Goal: Information Seeking & Learning: Learn about a topic

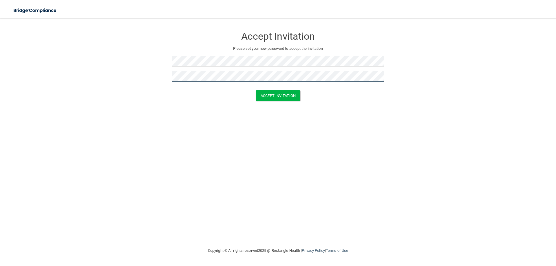
click at [256, 90] on button "Accept Invitation" at bounding box center [278, 95] width 45 height 11
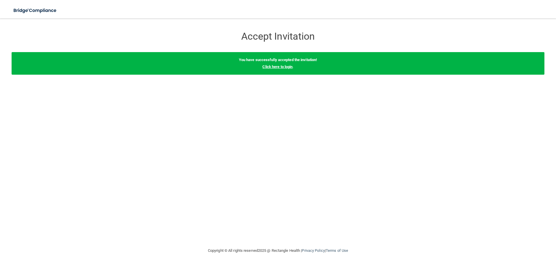
click at [282, 66] on link "Click here to login" at bounding box center [277, 67] width 30 height 4
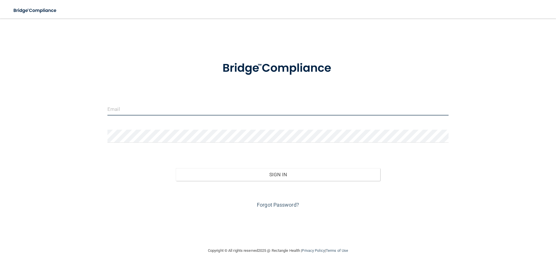
click at [214, 113] on input "email" at bounding box center [277, 108] width 341 height 13
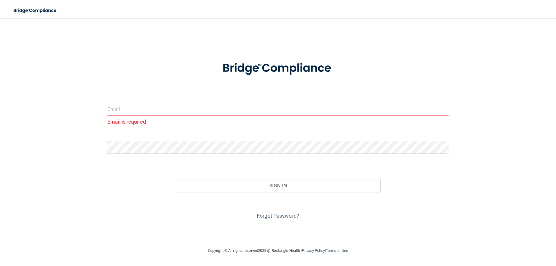
paste input "ndrea@pvmg-inc.com"
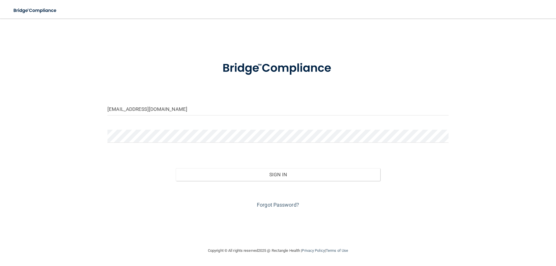
click at [108, 109] on div "ndrea@pvmg-inc.com" at bounding box center [278, 110] width 350 height 17
click at [109, 109] on input "ndrea@pvmg-inc.com" at bounding box center [277, 108] width 341 height 13
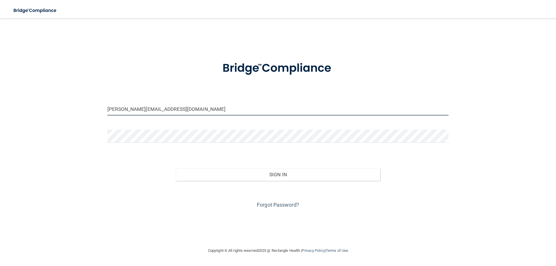
type input "[PERSON_NAME][EMAIL_ADDRESS][DOMAIN_NAME]"
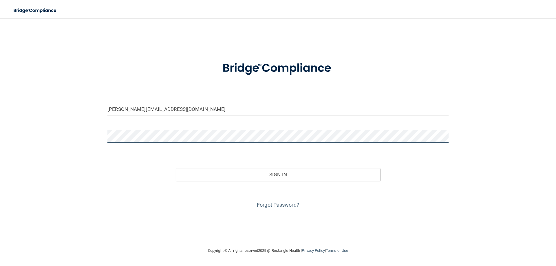
click at [176, 168] on button "Sign In" at bounding box center [278, 174] width 205 height 13
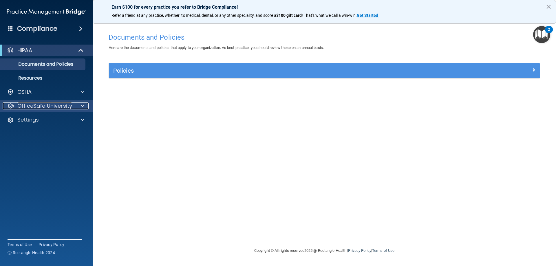
click at [44, 104] on p "OfficeSafe University" at bounding box center [44, 105] width 55 height 7
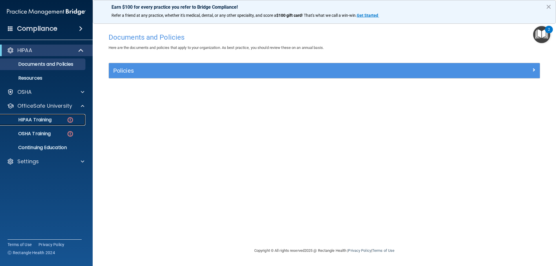
click at [41, 117] on p "HIPAA Training" at bounding box center [28, 120] width 48 height 6
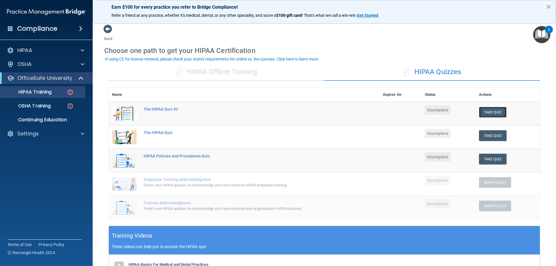
click at [481, 113] on button "Take Quiz" at bounding box center [493, 112] width 28 height 11
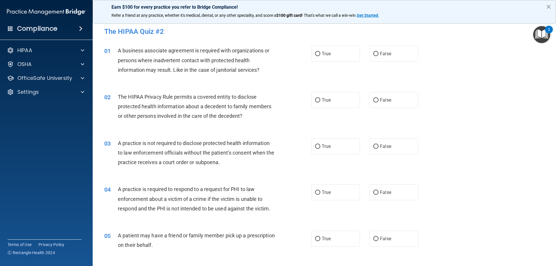
click at [547, 6] on button "×" at bounding box center [548, 6] width 5 height 9
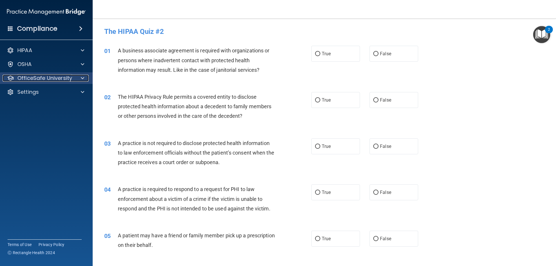
click at [35, 78] on p "OfficeSafe University" at bounding box center [44, 78] width 55 height 7
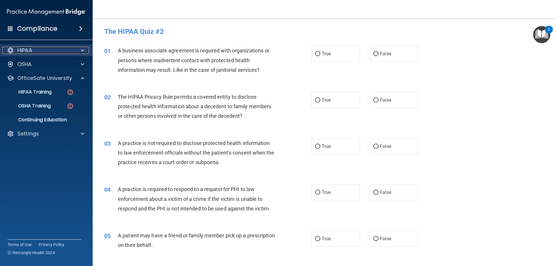
click at [14, 52] on div "HIPAA" at bounding box center [39, 50] width 72 height 7
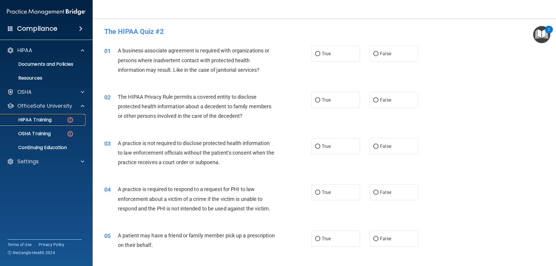
click at [37, 118] on p "HIPAA Training" at bounding box center [28, 120] width 48 height 6
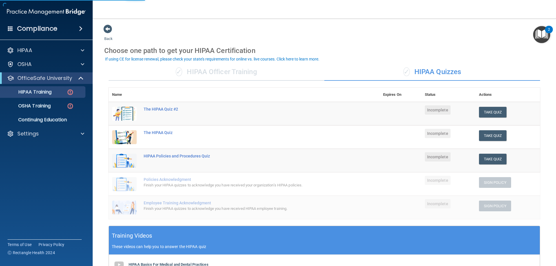
click at [216, 70] on div "✓ HIPAA Officer Training" at bounding box center [217, 71] width 216 height 17
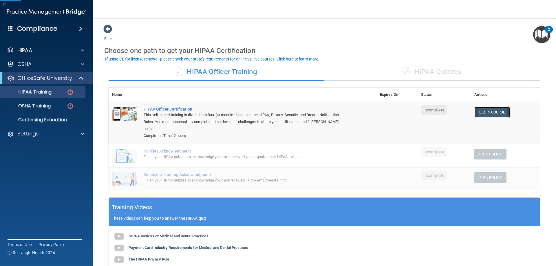
click at [496, 111] on link "Begin Course" at bounding box center [491, 112] width 35 height 11
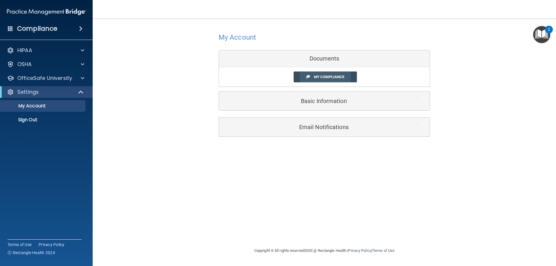
click at [299, 77] on link "My Compliance" at bounding box center [325, 76] width 63 height 11
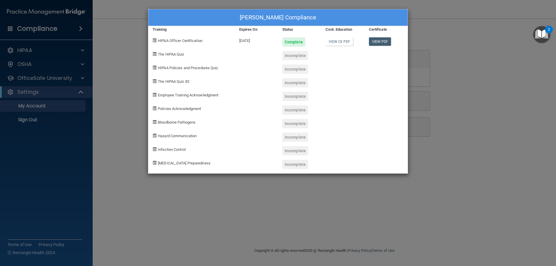
click at [456, 66] on div "Andrea Jimenez's Compliance Training Expires On Status Cont. Education Certific…" at bounding box center [278, 133] width 556 height 266
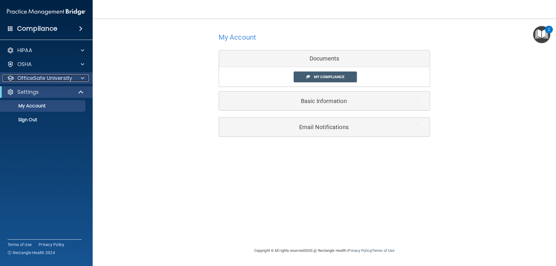
click at [52, 77] on p "OfficeSafe University" at bounding box center [44, 78] width 55 height 7
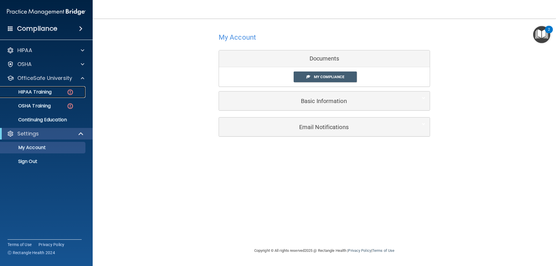
click at [63, 96] on link "HIPAA Training" at bounding box center [39, 92] width 91 height 12
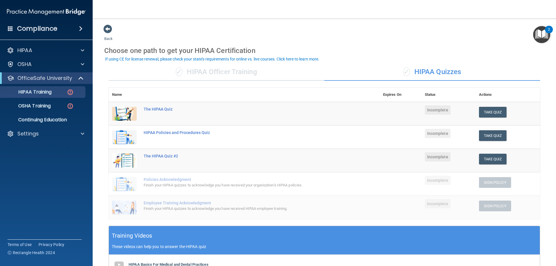
click at [215, 68] on div "✓ HIPAA Officer Training" at bounding box center [217, 71] width 216 height 17
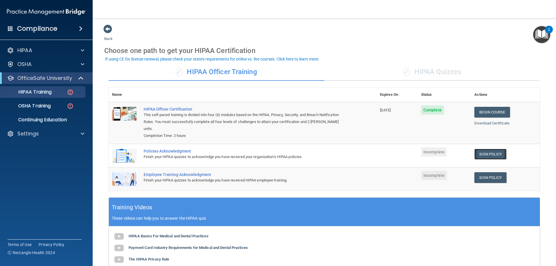
click at [493, 149] on link "Sign Policy" at bounding box center [490, 154] width 32 height 11
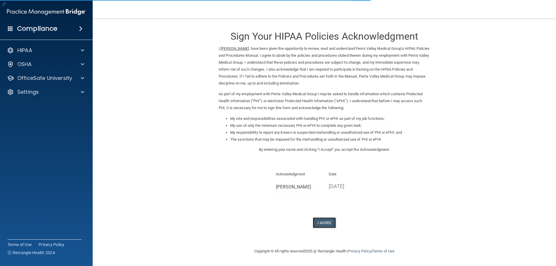
click at [322, 222] on button "I Agree" at bounding box center [324, 222] width 23 height 11
click at [322, 224] on button "I Agree" at bounding box center [324, 222] width 23 height 11
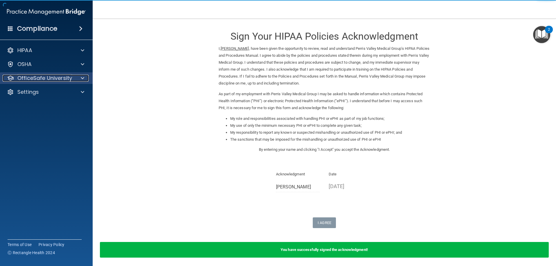
click at [26, 79] on p "OfficeSafe University" at bounding box center [44, 78] width 55 height 7
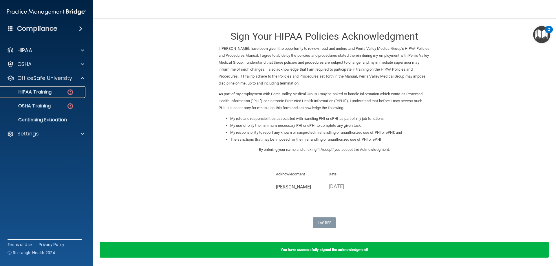
click at [27, 90] on p "HIPAA Training" at bounding box center [28, 92] width 48 height 6
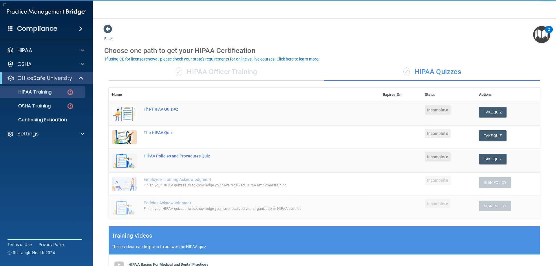
click at [161, 70] on div "✓ HIPAA Officer Training" at bounding box center [217, 71] width 216 height 17
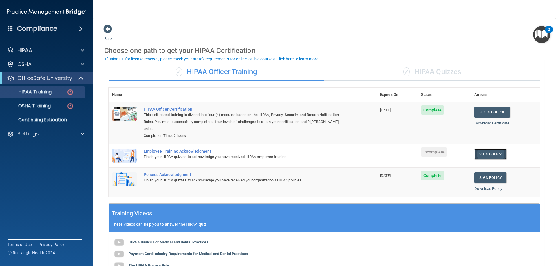
click at [484, 149] on link "Sign Policy" at bounding box center [490, 154] width 32 height 11
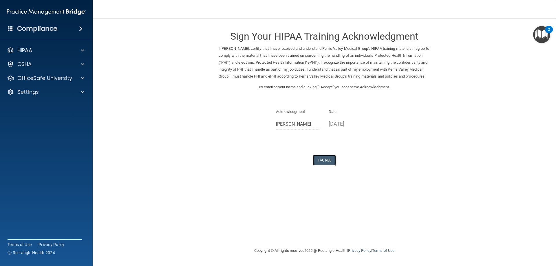
drag, startPoint x: 327, startPoint y: 169, endPoint x: 325, endPoint y: 166, distance: 3.2
click at [326, 166] on button "I Agree" at bounding box center [324, 160] width 23 height 11
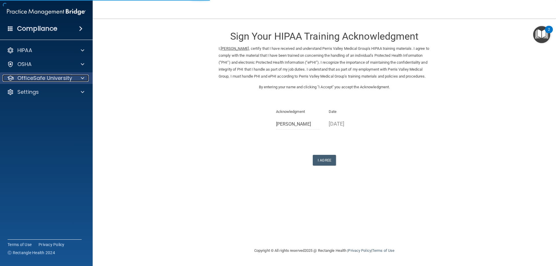
click at [38, 81] on p "OfficeSafe University" at bounding box center [44, 78] width 55 height 7
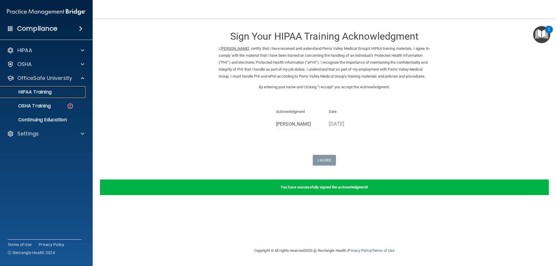
click at [47, 93] on p "HIPAA Training" at bounding box center [28, 92] width 48 height 6
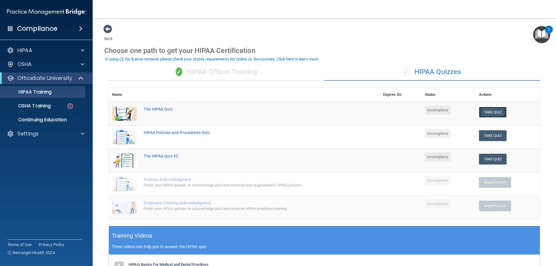
click at [481, 112] on button "Take Quiz" at bounding box center [493, 112] width 28 height 11
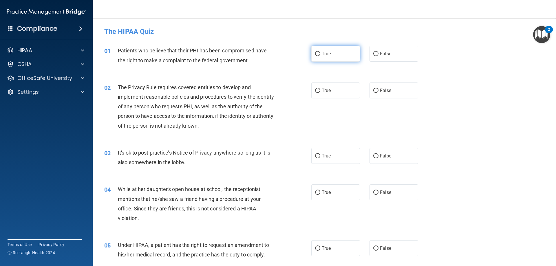
click at [331, 56] on label "True" at bounding box center [335, 54] width 49 height 16
click at [320, 56] on input "True" at bounding box center [317, 54] width 5 height 4
radio input "true"
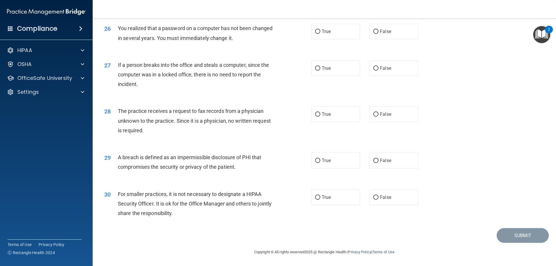
scroll to position [1104, 0]
click at [379, 200] on label "False" at bounding box center [393, 197] width 49 height 16
click at [378, 200] on input "False" at bounding box center [375, 197] width 5 height 4
radio input "true"
click at [322, 160] on span "True" at bounding box center [326, 160] width 9 height 5
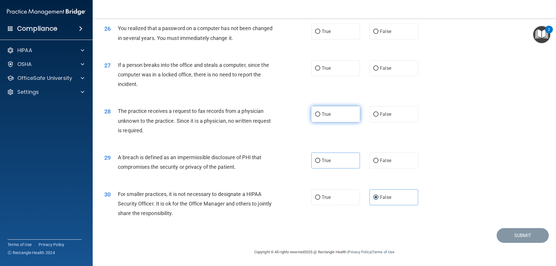
click at [331, 114] on label "True" at bounding box center [335, 114] width 49 height 16
click at [320, 114] on input "True" at bounding box center [317, 114] width 5 height 4
radio input "true"
click at [386, 167] on label "False" at bounding box center [393, 161] width 49 height 16
click at [378, 163] on input "False" at bounding box center [375, 161] width 5 height 4
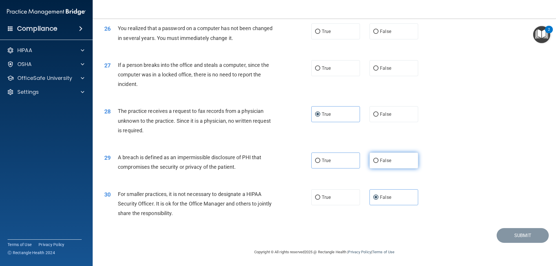
radio input "true"
click at [327, 167] on label "True" at bounding box center [335, 161] width 49 height 16
click at [320, 163] on input "True" at bounding box center [317, 161] width 5 height 4
radio input "true"
radio input "false"
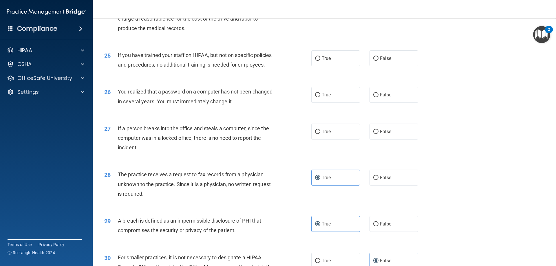
scroll to position [1017, 0]
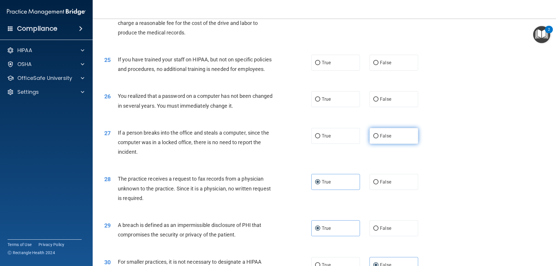
click at [375, 138] on input "False" at bounding box center [375, 136] width 5 height 4
radio input "true"
click at [313, 107] on label "True" at bounding box center [335, 99] width 49 height 16
click at [315, 102] on input "True" at bounding box center [317, 99] width 5 height 4
radio input "true"
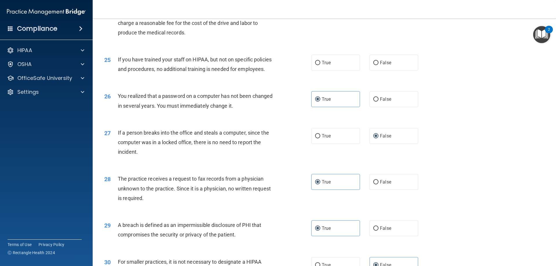
scroll to position [988, 0]
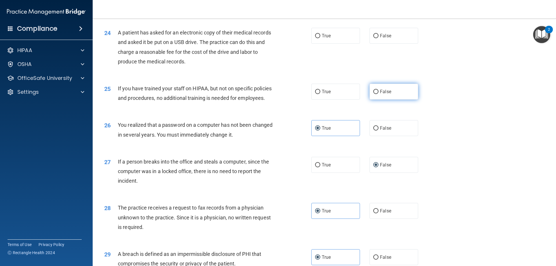
click at [381, 100] on label "False" at bounding box center [393, 92] width 49 height 16
click at [378, 94] on input "False" at bounding box center [375, 92] width 5 height 4
radio input "true"
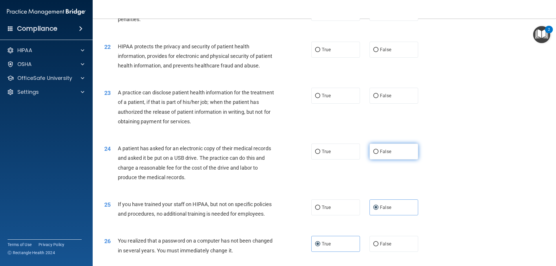
click at [377, 159] on label "False" at bounding box center [393, 152] width 49 height 16
click at [377, 154] on input "False" at bounding box center [375, 152] width 5 height 4
radio input "true"
click at [341, 135] on div "23 A practice can disclose patient health information for the treatment of a pa…" at bounding box center [324, 108] width 449 height 56
click at [338, 104] on label "True" at bounding box center [335, 96] width 49 height 16
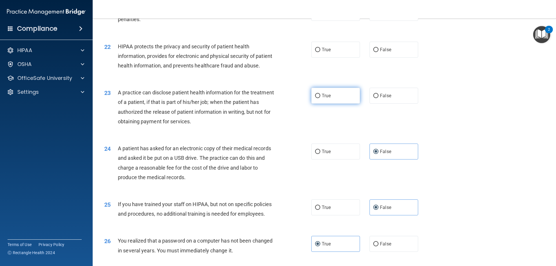
click at [320, 98] on input "True" at bounding box center [317, 96] width 5 height 4
radio input "true"
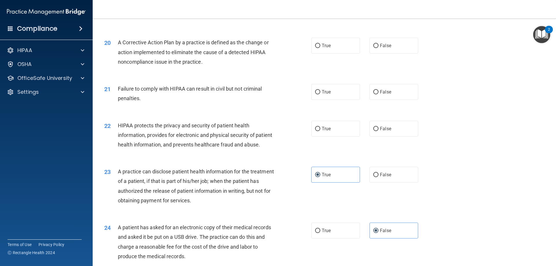
scroll to position [786, 0]
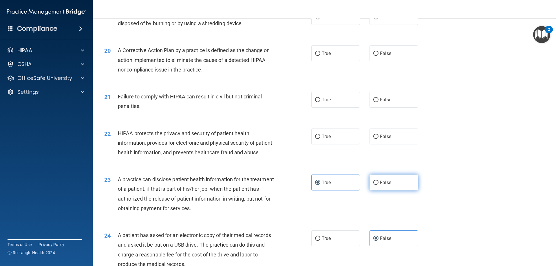
click at [385, 185] on span "False" at bounding box center [385, 182] width 11 height 5
click at [378, 185] on input "False" at bounding box center [375, 183] width 5 height 4
radio input "true"
radio input "false"
click at [331, 144] on label "True" at bounding box center [335, 137] width 49 height 16
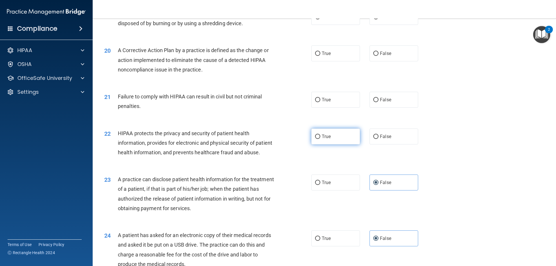
click at [320, 139] on input "True" at bounding box center [317, 137] width 5 height 4
radio input "true"
click at [380, 102] on span "False" at bounding box center [385, 99] width 11 height 5
click at [378, 102] on input "False" at bounding box center [375, 100] width 5 height 4
radio input "true"
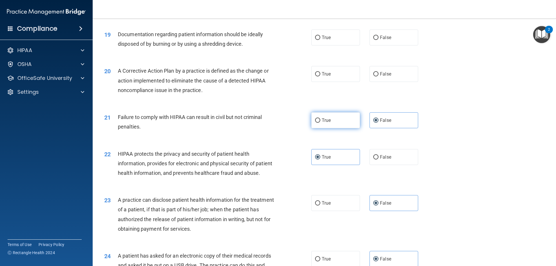
scroll to position [757, 0]
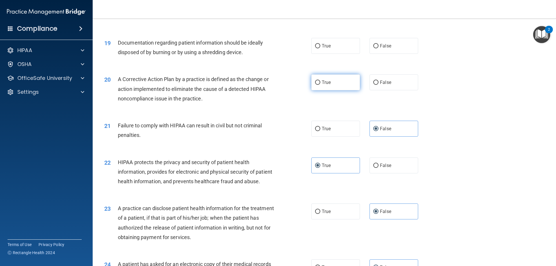
click at [327, 85] on span "True" at bounding box center [326, 82] width 9 height 5
click at [320, 85] on input "True" at bounding box center [317, 82] width 5 height 4
radio input "true"
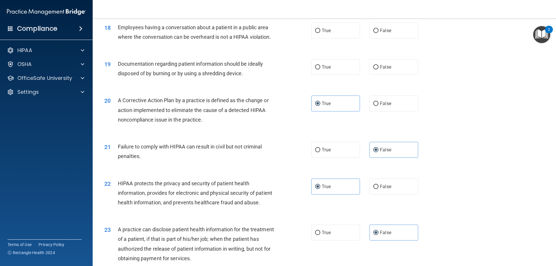
scroll to position [641, 0]
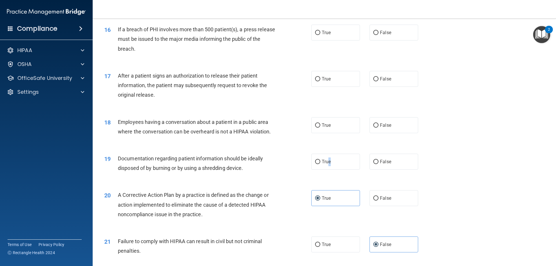
drag, startPoint x: 329, startPoint y: 171, endPoint x: 325, endPoint y: 158, distance: 12.9
click at [325, 160] on div "19 Documentation regarding patient information should be ideally disposed of by…" at bounding box center [324, 164] width 449 height 36
drag, startPoint x: 327, startPoint y: 138, endPoint x: 354, endPoint y: 121, distance: 32.0
click at [328, 133] on label "True" at bounding box center [335, 125] width 49 height 16
click at [388, 130] on label "False" at bounding box center [393, 125] width 49 height 16
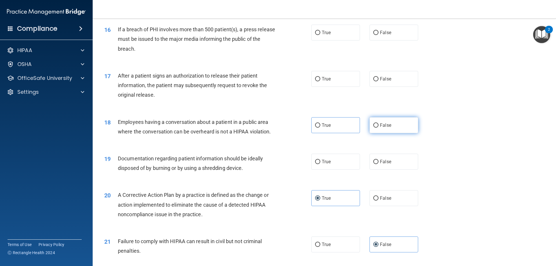
click at [378, 128] on input "False" at bounding box center [375, 125] width 5 height 4
radio input "true"
drag, startPoint x: 347, startPoint y: 170, endPoint x: 345, endPoint y: 159, distance: 10.8
click at [346, 168] on label "True" at bounding box center [335, 162] width 49 height 16
click at [320, 164] on input "True" at bounding box center [317, 162] width 5 height 4
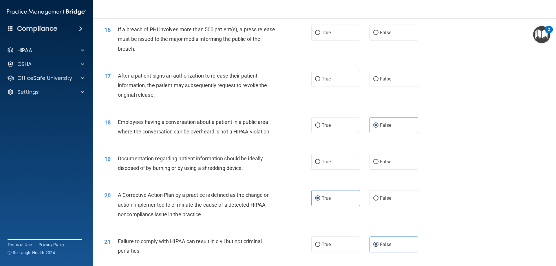
radio input "true"
click at [345, 87] on label "True" at bounding box center [335, 79] width 49 height 16
click at [320, 81] on input "True" at bounding box center [317, 79] width 5 height 4
radio input "true"
drag, startPoint x: 388, startPoint y: 85, endPoint x: 377, endPoint y: 57, distance: 29.9
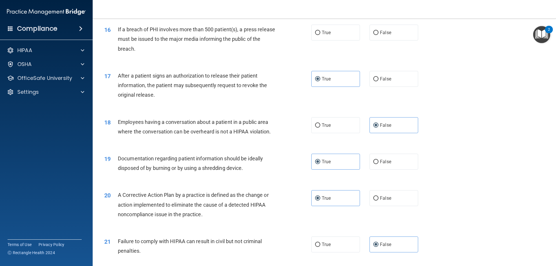
click at [385, 80] on div "17 After a patient signs an authorization to release their patient information,…" at bounding box center [324, 87] width 449 height 46
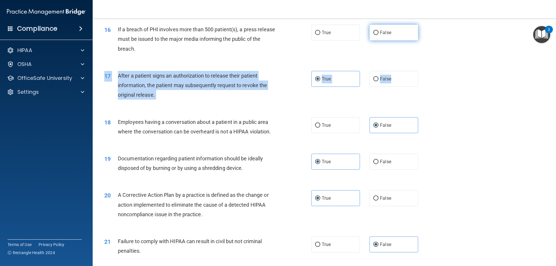
click at [374, 35] on input "False" at bounding box center [375, 33] width 5 height 4
radio input "true"
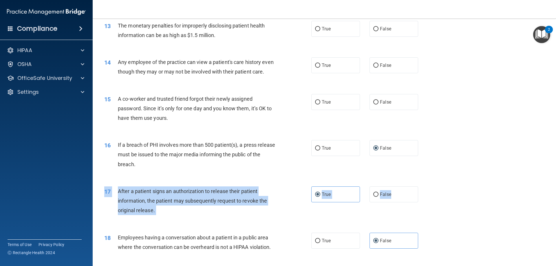
scroll to position [525, 0]
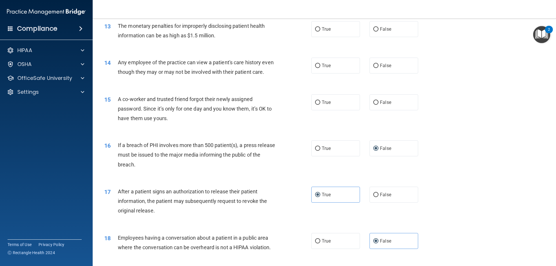
drag, startPoint x: 338, startPoint y: 113, endPoint x: 342, endPoint y: 99, distance: 15.4
click at [338, 110] on label "True" at bounding box center [335, 102] width 49 height 16
click at [320, 105] on input "True" at bounding box center [317, 102] width 5 height 4
radio input "true"
click at [381, 69] on label "False" at bounding box center [393, 66] width 49 height 16
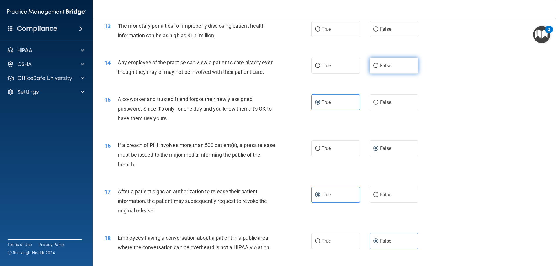
click at [378, 68] on input "False" at bounding box center [375, 66] width 5 height 4
radio input "true"
click at [339, 32] on label "True" at bounding box center [335, 29] width 49 height 16
click at [320, 32] on input "True" at bounding box center [317, 29] width 5 height 4
radio input "true"
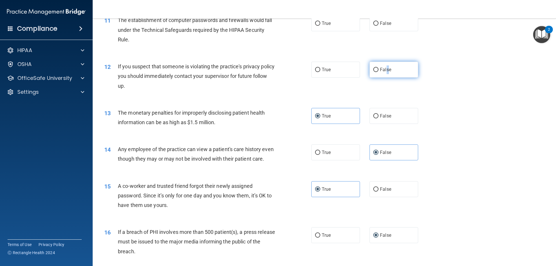
drag, startPoint x: 385, startPoint y: 69, endPoint x: 380, endPoint y: 69, distance: 4.3
click at [384, 69] on span "False" at bounding box center [385, 69] width 11 height 5
click at [378, 69] on input "False" at bounding box center [375, 70] width 5 height 4
radio input "true"
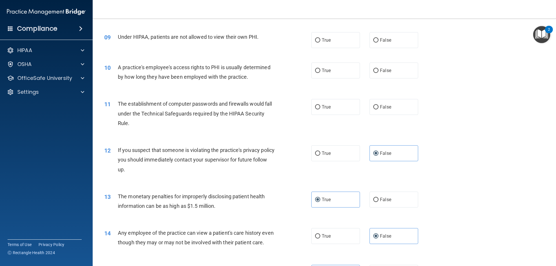
scroll to position [351, 0]
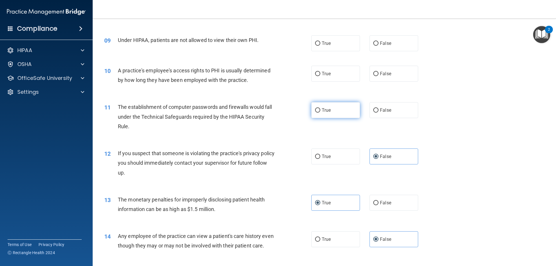
click at [346, 115] on label "True" at bounding box center [335, 110] width 49 height 16
click at [320, 113] on input "True" at bounding box center [317, 110] width 5 height 4
radio input "true"
drag, startPoint x: 343, startPoint y: 73, endPoint x: 350, endPoint y: 72, distance: 6.7
click at [344, 73] on label "True" at bounding box center [335, 74] width 49 height 16
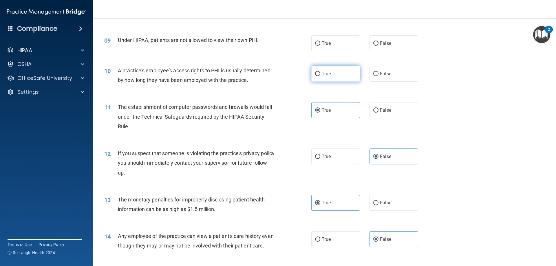
click at [320, 73] on input "True" at bounding box center [317, 74] width 5 height 4
radio input "true"
click at [380, 71] on span "False" at bounding box center [385, 73] width 11 height 5
click at [378, 72] on input "False" at bounding box center [375, 74] width 5 height 4
radio input "true"
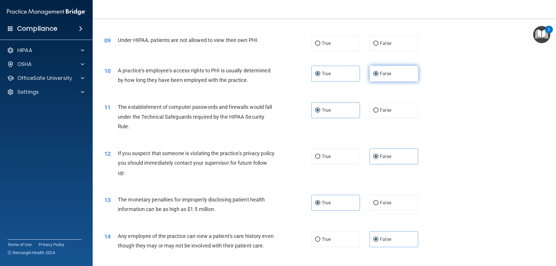
radio input "false"
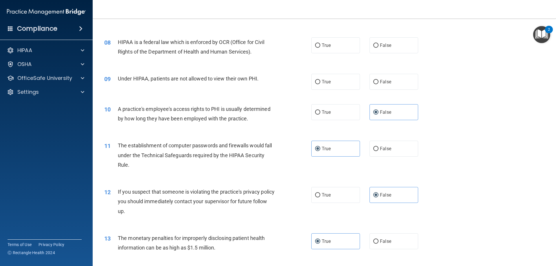
scroll to position [265, 0]
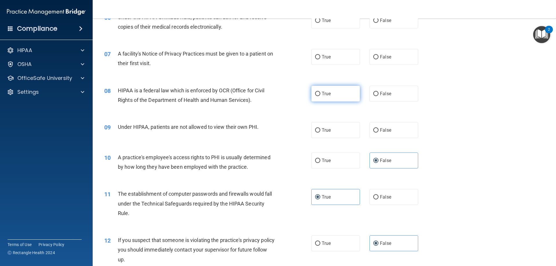
click at [342, 96] on label "True" at bounding box center [335, 94] width 49 height 16
click at [320, 96] on input "True" at bounding box center [317, 94] width 5 height 4
radio input "true"
click at [341, 61] on label "True" at bounding box center [335, 57] width 49 height 16
click at [320, 59] on input "True" at bounding box center [317, 57] width 5 height 4
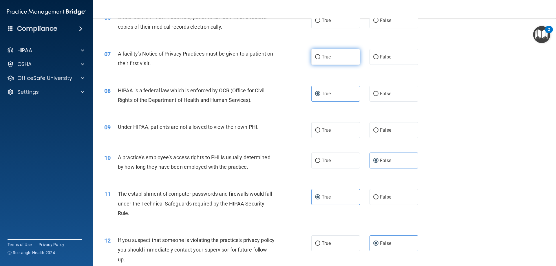
radio input "true"
drag, startPoint x: 369, startPoint y: 133, endPoint x: 371, endPoint y: 122, distance: 11.5
click at [370, 132] on label "False" at bounding box center [393, 130] width 49 height 16
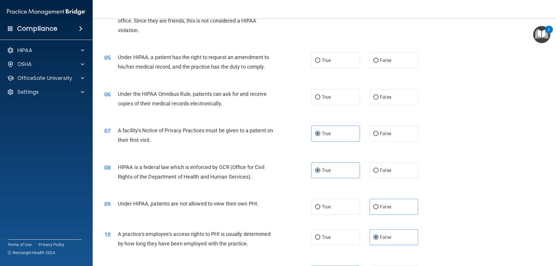
scroll to position [149, 0]
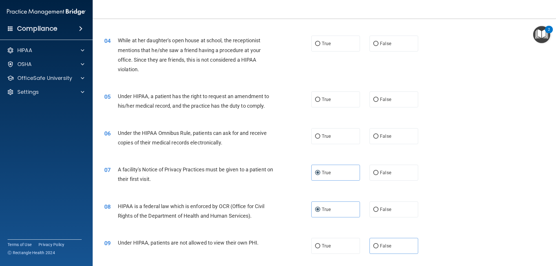
click at [366, 101] on div "True False" at bounding box center [369, 99] width 117 height 16
drag, startPoint x: 375, startPoint y: 99, endPoint x: 360, endPoint y: 83, distance: 22.3
click at [375, 99] on input "False" at bounding box center [375, 100] width 5 height 4
radio input "true"
drag, startPoint x: 329, startPoint y: 48, endPoint x: 334, endPoint y: 81, distance: 33.5
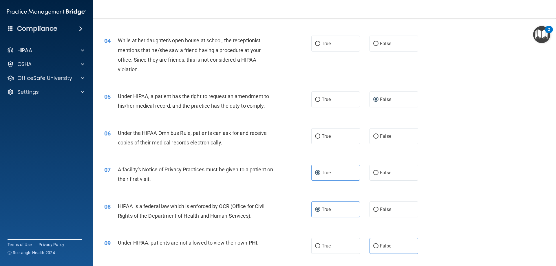
click at [328, 51] on label "True" at bounding box center [335, 44] width 49 height 16
click at [320, 46] on input "True" at bounding box center [317, 44] width 5 height 4
radio input "true"
click at [343, 135] on label "True" at bounding box center [335, 136] width 49 height 16
click at [320, 135] on input "True" at bounding box center [317, 136] width 5 height 4
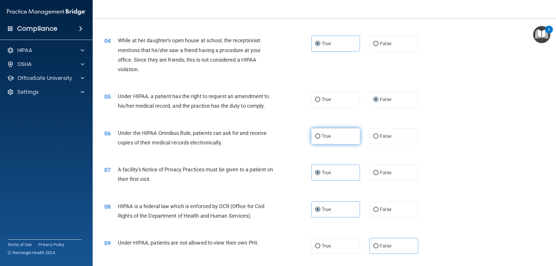
radio input "true"
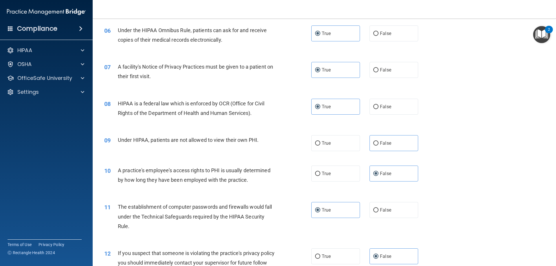
scroll to position [265, 0]
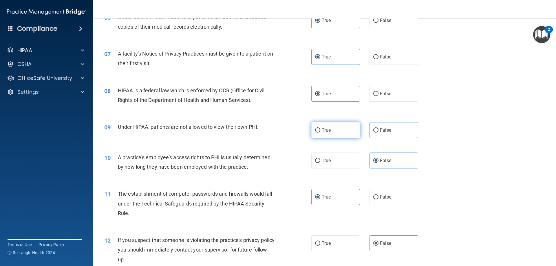
click at [343, 132] on label "True" at bounding box center [335, 130] width 49 height 16
click at [320, 132] on input "True" at bounding box center [317, 130] width 5 height 4
radio input "true"
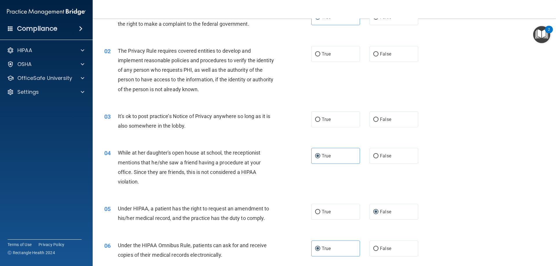
scroll to position [33, 0]
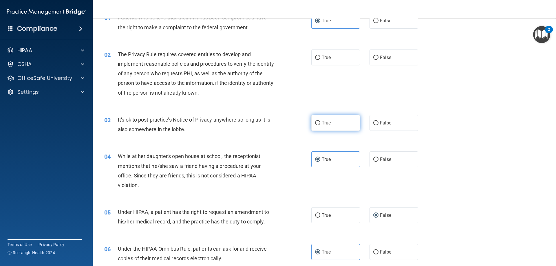
click at [349, 125] on label "True" at bounding box center [335, 123] width 49 height 16
click at [320, 125] on input "True" at bounding box center [317, 123] width 5 height 4
radio input "true"
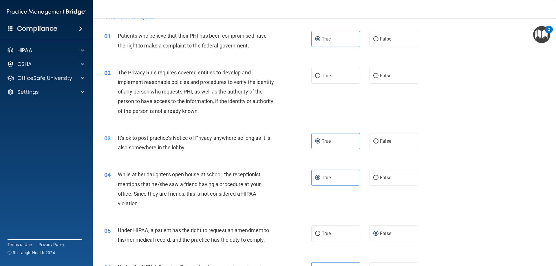
scroll to position [0, 0]
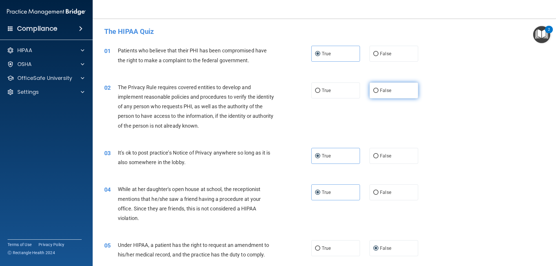
click at [385, 93] on label "False" at bounding box center [393, 90] width 49 height 16
click at [378, 93] on input "False" at bounding box center [375, 91] width 5 height 4
radio input "true"
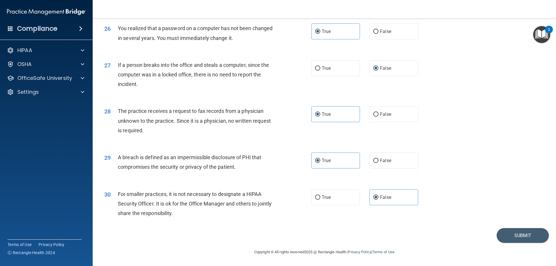
scroll to position [1104, 0]
drag, startPoint x: 520, startPoint y: 234, endPoint x: 512, endPoint y: 224, distance: 13.6
click at [520, 234] on button "Submit" at bounding box center [522, 235] width 52 height 15
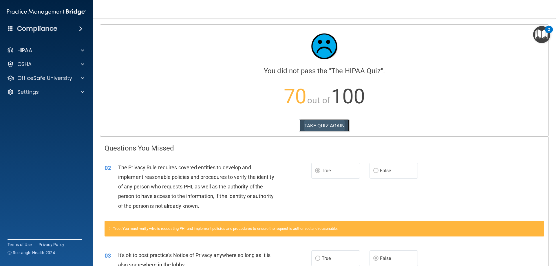
click at [314, 128] on button "TAKE QUIZ AGAIN" at bounding box center [324, 125] width 50 height 13
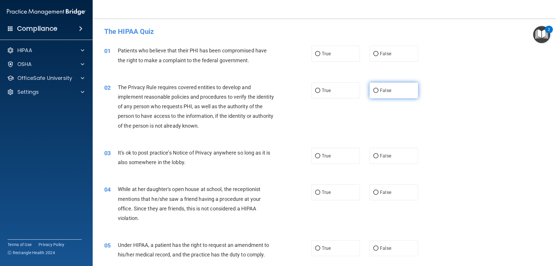
click at [376, 88] on label "False" at bounding box center [393, 90] width 49 height 16
click at [376, 89] on input "False" at bounding box center [375, 91] width 5 height 4
radio input "true"
click at [347, 153] on label "True" at bounding box center [335, 156] width 49 height 16
click at [320, 154] on input "True" at bounding box center [317, 156] width 5 height 4
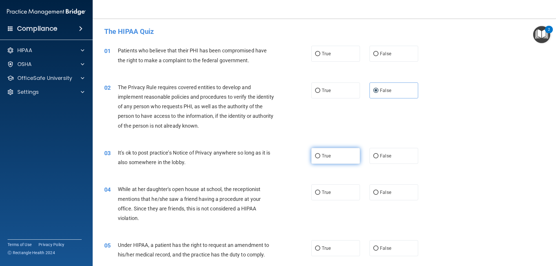
radio input "true"
drag, startPoint x: 353, startPoint y: 198, endPoint x: 351, endPoint y: 188, distance: 10.2
click at [353, 197] on label "True" at bounding box center [335, 192] width 49 height 16
click at [320, 195] on input "True" at bounding box center [317, 192] width 5 height 4
radio input "true"
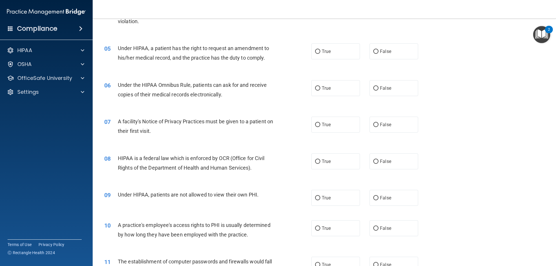
scroll to position [203, 0]
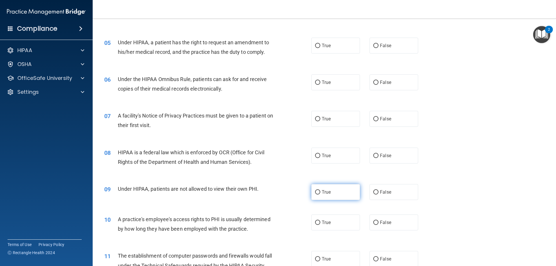
click at [323, 195] on label "True" at bounding box center [335, 192] width 49 height 16
click at [320, 195] on input "True" at bounding box center [317, 192] width 5 height 4
radio input "true"
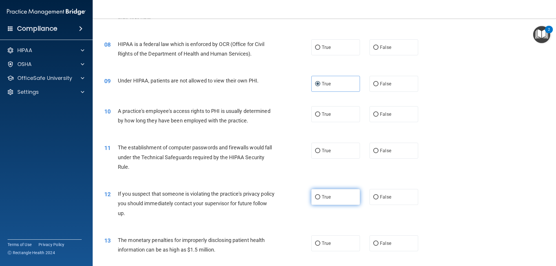
scroll to position [318, 0]
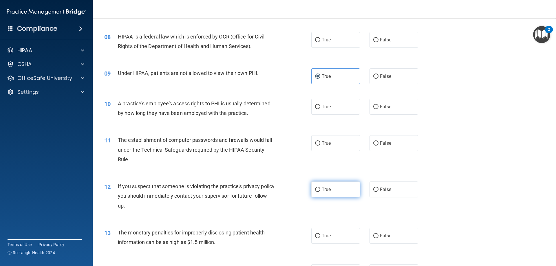
click at [327, 195] on label "True" at bounding box center [335, 189] width 49 height 16
click at [320, 192] on input "True" at bounding box center [317, 190] width 5 height 4
radio input "true"
click at [388, 189] on label "False" at bounding box center [393, 189] width 49 height 16
click at [378, 189] on input "False" at bounding box center [375, 190] width 5 height 4
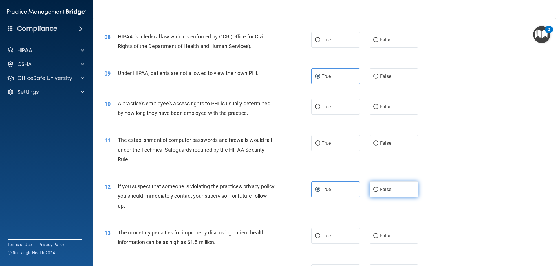
radio input "true"
radio input "false"
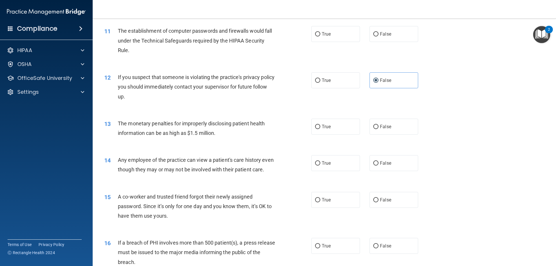
scroll to position [434, 0]
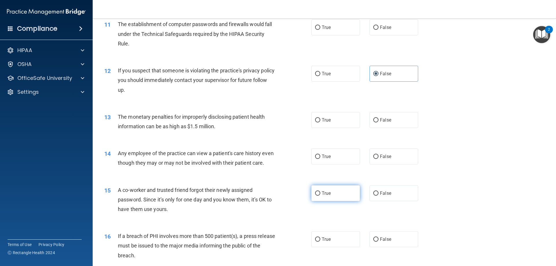
click at [335, 201] on label "True" at bounding box center [335, 193] width 49 height 16
click at [320, 196] on input "True" at bounding box center [317, 193] width 5 height 4
radio input "true"
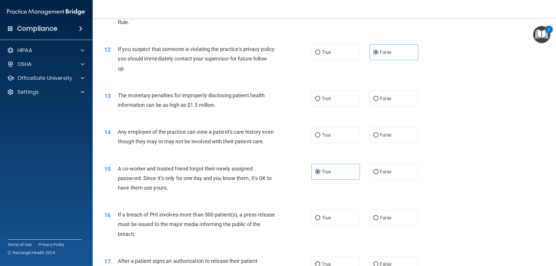
scroll to position [492, 0]
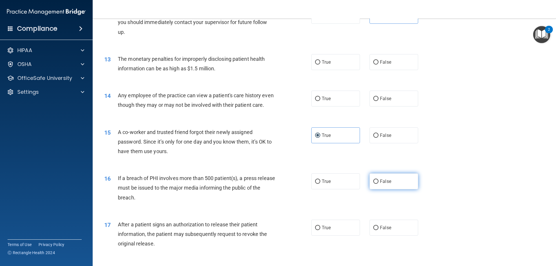
click at [373, 184] on input "False" at bounding box center [375, 181] width 5 height 4
radio input "true"
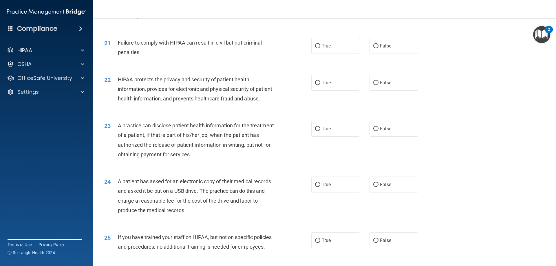
scroll to position [868, 0]
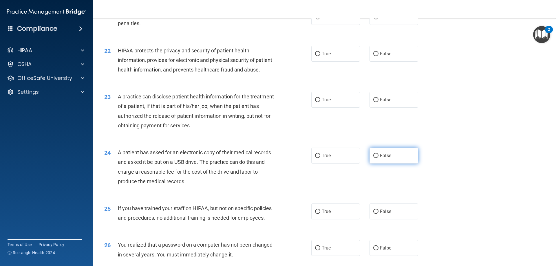
click at [373, 158] on input "False" at bounding box center [375, 156] width 5 height 4
radio input "true"
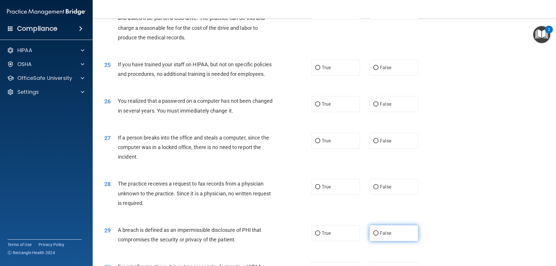
scroll to position [1104, 0]
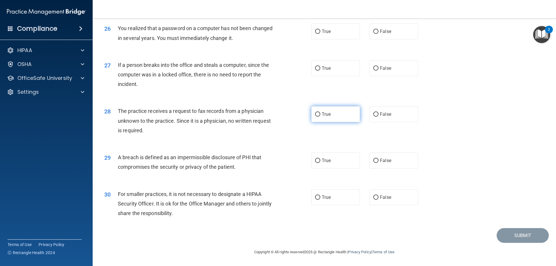
click at [328, 119] on label "True" at bounding box center [335, 114] width 49 height 16
click at [320, 117] on input "True" at bounding box center [317, 114] width 5 height 4
radio input "true"
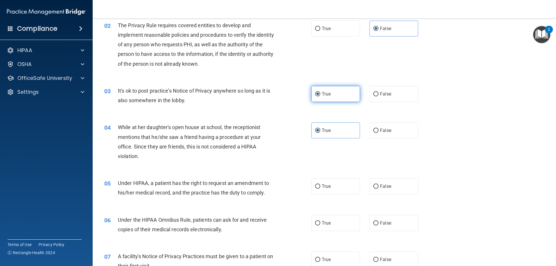
scroll to position [0, 0]
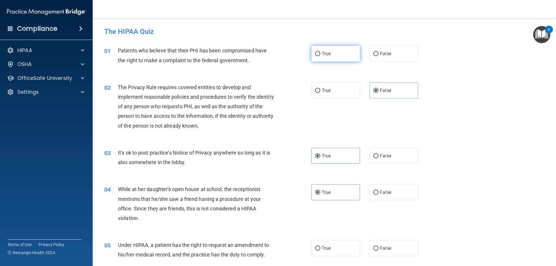
click at [350, 52] on label "True" at bounding box center [335, 54] width 49 height 16
click at [320, 52] on input "True" at bounding box center [317, 54] width 5 height 4
radio input "true"
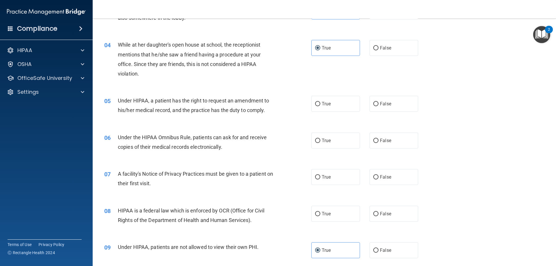
scroll to position [145, 0]
click at [385, 108] on label "False" at bounding box center [393, 104] width 49 height 16
click at [378, 106] on input "False" at bounding box center [375, 104] width 5 height 4
radio input "true"
click at [351, 144] on label "True" at bounding box center [335, 140] width 49 height 16
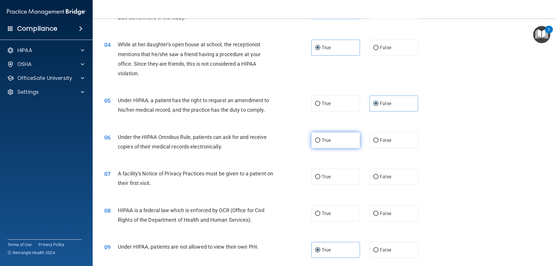
click at [320, 143] on input "True" at bounding box center [317, 140] width 5 height 4
radio input "true"
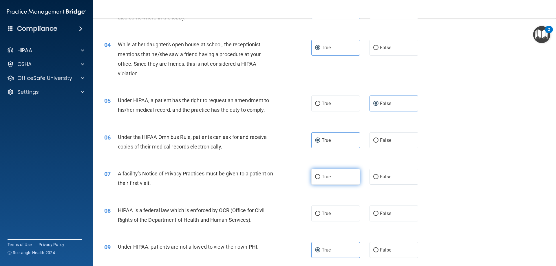
click at [338, 176] on label "True" at bounding box center [335, 177] width 49 height 16
click at [320, 176] on input "True" at bounding box center [317, 177] width 5 height 4
radio input "true"
click at [377, 211] on label "False" at bounding box center [393, 214] width 49 height 16
click at [377, 212] on input "False" at bounding box center [375, 214] width 5 height 4
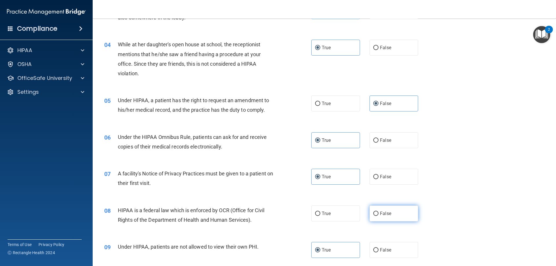
radio input "true"
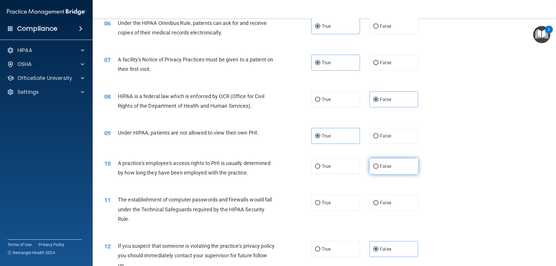
scroll to position [261, 0]
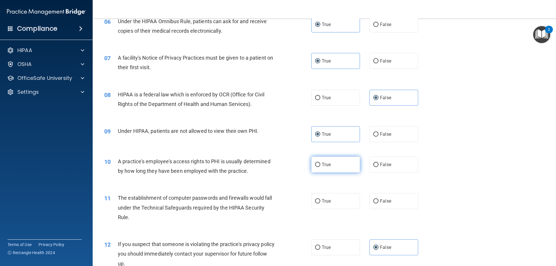
drag, startPoint x: 351, startPoint y: 171, endPoint x: 350, endPoint y: 177, distance: 6.7
click at [351, 171] on label "True" at bounding box center [335, 165] width 49 height 16
click at [320, 167] on input "True" at bounding box center [317, 165] width 5 height 4
radio input "true"
click at [348, 198] on label "True" at bounding box center [335, 201] width 49 height 16
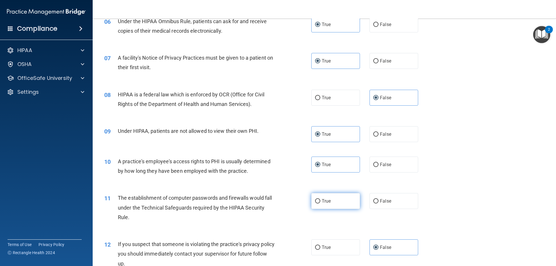
click at [320, 199] on input "True" at bounding box center [317, 201] width 5 height 4
radio input "true"
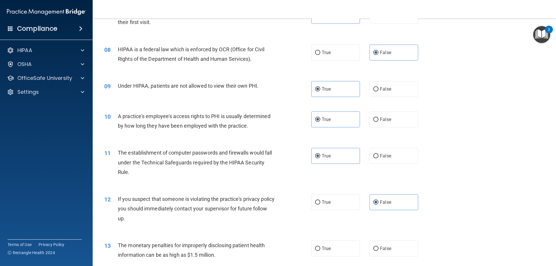
scroll to position [347, 0]
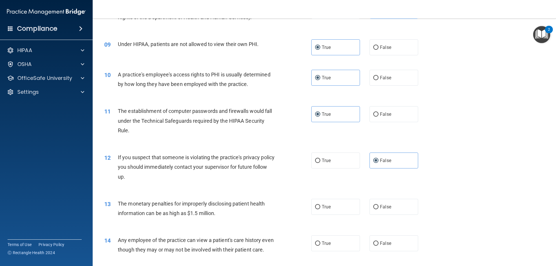
drag, startPoint x: 353, startPoint y: 208, endPoint x: 360, endPoint y: 209, distance: 6.9
click at [354, 208] on label "True" at bounding box center [335, 207] width 49 height 16
click at [320, 208] on input "True" at bounding box center [317, 207] width 5 height 4
radio input "true"
drag, startPoint x: 390, startPoint y: 240, endPoint x: 429, endPoint y: 229, distance: 40.7
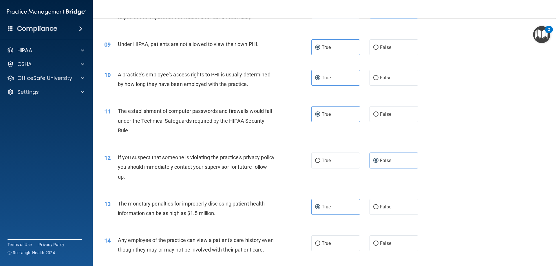
click at [390, 240] on label "False" at bounding box center [393, 243] width 49 height 16
click at [378, 241] on input "False" at bounding box center [375, 243] width 5 height 4
radio input "true"
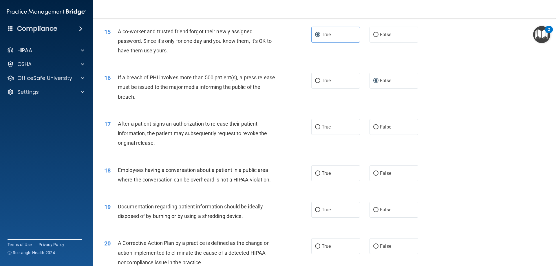
scroll to position [579, 0]
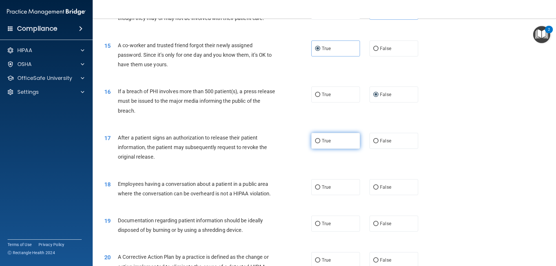
drag, startPoint x: 341, startPoint y: 155, endPoint x: 340, endPoint y: 173, distance: 17.4
click at [340, 149] on label "True" at bounding box center [335, 141] width 49 height 16
click at [320, 143] on input "True" at bounding box center [317, 141] width 5 height 4
radio input "true"
click at [337, 195] on label "True" at bounding box center [335, 187] width 49 height 16
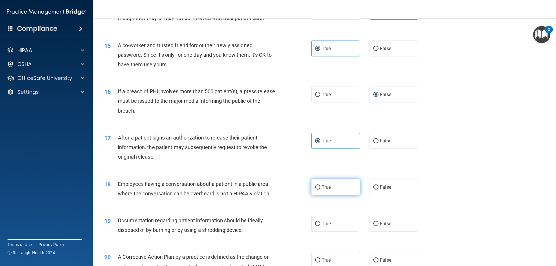
click at [320, 190] on input "True" at bounding box center [317, 187] width 5 height 4
radio input "true"
click at [380, 226] on span "False" at bounding box center [385, 223] width 11 height 5
click at [378, 226] on input "False" at bounding box center [375, 224] width 5 height 4
radio input "true"
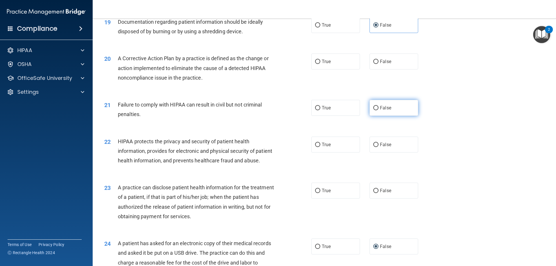
scroll to position [782, 0]
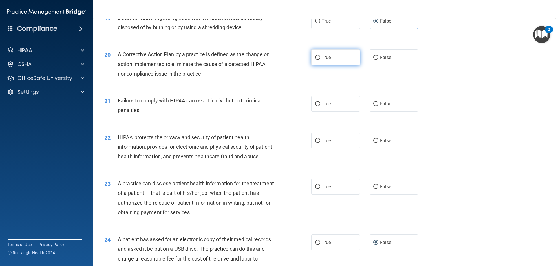
drag, startPoint x: 339, startPoint y: 67, endPoint x: 339, endPoint y: 71, distance: 4.6
click at [339, 65] on label "True" at bounding box center [335, 57] width 49 height 16
click at [320, 60] on input "True" at bounding box center [317, 58] width 5 height 4
radio input "true"
click at [343, 109] on label "True" at bounding box center [335, 104] width 49 height 16
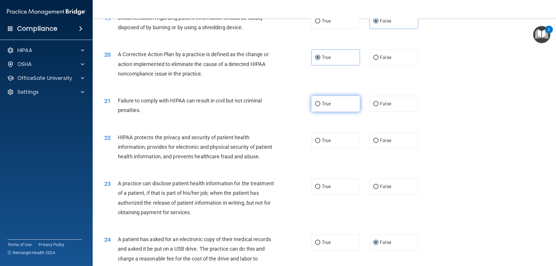
click at [320, 106] on input "True" at bounding box center [317, 104] width 5 height 4
radio input "true"
drag, startPoint x: 345, startPoint y: 149, endPoint x: 369, endPoint y: 157, distance: 25.4
click at [348, 148] on label "True" at bounding box center [335, 141] width 49 height 16
click at [320, 143] on input "True" at bounding box center [317, 141] width 5 height 4
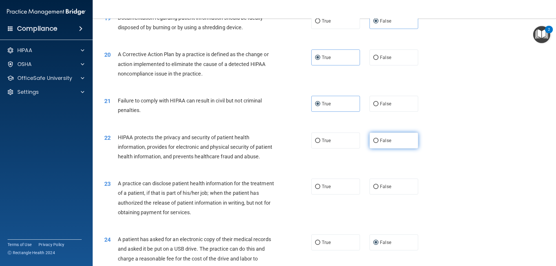
radio input "true"
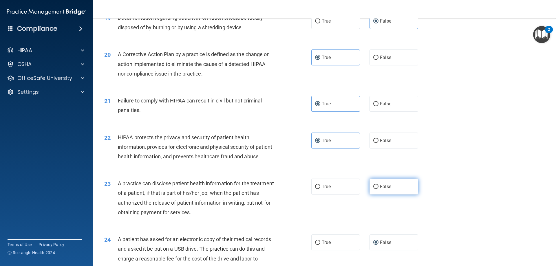
drag, startPoint x: 376, startPoint y: 208, endPoint x: 373, endPoint y: 209, distance: 3.0
click at [375, 195] on label "False" at bounding box center [393, 187] width 49 height 16
click at [375, 189] on input "False" at bounding box center [375, 187] width 5 height 4
radio input "true"
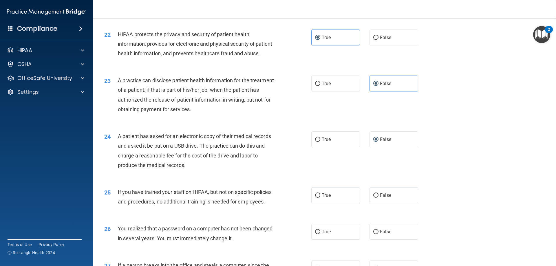
scroll to position [897, 0]
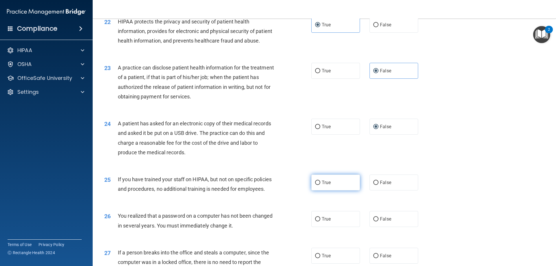
drag, startPoint x: 333, startPoint y: 207, endPoint x: 335, endPoint y: 215, distance: 8.2
click at [333, 190] on label "True" at bounding box center [335, 183] width 49 height 16
click at [320, 185] on input "True" at bounding box center [317, 183] width 5 height 4
radio input "true"
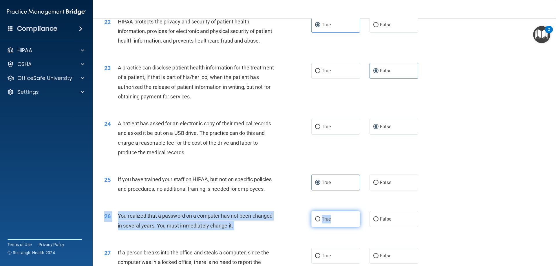
click at [334, 230] on div "26 You realized that a password on a computer has not been changed in several y…" at bounding box center [324, 222] width 449 height 36
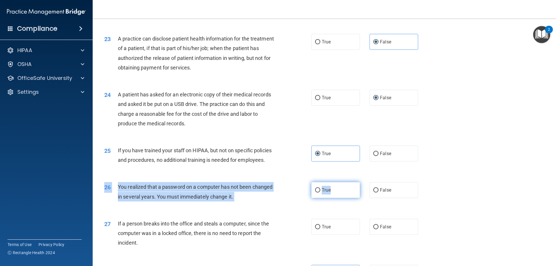
drag, startPoint x: 340, startPoint y: 210, endPoint x: 341, endPoint y: 217, distance: 6.4
click at [340, 198] on label "True" at bounding box center [335, 190] width 49 height 16
click at [320, 192] on input "True" at bounding box center [317, 190] width 5 height 4
radio input "true"
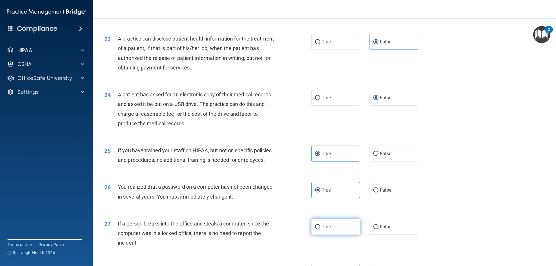
click at [338, 235] on label "True" at bounding box center [335, 227] width 49 height 16
click at [320, 229] on input "True" at bounding box center [317, 227] width 5 height 4
radio input "true"
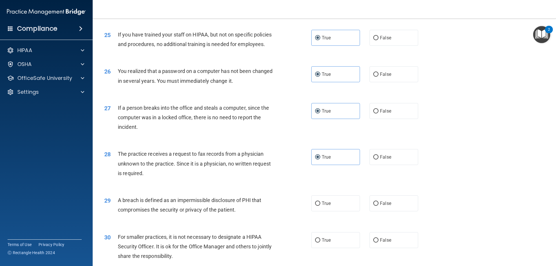
scroll to position [1071, 0]
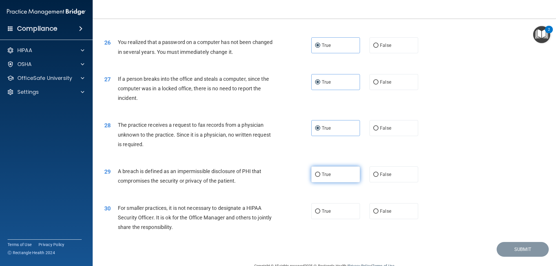
click at [346, 182] on label "True" at bounding box center [335, 174] width 49 height 16
click at [320, 177] on input "True" at bounding box center [317, 175] width 5 height 4
radio input "true"
drag, startPoint x: 378, startPoint y: 231, endPoint x: 395, endPoint y: 221, distance: 19.6
click at [380, 214] on span "False" at bounding box center [385, 210] width 11 height 5
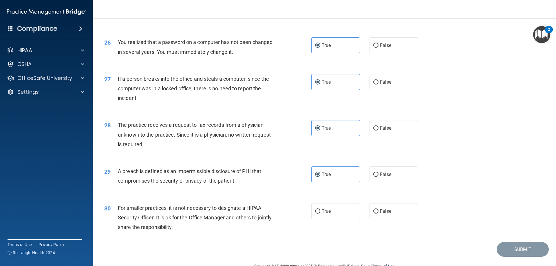
click at [378, 214] on input "False" at bounding box center [375, 211] width 5 height 4
radio input "true"
click at [407, 182] on label "False" at bounding box center [393, 174] width 49 height 16
click at [378, 177] on input "False" at bounding box center [375, 175] width 5 height 4
radio input "true"
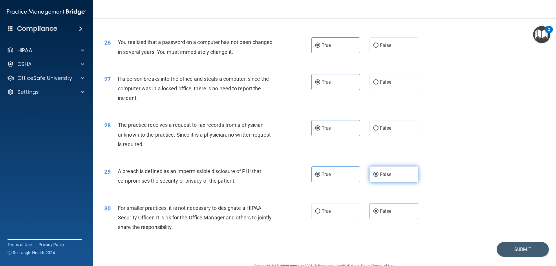
radio input "false"
click at [352, 219] on label "True" at bounding box center [335, 211] width 49 height 16
click at [320, 214] on input "True" at bounding box center [317, 211] width 5 height 4
radio input "true"
radio input "false"
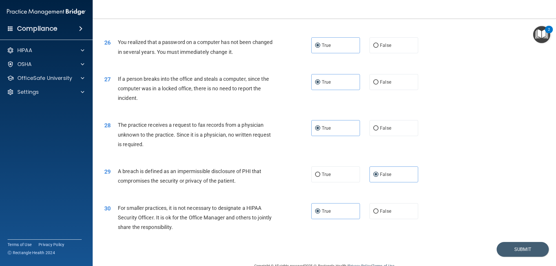
scroll to position [1104, 0]
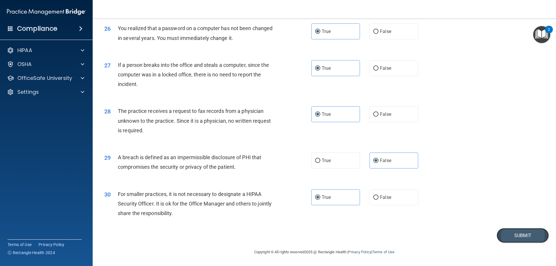
click at [512, 235] on button "Submit" at bounding box center [522, 235] width 52 height 15
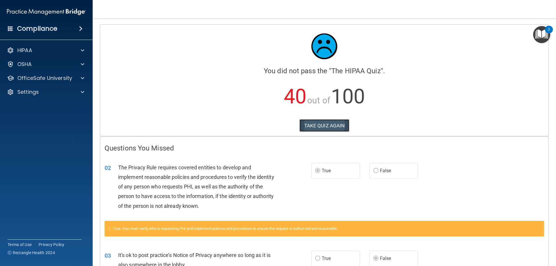
click at [313, 130] on button "TAKE QUIZ AGAIN" at bounding box center [324, 125] width 50 height 13
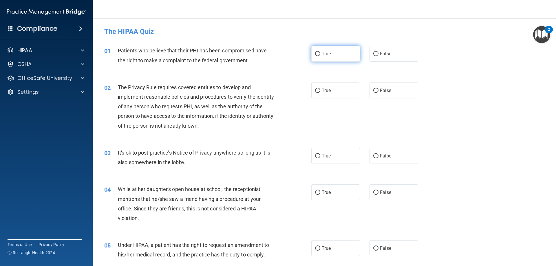
click at [339, 58] on label "True" at bounding box center [335, 54] width 49 height 16
click at [320, 56] on input "True" at bounding box center [317, 54] width 5 height 4
radio input "true"
click at [352, 93] on label "True" at bounding box center [335, 90] width 49 height 16
click at [320, 93] on input "True" at bounding box center [317, 91] width 5 height 4
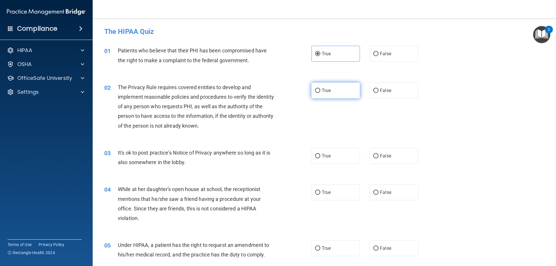
radio input "true"
click at [375, 156] on input "False" at bounding box center [375, 156] width 5 height 4
radio input "true"
click at [383, 192] on span "False" at bounding box center [385, 192] width 11 height 5
click at [378, 192] on input "False" at bounding box center [375, 192] width 5 height 4
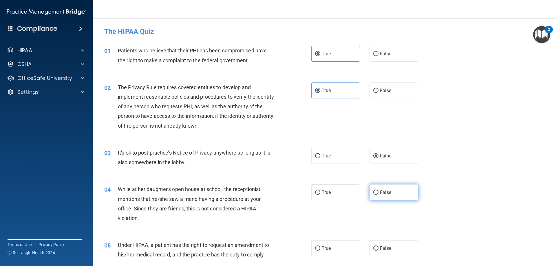
radio input "true"
click at [390, 247] on label "False" at bounding box center [393, 248] width 49 height 16
click at [378, 247] on input "False" at bounding box center [375, 248] width 5 height 4
radio input "true"
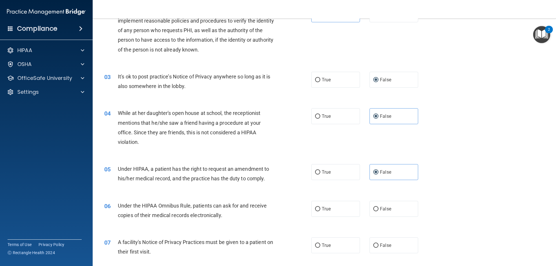
scroll to position [87, 0]
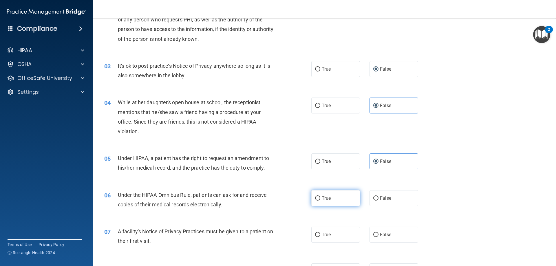
click at [344, 199] on label "True" at bounding box center [335, 198] width 49 height 16
click at [320, 199] on input "True" at bounding box center [317, 198] width 5 height 4
radio input "true"
click at [346, 236] on label "True" at bounding box center [335, 235] width 49 height 16
click at [320, 236] on input "True" at bounding box center [317, 235] width 5 height 4
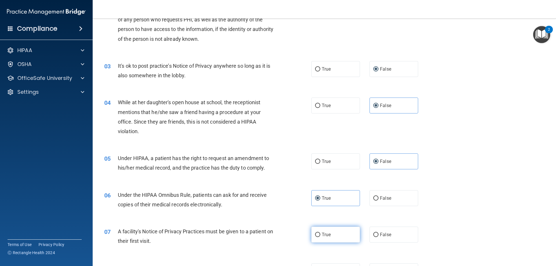
radio input "true"
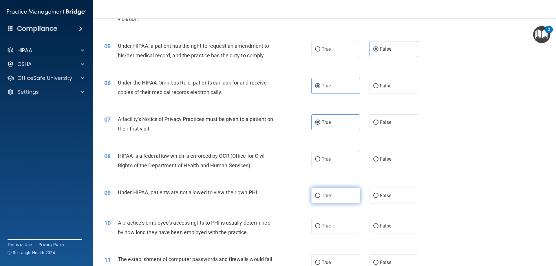
scroll to position [203, 0]
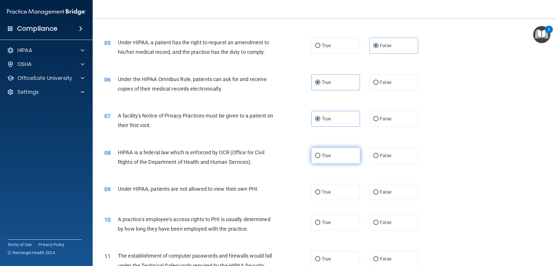
click at [333, 157] on label "True" at bounding box center [335, 156] width 49 height 16
click at [320, 157] on input "True" at bounding box center [317, 156] width 5 height 4
radio input "true"
click at [376, 193] on label "False" at bounding box center [393, 192] width 49 height 16
click at [376, 193] on input "False" at bounding box center [375, 192] width 5 height 4
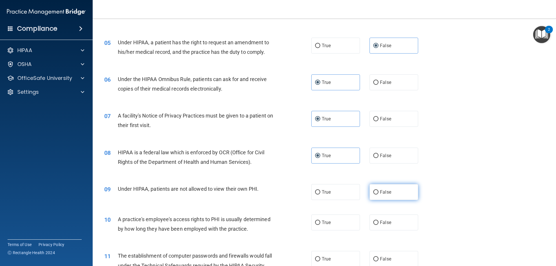
radio input "true"
click at [381, 222] on span "False" at bounding box center [385, 222] width 11 height 5
click at [378, 222] on input "False" at bounding box center [375, 223] width 5 height 4
radio input "true"
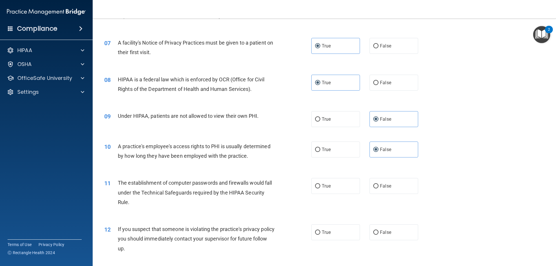
scroll to position [289, 0]
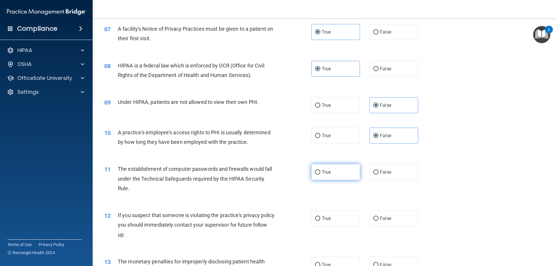
click at [338, 170] on label "True" at bounding box center [335, 172] width 49 height 16
click at [320, 170] on input "True" at bounding box center [317, 172] width 5 height 4
radio input "true"
click at [342, 215] on label "True" at bounding box center [335, 218] width 49 height 16
click at [320, 217] on input "True" at bounding box center [317, 219] width 5 height 4
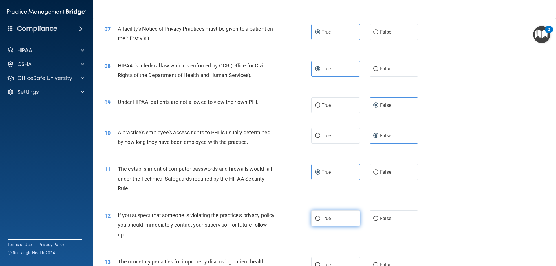
radio input "true"
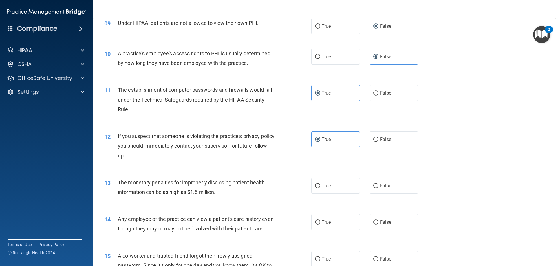
scroll to position [376, 0]
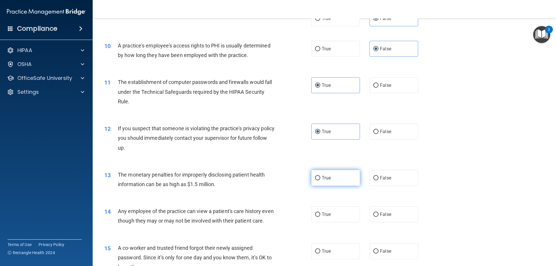
click at [352, 178] on label "True" at bounding box center [335, 178] width 49 height 16
click at [320, 178] on input "True" at bounding box center [317, 178] width 5 height 4
radio input "true"
click at [375, 212] on label "False" at bounding box center [393, 214] width 49 height 16
click at [375, 212] on input "False" at bounding box center [375, 214] width 5 height 4
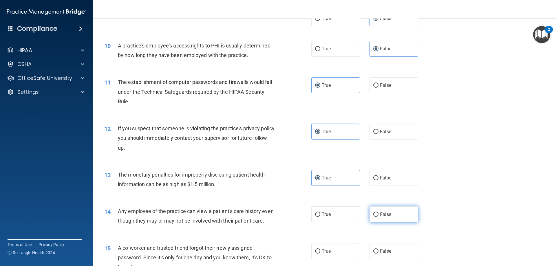
radio input "true"
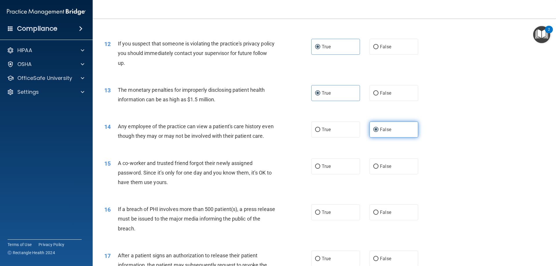
scroll to position [463, 0]
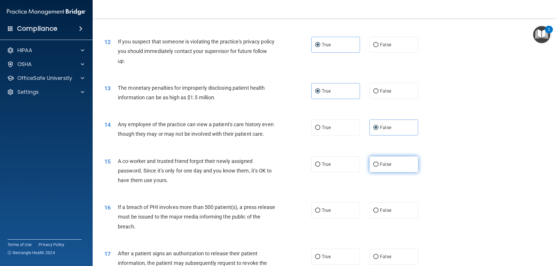
click at [381, 167] on span "False" at bounding box center [385, 164] width 11 height 5
click at [378, 167] on input "False" at bounding box center [375, 164] width 5 height 4
radio input "true"
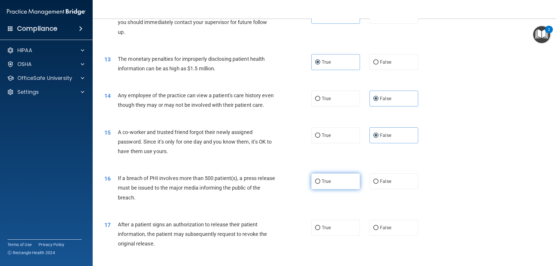
click at [338, 189] on label "True" at bounding box center [335, 181] width 49 height 16
click at [320, 184] on input "True" at bounding box center [317, 181] width 5 height 4
radio input "true"
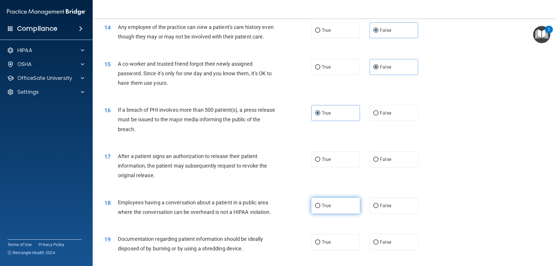
scroll to position [579, 0]
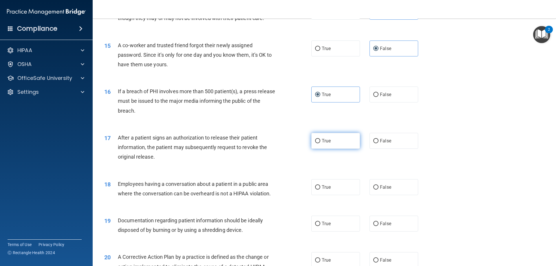
click at [327, 149] on label "True" at bounding box center [335, 141] width 49 height 16
click at [320, 143] on input "True" at bounding box center [317, 141] width 5 height 4
radio input "true"
click at [377, 195] on label "False" at bounding box center [393, 187] width 49 height 16
click at [377, 190] on input "False" at bounding box center [375, 187] width 5 height 4
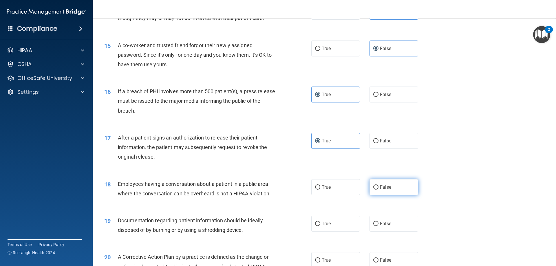
radio input "true"
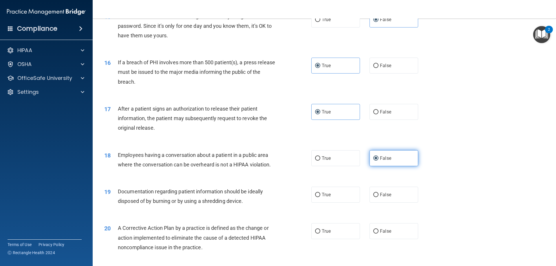
scroll to position [637, 0]
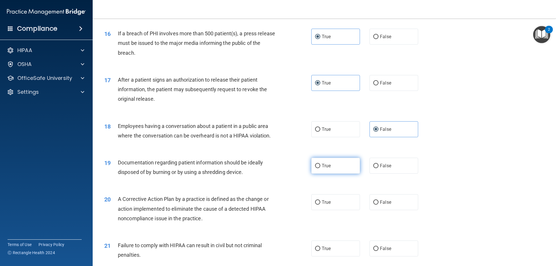
click at [331, 174] on label "True" at bounding box center [335, 166] width 49 height 16
click at [320, 168] on input "True" at bounding box center [317, 166] width 5 height 4
radio input "true"
click at [344, 210] on label "True" at bounding box center [335, 202] width 49 height 16
click at [320, 205] on input "True" at bounding box center [317, 202] width 5 height 4
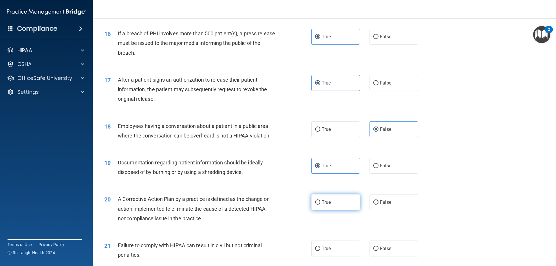
radio input "true"
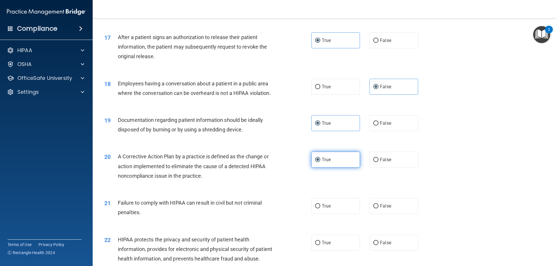
scroll to position [695, 0]
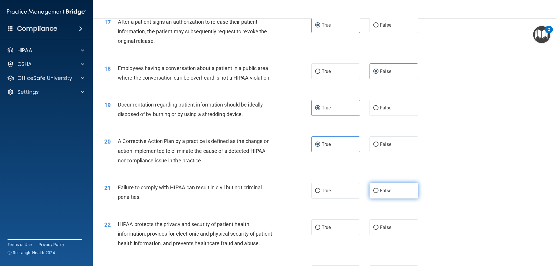
click at [388, 199] on label "False" at bounding box center [393, 191] width 49 height 16
click at [378, 193] on input "False" at bounding box center [375, 191] width 5 height 4
radio input "true"
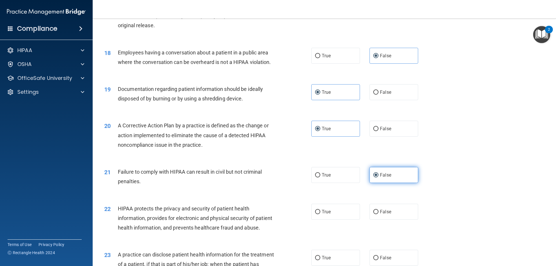
scroll to position [782, 0]
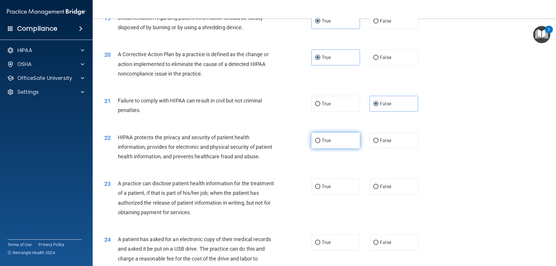
click at [333, 148] on label "True" at bounding box center [335, 141] width 49 height 16
click at [320, 143] on input "True" at bounding box center [317, 141] width 5 height 4
radio input "true"
click at [382, 195] on label "False" at bounding box center [393, 187] width 49 height 16
click at [378, 189] on input "False" at bounding box center [375, 187] width 5 height 4
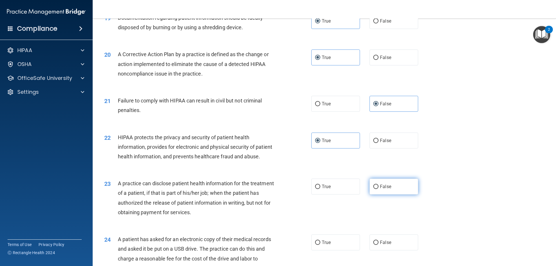
radio input "true"
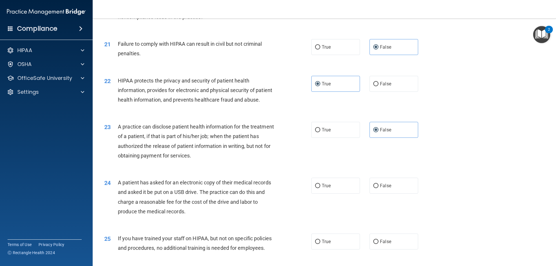
scroll to position [839, 0]
click at [345, 192] on label "True" at bounding box center [335, 185] width 49 height 16
click at [320, 187] on input "True" at bounding box center [317, 185] width 5 height 4
radio input "true"
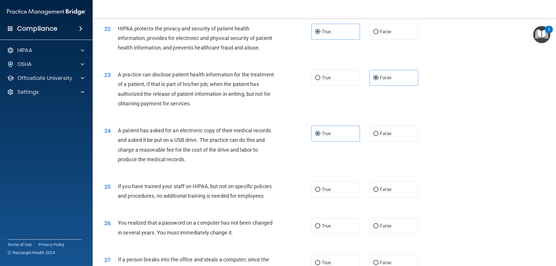
scroll to position [897, 0]
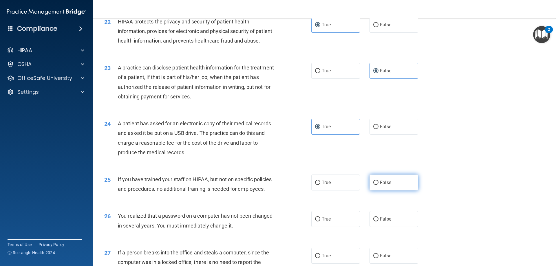
click at [376, 190] on label "False" at bounding box center [393, 183] width 49 height 16
click at [376, 185] on input "False" at bounding box center [375, 183] width 5 height 4
radio input "true"
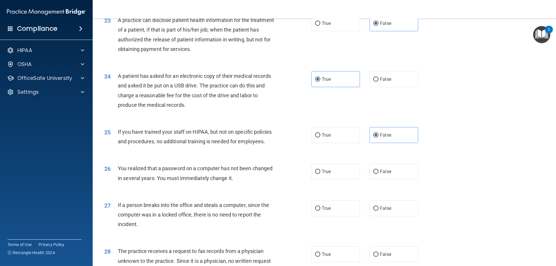
scroll to position [955, 0]
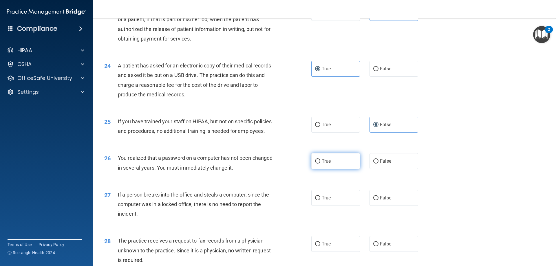
click at [332, 169] on label "True" at bounding box center [335, 161] width 49 height 16
click at [320, 164] on input "True" at bounding box center [317, 161] width 5 height 4
radio input "true"
click at [395, 206] on label "False" at bounding box center [393, 198] width 49 height 16
click at [378, 200] on input "False" at bounding box center [375, 198] width 5 height 4
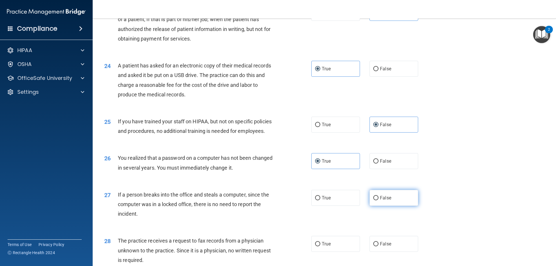
radio input "true"
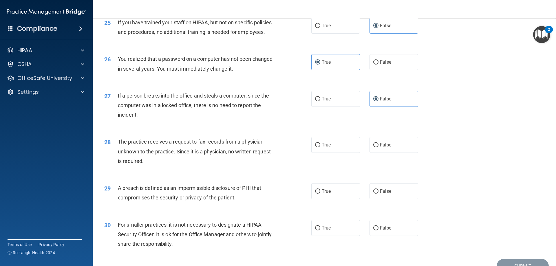
scroll to position [1071, 0]
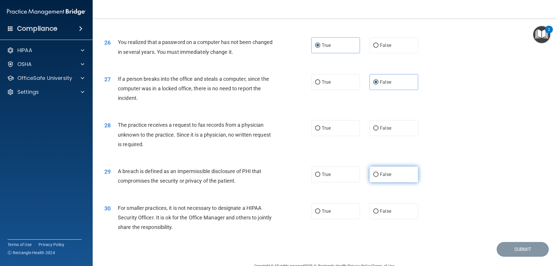
click at [380, 177] on span "False" at bounding box center [385, 174] width 11 height 5
click at [378, 177] on input "False" at bounding box center [375, 175] width 5 height 4
radio input "true"
click at [379, 136] on label "False" at bounding box center [393, 128] width 49 height 16
click at [378, 131] on input "False" at bounding box center [375, 128] width 5 height 4
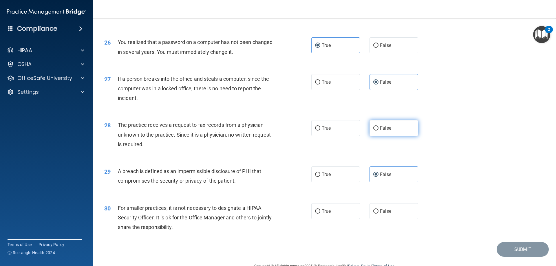
radio input "true"
click at [345, 182] on label "True" at bounding box center [335, 174] width 49 height 16
click at [320, 177] on input "True" at bounding box center [317, 175] width 5 height 4
radio input "true"
radio input "false"
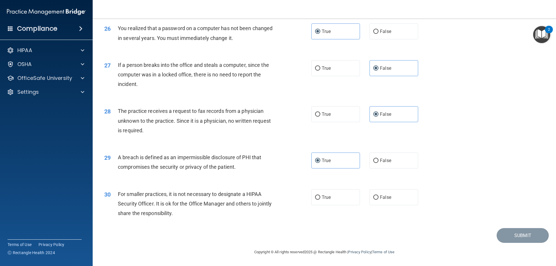
scroll to position [1104, 0]
click at [375, 198] on input "False" at bounding box center [375, 197] width 5 height 4
radio input "true"
click at [511, 233] on button "Submit" at bounding box center [522, 235] width 52 height 15
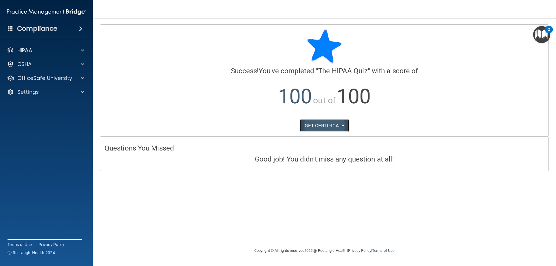
click at [344, 126] on link "GET CERTIFICATE" at bounding box center [324, 125] width 49 height 13
click at [21, 73] on div "OfficeSafe University" at bounding box center [46, 78] width 93 height 12
click at [60, 82] on div "OfficeSafe University" at bounding box center [46, 78] width 93 height 12
click at [39, 67] on div "OSHA" at bounding box center [39, 64] width 72 height 7
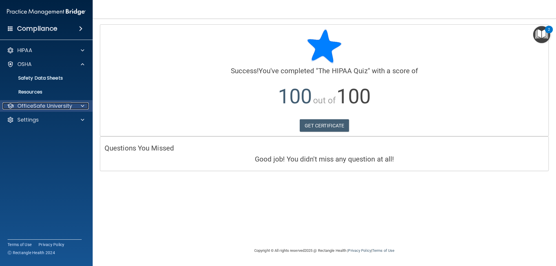
click at [46, 103] on p "OfficeSafe University" at bounding box center [44, 105] width 55 height 7
click at [62, 109] on div "OfficeSafe University" at bounding box center [46, 106] width 93 height 12
click at [58, 105] on p "OfficeSafe University" at bounding box center [44, 105] width 55 height 7
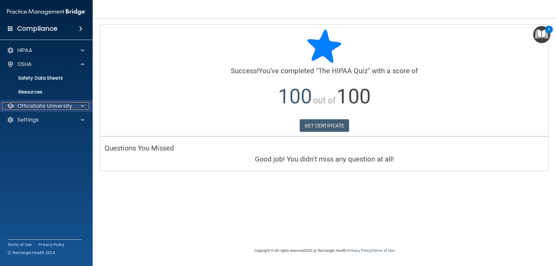
click at [57, 105] on p "OfficeSafe University" at bounding box center [44, 105] width 55 height 7
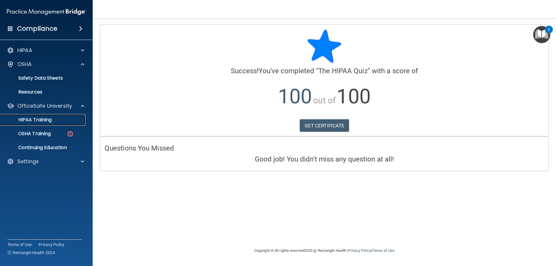
click at [57, 118] on div "HIPAA Training" at bounding box center [43, 120] width 79 height 6
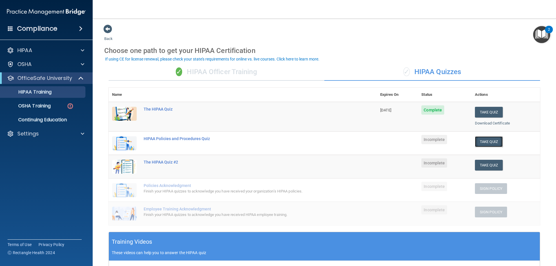
click at [486, 141] on button "Take Quiz" at bounding box center [489, 141] width 28 height 11
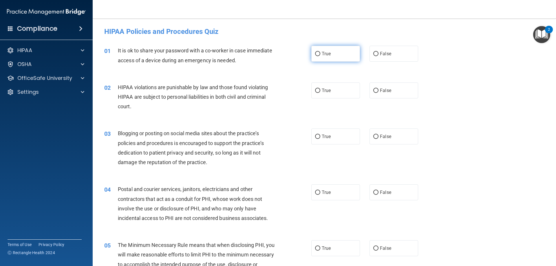
click at [340, 58] on label "True" at bounding box center [335, 54] width 49 height 16
click at [320, 56] on input "True" at bounding box center [317, 54] width 5 height 4
radio input "true"
click at [337, 95] on label "True" at bounding box center [335, 90] width 49 height 16
click at [320, 93] on input "True" at bounding box center [317, 91] width 5 height 4
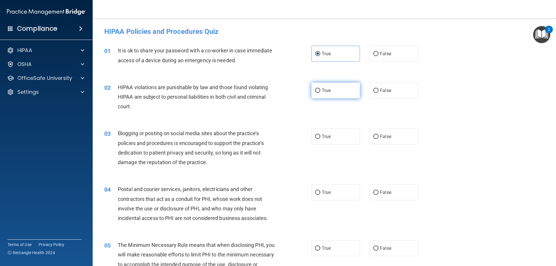
radio input "true"
drag, startPoint x: 399, startPoint y: 136, endPoint x: 386, endPoint y: 172, distance: 37.4
click at [399, 138] on label "False" at bounding box center [393, 137] width 49 height 16
click at [378, 138] on input "False" at bounding box center [375, 137] width 5 height 4
radio input "true"
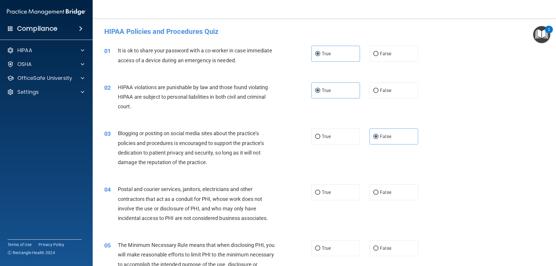
click at [374, 201] on div "04 Postal and courier services, janitors, electricians and other contractors th…" at bounding box center [324, 205] width 449 height 56
click at [342, 203] on div "04 Postal and courier services, janitors, electricians and other contractors th…" at bounding box center [324, 205] width 449 height 56
drag, startPoint x: 335, startPoint y: 194, endPoint x: 340, endPoint y: 208, distance: 14.9
click at [335, 198] on label "True" at bounding box center [335, 192] width 49 height 16
click at [320, 195] on input "True" at bounding box center [317, 192] width 5 height 4
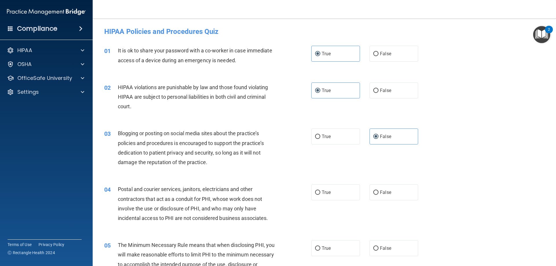
radio input "true"
click at [376, 251] on label "False" at bounding box center [393, 248] width 49 height 16
click at [376, 251] on input "False" at bounding box center [375, 248] width 5 height 4
radio input "true"
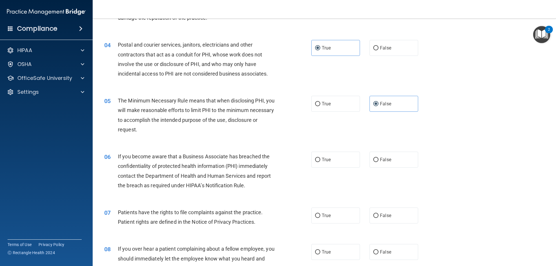
scroll to position [174, 0]
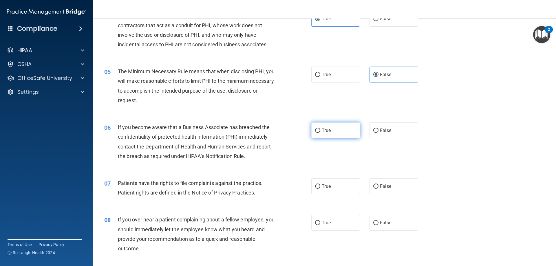
drag, startPoint x: 337, startPoint y: 135, endPoint x: 340, endPoint y: 170, distance: 35.1
click at [337, 137] on label "True" at bounding box center [335, 130] width 49 height 16
click at [320, 133] on input "True" at bounding box center [317, 131] width 5 height 4
radio input "true"
drag, startPoint x: 340, startPoint y: 181, endPoint x: 338, endPoint y: 187, distance: 6.2
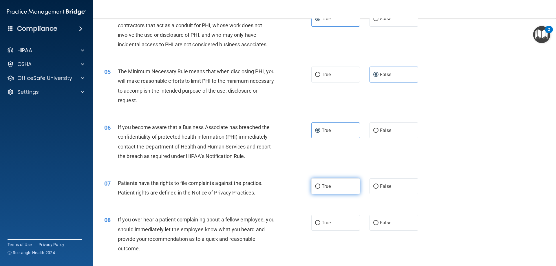
click at [339, 182] on label "True" at bounding box center [335, 186] width 49 height 16
click at [320, 184] on input "True" at bounding box center [317, 186] width 5 height 4
radio input "true"
click at [336, 223] on label "True" at bounding box center [335, 223] width 49 height 16
click at [320, 223] on input "True" at bounding box center [317, 223] width 5 height 4
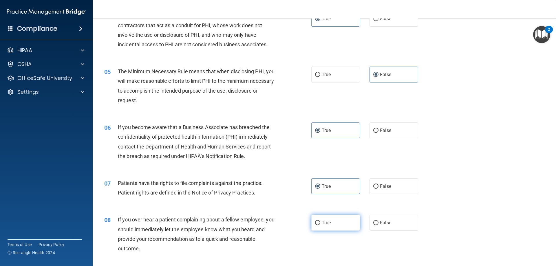
radio input "true"
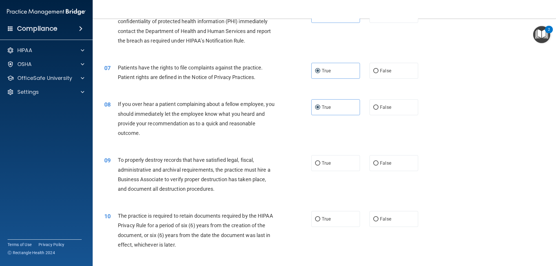
scroll to position [289, 0]
click at [394, 157] on label "False" at bounding box center [393, 163] width 49 height 16
click at [378, 161] on input "False" at bounding box center [375, 163] width 5 height 4
radio input "true"
click at [399, 218] on label "False" at bounding box center [393, 219] width 49 height 16
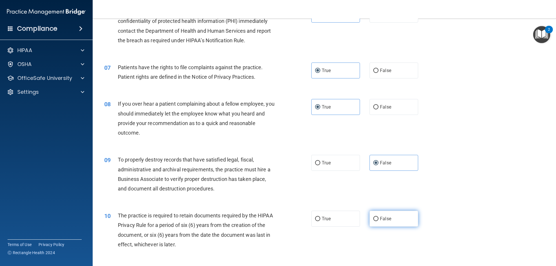
click at [378, 218] on input "False" at bounding box center [375, 219] width 5 height 4
radio input "true"
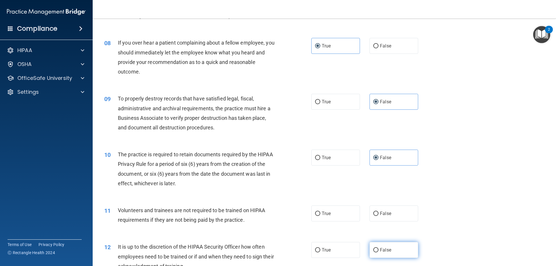
scroll to position [405, 0]
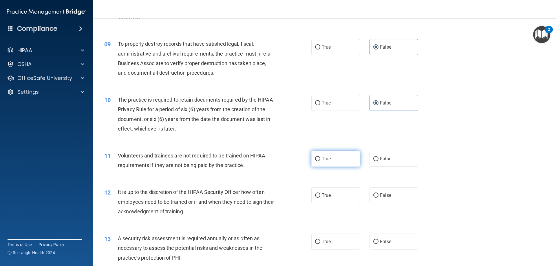
click at [344, 158] on label "True" at bounding box center [335, 159] width 49 height 16
click at [320, 158] on input "True" at bounding box center [317, 159] width 5 height 4
radio input "true"
click at [338, 195] on label "True" at bounding box center [335, 195] width 49 height 16
click at [320, 195] on input "True" at bounding box center [317, 195] width 5 height 4
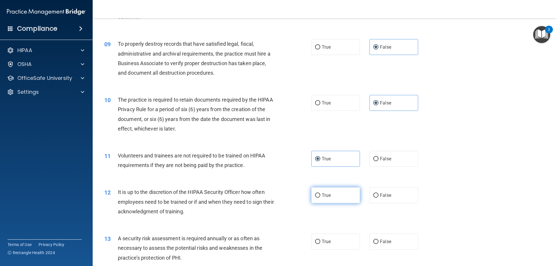
radio input "true"
click at [381, 241] on span "False" at bounding box center [385, 241] width 11 height 5
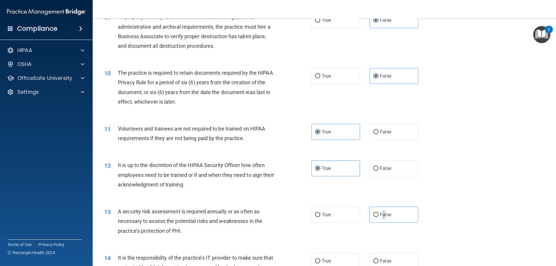
scroll to position [492, 0]
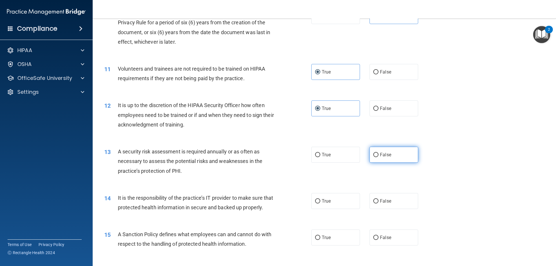
drag, startPoint x: 391, startPoint y: 151, endPoint x: 379, endPoint y: 162, distance: 16.8
click at [391, 152] on label "False" at bounding box center [393, 155] width 49 height 16
click at [378, 153] on input "False" at bounding box center [375, 155] width 5 height 4
radio input "true"
drag, startPoint x: 345, startPoint y: 204, endPoint x: 344, endPoint y: 209, distance: 4.9
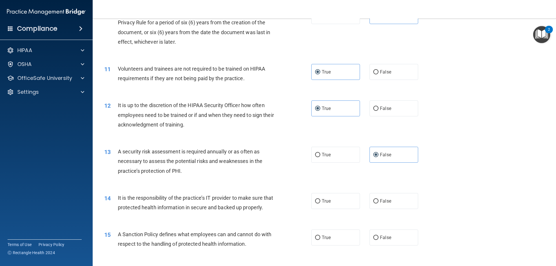
click at [344, 205] on label "True" at bounding box center [335, 201] width 49 height 16
click at [320, 203] on input "True" at bounding box center [317, 201] width 5 height 4
radio input "true"
click at [336, 245] on label "True" at bounding box center [335, 238] width 49 height 16
click at [320, 240] on input "True" at bounding box center [317, 238] width 5 height 4
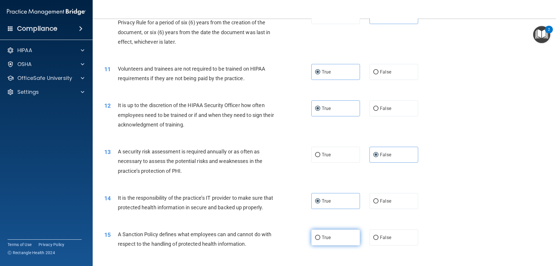
radio input "true"
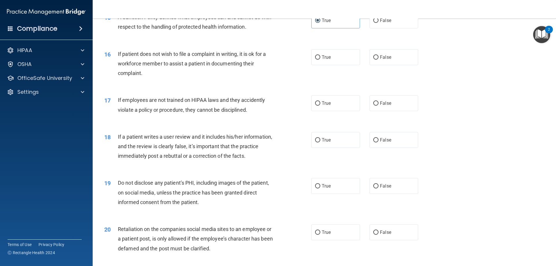
scroll to position [724, 0]
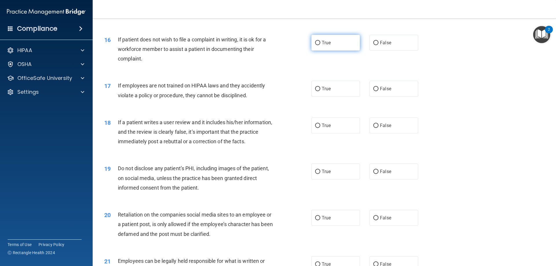
drag, startPoint x: 346, startPoint y: 62, endPoint x: 344, endPoint y: 60, distance: 3.1
click at [345, 61] on div "16 If patient does not wish to file a complaint in writing, it is ok for a work…" at bounding box center [324, 50] width 449 height 46
drag, startPoint x: 340, startPoint y: 57, endPoint x: 341, endPoint y: 60, distance: 3.8
click at [340, 51] on label "True" at bounding box center [335, 43] width 49 height 16
click at [320, 45] on input "True" at bounding box center [317, 43] width 5 height 4
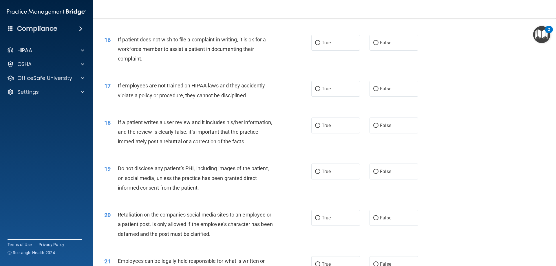
radio input "true"
drag, startPoint x: 384, startPoint y: 96, endPoint x: 369, endPoint y: 113, distance: 22.4
click at [384, 91] on span "False" at bounding box center [385, 88] width 11 height 5
click at [378, 91] on input "False" at bounding box center [375, 89] width 5 height 4
radio input "true"
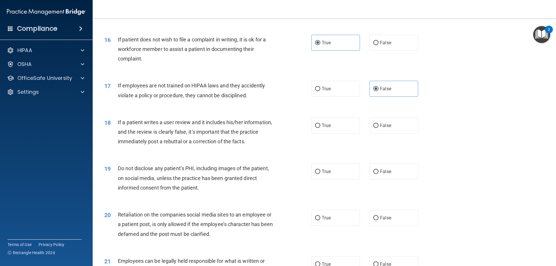
drag, startPoint x: 346, startPoint y: 137, endPoint x: 361, endPoint y: 150, distance: 19.3
click at [346, 133] on label "True" at bounding box center [335, 126] width 49 height 16
click at [320, 128] on input "True" at bounding box center [317, 126] width 5 height 4
radio input "true"
drag, startPoint x: 384, startPoint y: 178, endPoint x: 380, endPoint y: 177, distance: 4.1
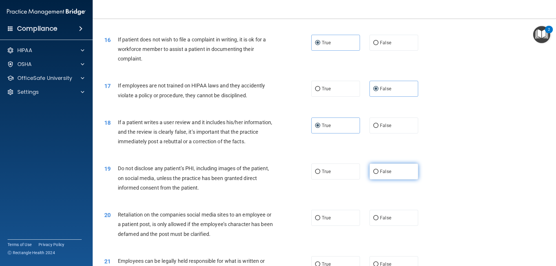
click at [383, 179] on label "False" at bounding box center [393, 172] width 49 height 16
click at [378, 174] on input "False" at bounding box center [375, 172] width 5 height 4
radio input "true"
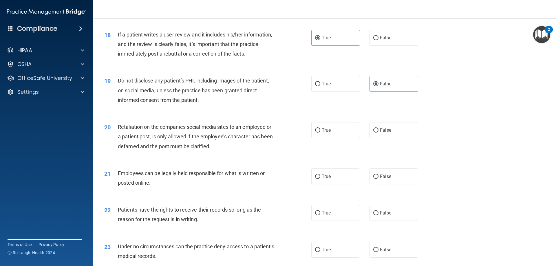
scroll to position [868, 0]
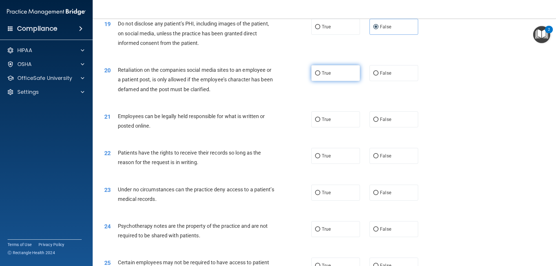
click at [333, 81] on label "True" at bounding box center [335, 73] width 49 height 16
click at [320, 76] on input "True" at bounding box center [317, 73] width 5 height 4
radio input "true"
click at [327, 122] on span "True" at bounding box center [326, 119] width 9 height 5
click at [333, 163] on label "True" at bounding box center [335, 156] width 49 height 16
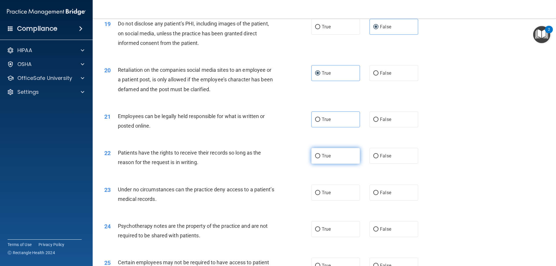
click at [320, 158] on input "True" at bounding box center [317, 156] width 5 height 4
radio input "true"
click at [339, 127] on label "True" at bounding box center [335, 119] width 49 height 16
click at [320, 122] on input "True" at bounding box center [317, 120] width 5 height 4
radio input "true"
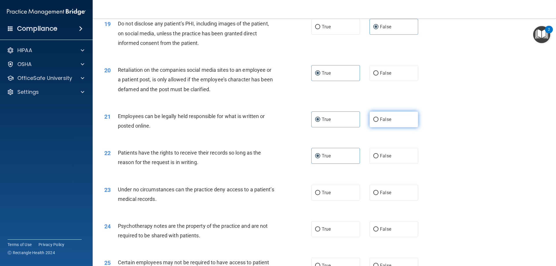
click at [370, 126] on label "False" at bounding box center [393, 119] width 49 height 16
click at [373, 122] on input "False" at bounding box center [375, 120] width 5 height 4
radio input "true"
radio input "false"
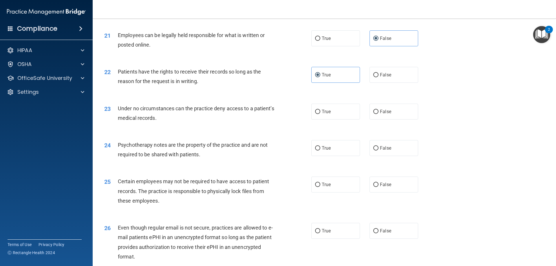
scroll to position [984, 0]
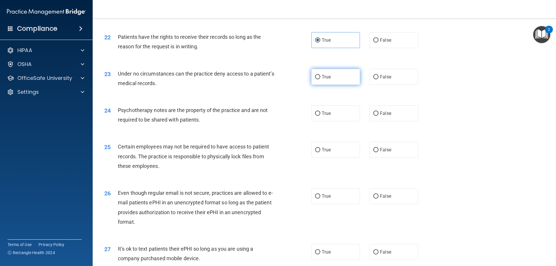
click at [345, 85] on label "True" at bounding box center [335, 77] width 49 height 16
click at [320, 79] on input "True" at bounding box center [317, 77] width 5 height 4
radio input "true"
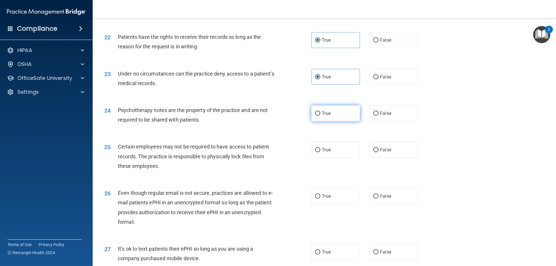
drag, startPoint x: 348, startPoint y: 122, endPoint x: 353, endPoint y: 123, distance: 4.7
click at [348, 121] on label "True" at bounding box center [335, 113] width 49 height 16
click at [320, 116] on input "True" at bounding box center [317, 113] width 5 height 4
radio input "true"
click at [391, 155] on label "False" at bounding box center [393, 150] width 49 height 16
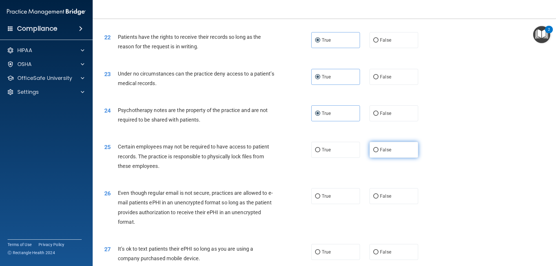
click at [378, 152] on input "False" at bounding box center [375, 150] width 5 height 4
radio input "true"
click at [380, 199] on span "False" at bounding box center [385, 195] width 11 height 5
click at [378, 199] on input "False" at bounding box center [375, 196] width 5 height 4
radio input "true"
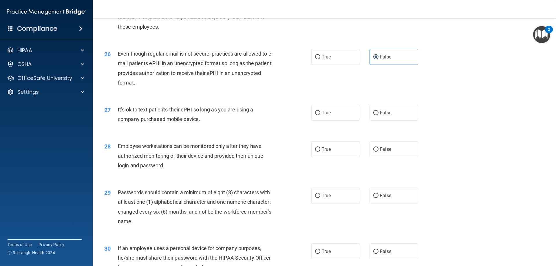
scroll to position [1129, 0]
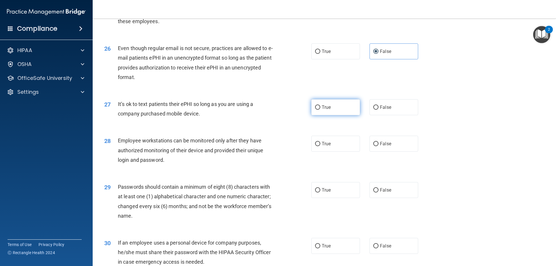
click at [341, 115] on label "True" at bounding box center [335, 107] width 49 height 16
click at [320, 110] on input "True" at bounding box center [317, 107] width 5 height 4
radio input "true"
click at [339, 152] on label "True" at bounding box center [335, 144] width 49 height 16
click at [320, 146] on input "True" at bounding box center [317, 144] width 5 height 4
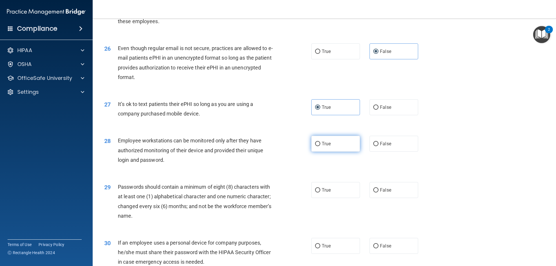
radio input "true"
click at [372, 198] on label "False" at bounding box center [393, 190] width 49 height 16
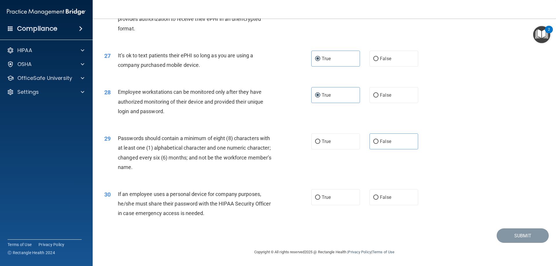
scroll to position [1187, 0]
click at [377, 146] on label "False" at bounding box center [393, 141] width 49 height 16
click at [377, 144] on input "False" at bounding box center [375, 142] width 5 height 4
radio input "true"
drag, startPoint x: 348, startPoint y: 200, endPoint x: 351, endPoint y: 196, distance: 5.0
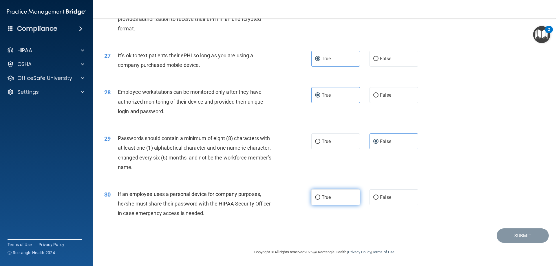
click at [348, 200] on label "True" at bounding box center [335, 197] width 49 height 16
click at [320, 200] on input "True" at bounding box center [317, 197] width 5 height 4
radio input "true"
drag, startPoint x: 517, startPoint y: 237, endPoint x: 514, endPoint y: 236, distance: 2.9
click at [516, 237] on button "Submit" at bounding box center [522, 235] width 52 height 15
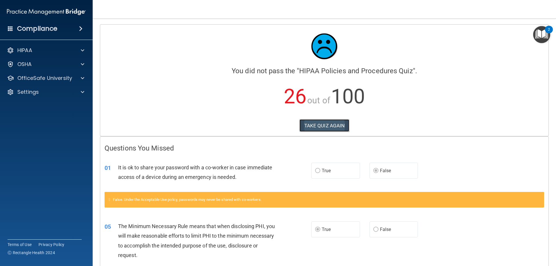
click at [321, 125] on button "TAKE QUIZ AGAIN" at bounding box center [324, 125] width 50 height 13
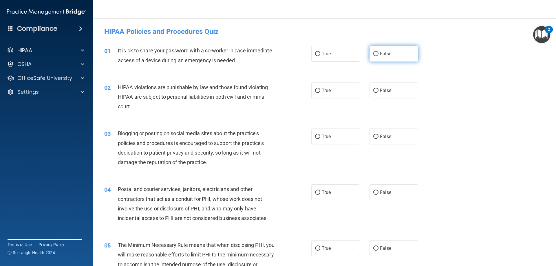
click at [384, 55] on span "False" at bounding box center [385, 53] width 11 height 5
click at [378, 55] on input "False" at bounding box center [375, 54] width 5 height 4
radio input "true"
drag, startPoint x: 355, startPoint y: 92, endPoint x: 355, endPoint y: 98, distance: 5.9
click at [354, 92] on label "True" at bounding box center [335, 90] width 49 height 16
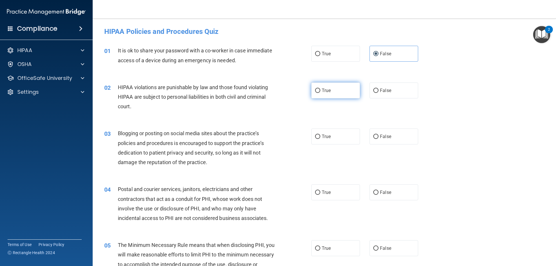
click at [320, 92] on input "True" at bounding box center [317, 91] width 5 height 4
radio input "true"
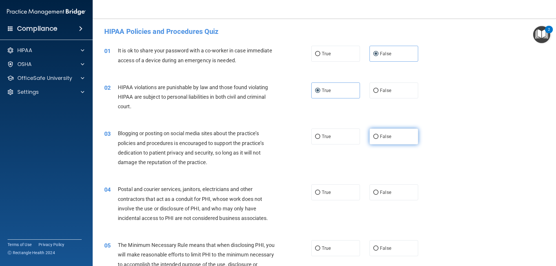
click at [386, 143] on label "False" at bounding box center [393, 137] width 49 height 16
click at [378, 139] on input "False" at bounding box center [375, 137] width 5 height 4
radio input "true"
click at [333, 194] on label "True" at bounding box center [335, 192] width 49 height 16
click at [320, 194] on input "True" at bounding box center [317, 192] width 5 height 4
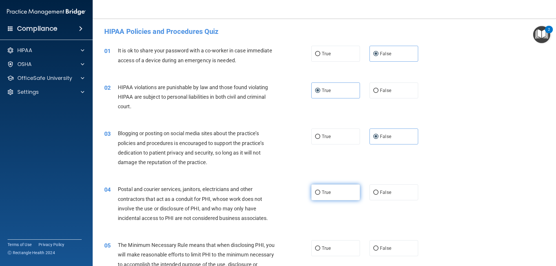
radio input "true"
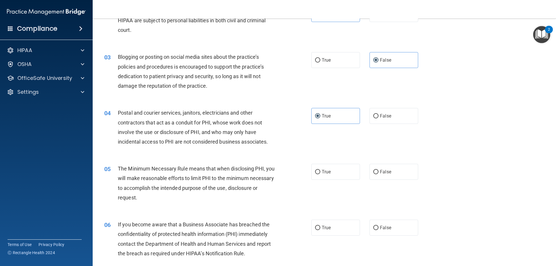
scroll to position [87, 0]
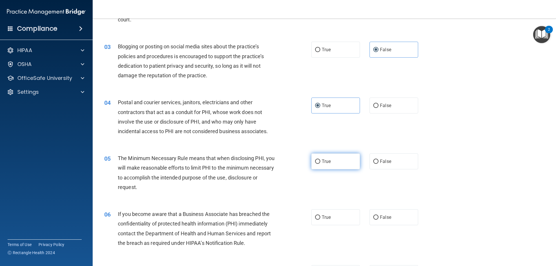
click at [340, 166] on label "True" at bounding box center [335, 161] width 49 height 16
click at [320, 164] on input "True" at bounding box center [317, 161] width 5 height 4
radio input "true"
click at [381, 223] on label "False" at bounding box center [393, 217] width 49 height 16
click at [378, 220] on input "False" at bounding box center [375, 217] width 5 height 4
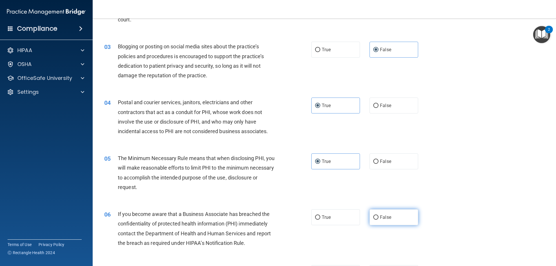
radio input "true"
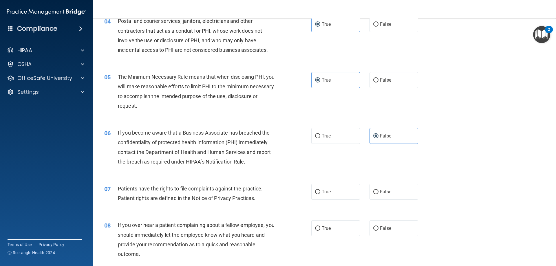
scroll to position [174, 0]
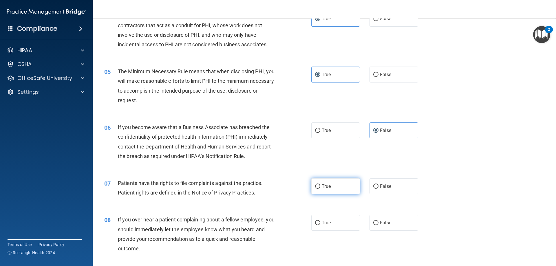
click at [344, 188] on label "True" at bounding box center [335, 186] width 49 height 16
click at [320, 188] on input "True" at bounding box center [317, 186] width 5 height 4
radio input "true"
click at [376, 224] on label "False" at bounding box center [393, 223] width 49 height 16
click at [376, 224] on input "False" at bounding box center [375, 223] width 5 height 4
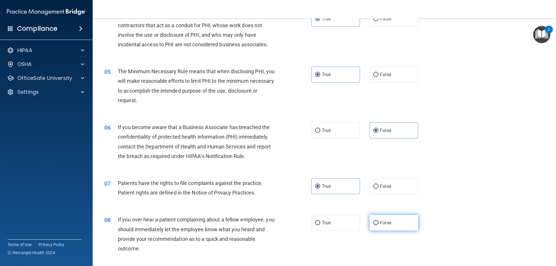
radio input "true"
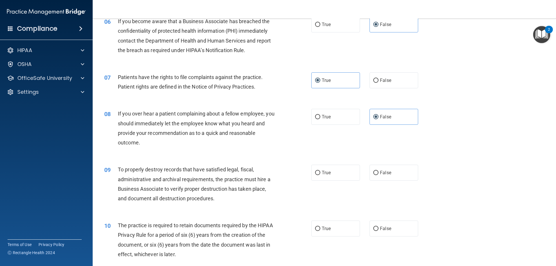
scroll to position [289, 0]
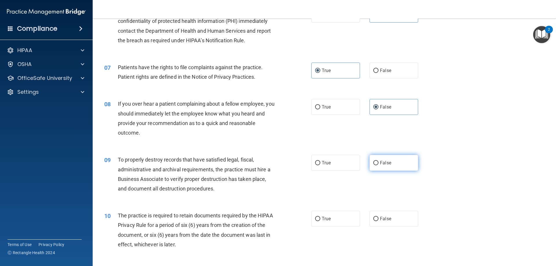
click at [380, 164] on span "False" at bounding box center [385, 162] width 11 height 5
click at [377, 164] on input "False" at bounding box center [375, 163] width 5 height 4
radio input "true"
click at [322, 219] on span "True" at bounding box center [326, 218] width 9 height 5
click at [320, 219] on input "True" at bounding box center [317, 219] width 5 height 4
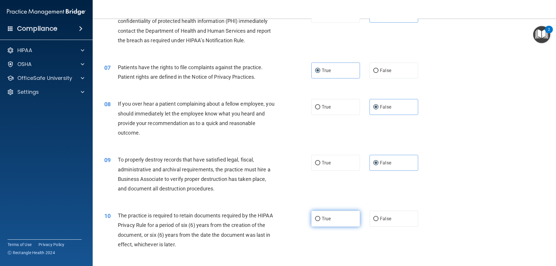
radio input "true"
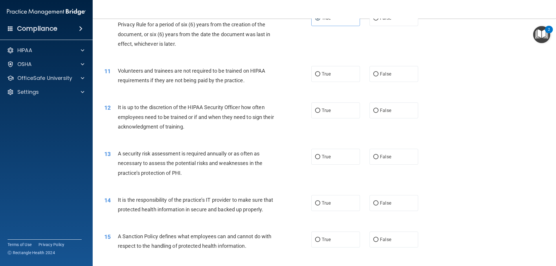
scroll to position [492, 0]
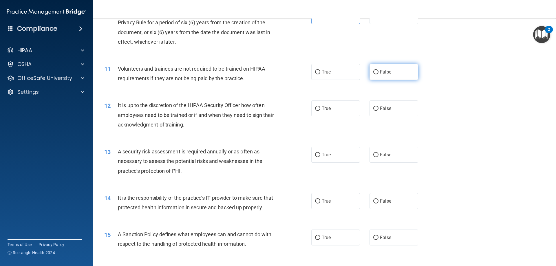
click at [390, 78] on label "False" at bounding box center [393, 72] width 49 height 16
click at [378, 74] on input "False" at bounding box center [375, 72] width 5 height 4
radio input "true"
click at [388, 110] on span "False" at bounding box center [385, 108] width 11 height 5
click at [378, 110] on input "False" at bounding box center [375, 109] width 5 height 4
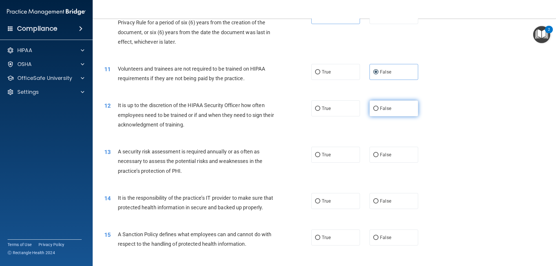
radio input "true"
drag, startPoint x: 340, startPoint y: 159, endPoint x: 341, endPoint y: 165, distance: 5.9
click at [340, 159] on label "True" at bounding box center [335, 155] width 49 height 16
click at [320, 157] on input "True" at bounding box center [317, 155] width 5 height 4
radio input "true"
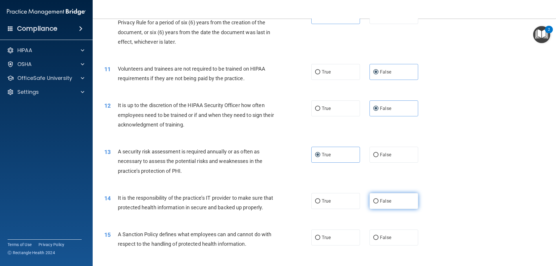
click at [383, 204] on label "False" at bounding box center [393, 201] width 49 height 16
click at [378, 203] on input "False" at bounding box center [375, 201] width 5 height 4
radio input "true"
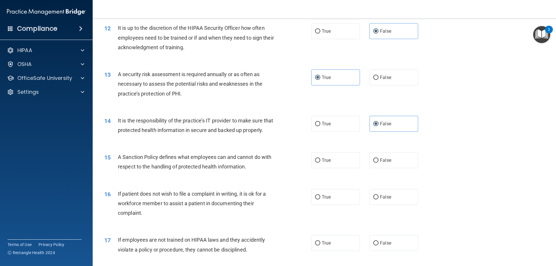
scroll to position [579, 0]
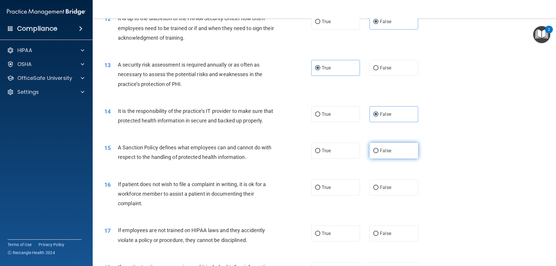
click at [380, 153] on span "False" at bounding box center [385, 150] width 11 height 5
click at [378, 153] on input "False" at bounding box center [375, 151] width 5 height 4
radio input "true"
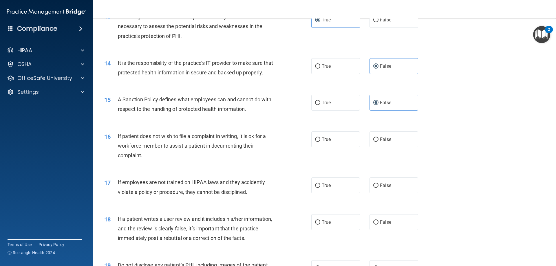
scroll to position [637, 0]
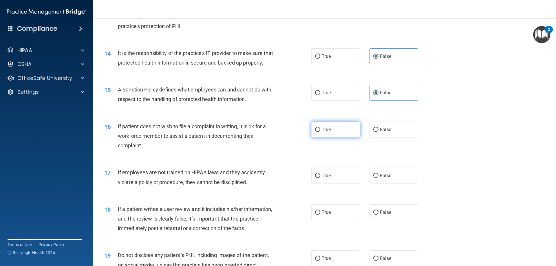
click at [344, 137] on label "True" at bounding box center [335, 130] width 49 height 16
click at [320, 132] on input "True" at bounding box center [317, 130] width 5 height 4
radio input "true"
click at [381, 178] on span "False" at bounding box center [385, 175] width 11 height 5
click at [378, 178] on input "False" at bounding box center [375, 176] width 5 height 4
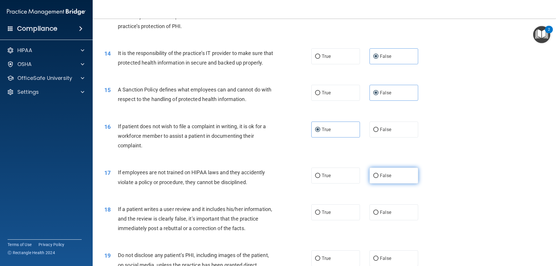
radio input "true"
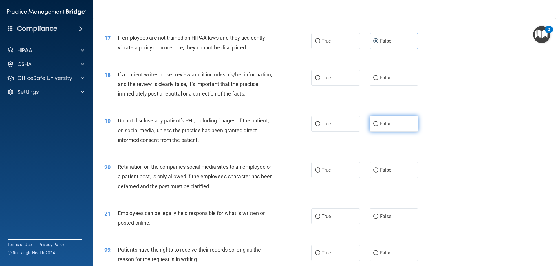
scroll to position [782, 0]
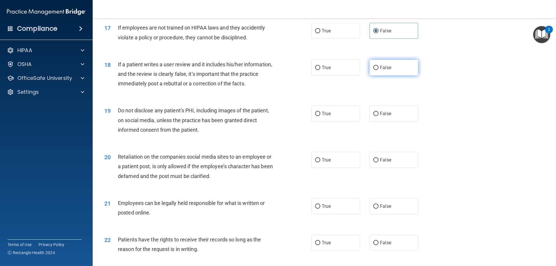
click at [384, 70] on span "False" at bounding box center [385, 67] width 11 height 5
click at [378, 70] on input "False" at bounding box center [375, 68] width 5 height 4
radio input "true"
click at [345, 122] on label "True" at bounding box center [335, 114] width 49 height 16
click at [320, 116] on input "True" at bounding box center [317, 114] width 5 height 4
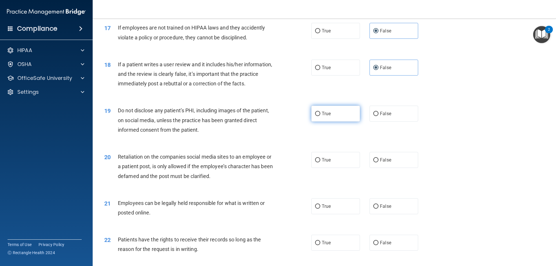
radio input "true"
click at [382, 163] on span "False" at bounding box center [385, 159] width 11 height 5
click at [378, 162] on input "False" at bounding box center [375, 160] width 5 height 4
radio input "true"
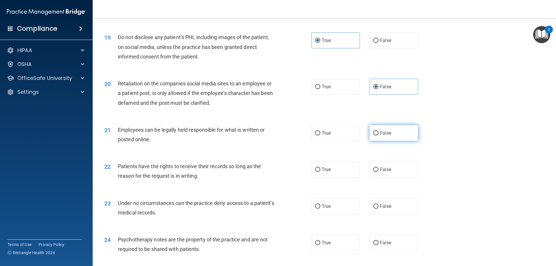
scroll to position [868, 0]
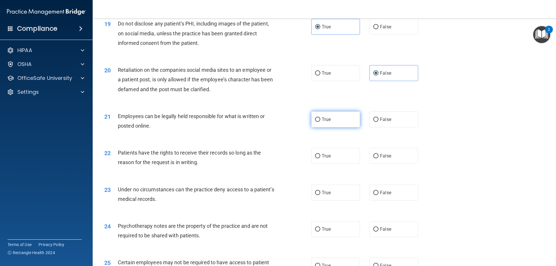
click at [340, 127] on label "True" at bounding box center [335, 119] width 49 height 16
click at [320, 122] on input "True" at bounding box center [317, 120] width 5 height 4
radio input "true"
click at [380, 159] on span "False" at bounding box center [385, 155] width 11 height 5
click at [378, 158] on input "False" at bounding box center [375, 156] width 5 height 4
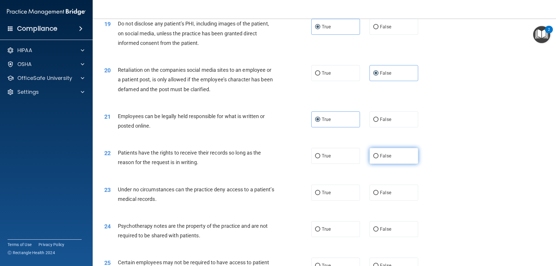
radio input "true"
click at [381, 195] on span "False" at bounding box center [385, 192] width 11 height 5
click at [378, 195] on input "False" at bounding box center [375, 193] width 5 height 4
radio input "true"
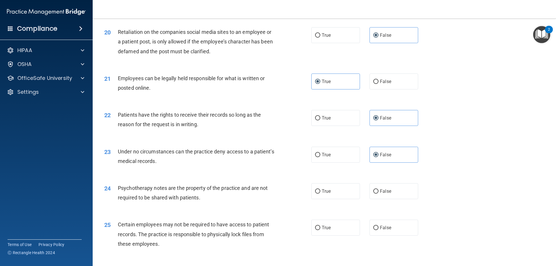
scroll to position [926, 0]
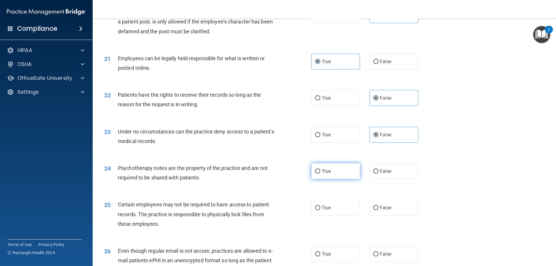
click at [346, 179] on label "True" at bounding box center [335, 171] width 49 height 16
click at [320, 174] on input "True" at bounding box center [317, 171] width 5 height 4
radio input "true"
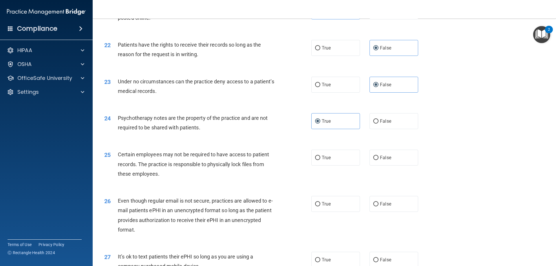
scroll to position [984, 0]
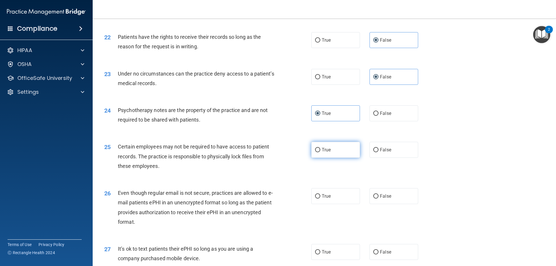
click at [341, 158] on label "True" at bounding box center [335, 150] width 49 height 16
click at [320, 152] on input "True" at bounding box center [317, 150] width 5 height 4
radio input "true"
click at [345, 204] on label "True" at bounding box center [335, 196] width 49 height 16
click at [320, 199] on input "True" at bounding box center [317, 196] width 5 height 4
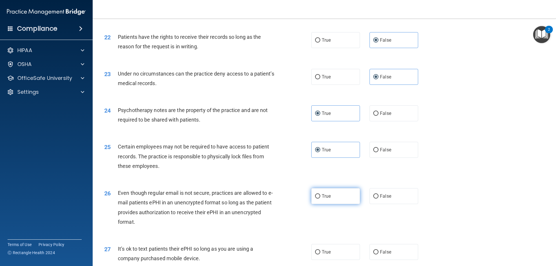
radio input "true"
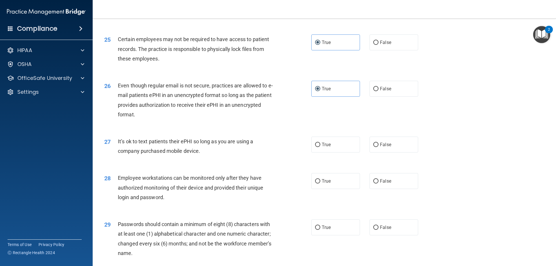
scroll to position [1100, 0]
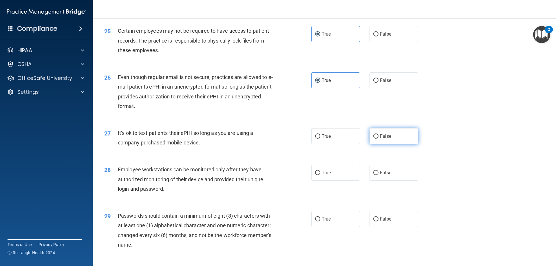
click at [387, 139] on span "False" at bounding box center [385, 135] width 11 height 5
click at [378, 139] on input "False" at bounding box center [375, 136] width 5 height 4
radio input "true"
click at [390, 179] on label "False" at bounding box center [393, 173] width 49 height 16
click at [378, 175] on input "False" at bounding box center [375, 173] width 5 height 4
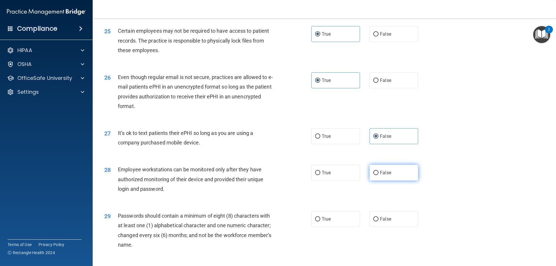
radio input "true"
drag, startPoint x: 342, startPoint y: 225, endPoint x: 341, endPoint y: 223, distance: 3.1
click at [342, 225] on label "True" at bounding box center [335, 219] width 49 height 16
click at [320, 221] on input "True" at bounding box center [317, 219] width 5 height 4
radio input "true"
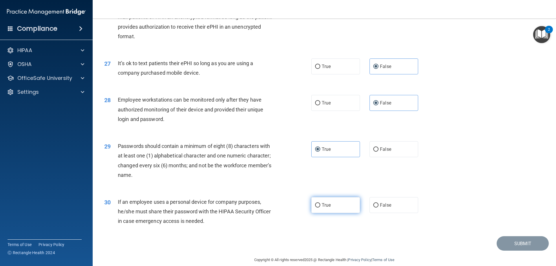
scroll to position [1187, 0]
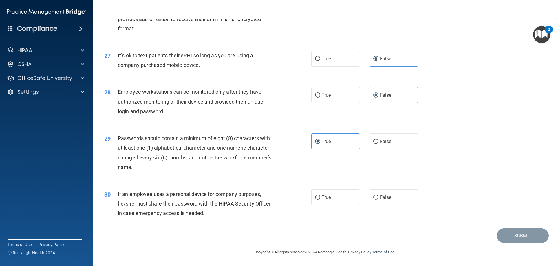
drag, startPoint x: 375, startPoint y: 202, endPoint x: 405, endPoint y: 208, distance: 31.1
click at [375, 202] on label "False" at bounding box center [393, 197] width 49 height 16
click at [375, 200] on input "False" at bounding box center [375, 197] width 5 height 4
radio input "true"
click at [508, 238] on button "Submit" at bounding box center [522, 235] width 52 height 15
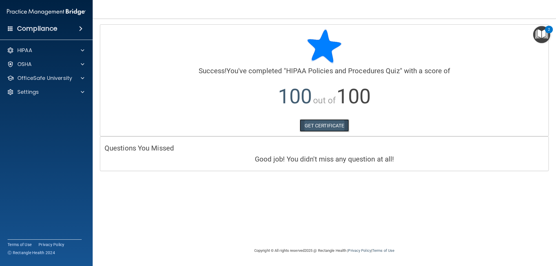
click at [310, 129] on link "GET CERTIFICATE" at bounding box center [324, 125] width 49 height 13
click at [41, 80] on p "OfficeSafe University" at bounding box center [44, 78] width 55 height 7
click at [42, 92] on p "HIPAA Training" at bounding box center [28, 92] width 48 height 6
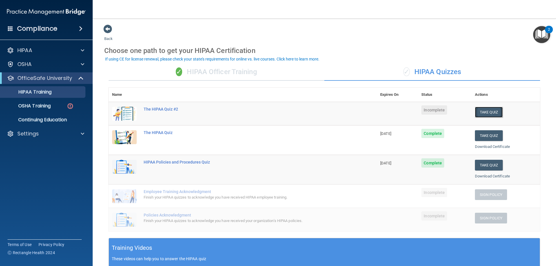
click at [483, 113] on button "Take Quiz" at bounding box center [489, 112] width 28 height 11
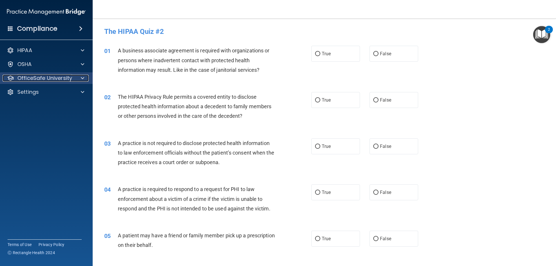
click at [19, 76] on p "OfficeSafe University" at bounding box center [44, 78] width 55 height 7
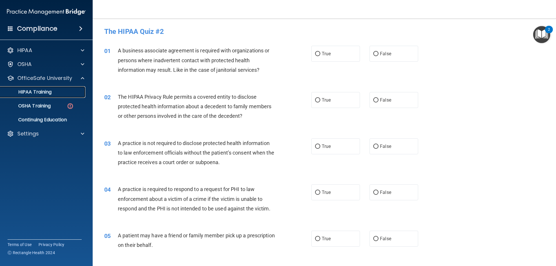
click at [26, 95] on p "HIPAA Training" at bounding box center [28, 92] width 48 height 6
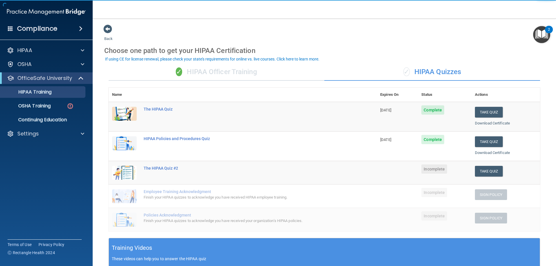
click at [254, 71] on div "✓ HIPAA Officer Training" at bounding box center [217, 71] width 216 height 17
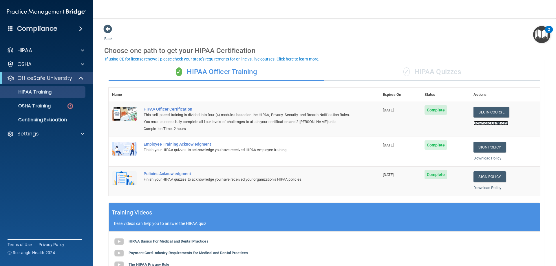
click at [489, 122] on link "Download Certificate" at bounding box center [490, 123] width 35 height 4
click at [427, 75] on div "✓ HIPAA Quizzes" at bounding box center [432, 71] width 216 height 17
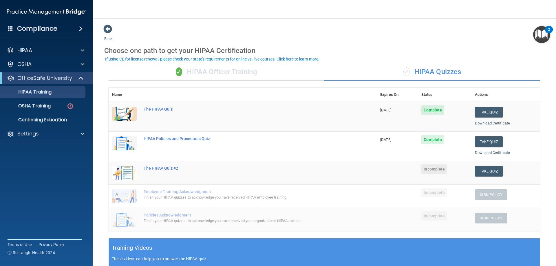
click at [538, 38] on img "Open Resource Center, 2 new notifications" at bounding box center [541, 34] width 17 height 17
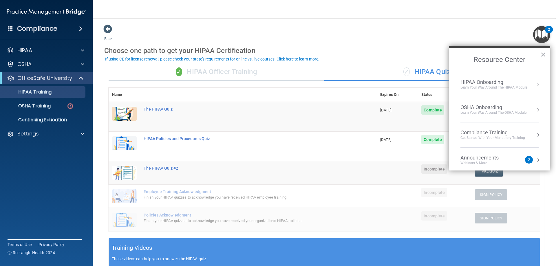
click at [525, 161] on div "2" at bounding box center [529, 160] width 8 height 8
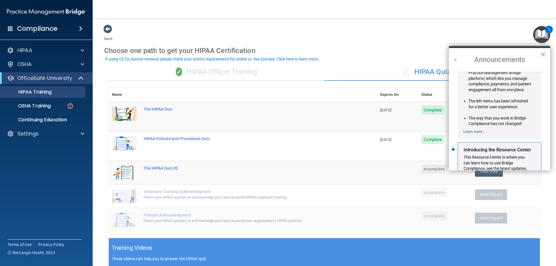
scroll to position [102, 0]
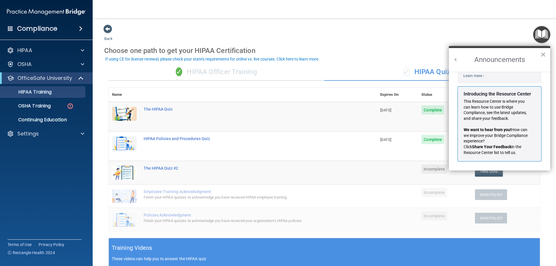
drag, startPoint x: 507, startPoint y: 114, endPoint x: 494, endPoint y: 102, distance: 17.6
click at [455, 62] on button "Back to Resource Center Home" at bounding box center [456, 60] width 6 height 6
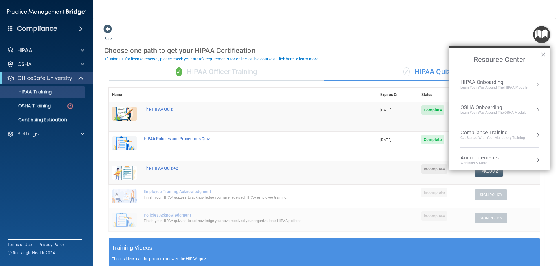
click at [513, 33] on div "Back Choose one path to get your HIPAA Certification ✓ HIPAA Officer Training ✓…" at bounding box center [324, 209] width 440 height 370
click at [540, 51] on h2 "Resource Center" at bounding box center [499, 60] width 101 height 24
click at [544, 53] on button "×" at bounding box center [542, 54] width 5 height 9
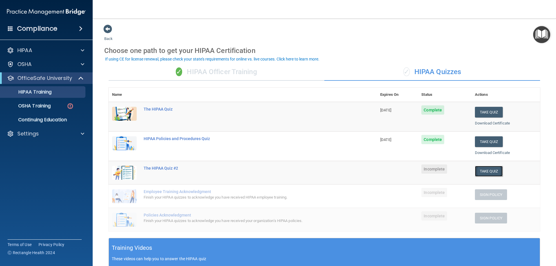
click at [485, 172] on button "Take Quiz" at bounding box center [489, 171] width 28 height 11
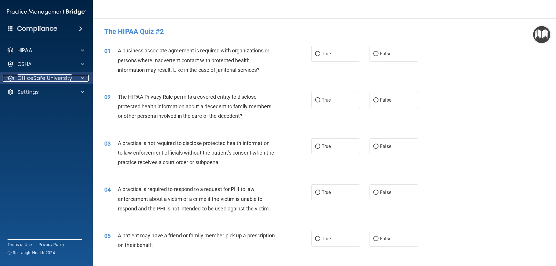
click at [56, 80] on p "OfficeSafe University" at bounding box center [44, 78] width 55 height 7
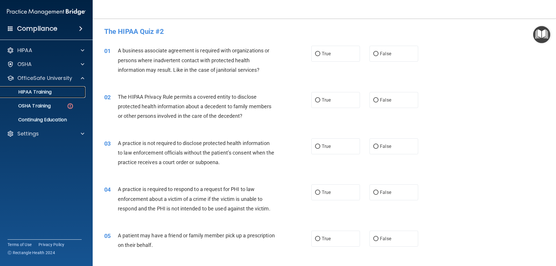
click at [50, 94] on p "HIPAA Training" at bounding box center [28, 92] width 48 height 6
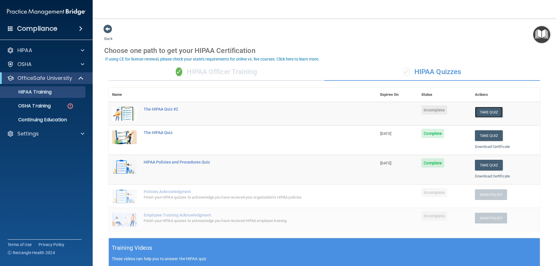
click at [476, 110] on button "Take Quiz" at bounding box center [489, 112] width 28 height 11
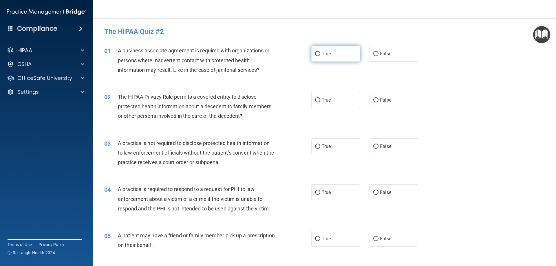
click at [347, 52] on label "True" at bounding box center [335, 54] width 49 height 16
click at [320, 52] on input "True" at bounding box center [317, 54] width 5 height 4
radio input "true"
drag, startPoint x: 344, startPoint y: 102, endPoint x: 359, endPoint y: 118, distance: 22.1
click at [344, 102] on label "True" at bounding box center [335, 100] width 49 height 16
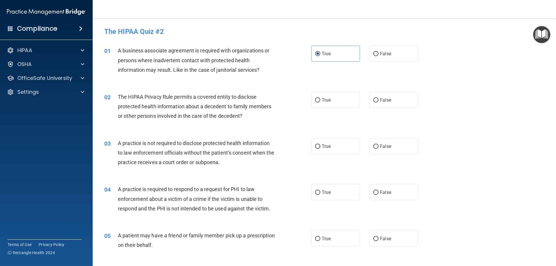
click at [320, 102] on input "True" at bounding box center [317, 100] width 5 height 4
radio input "true"
drag, startPoint x: 346, startPoint y: 146, endPoint x: 360, endPoint y: 162, distance: 20.9
click at [345, 147] on label "True" at bounding box center [335, 146] width 49 height 16
click at [320, 147] on input "True" at bounding box center [317, 146] width 5 height 4
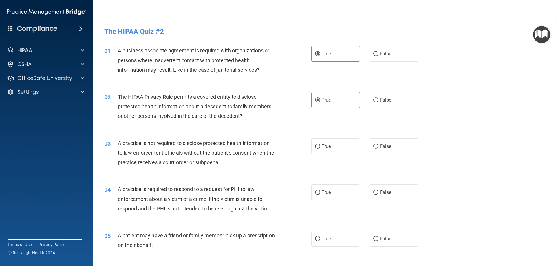
radio input "true"
drag, startPoint x: 379, startPoint y: 197, endPoint x: 387, endPoint y: 184, distance: 15.0
click at [379, 197] on label "False" at bounding box center [393, 192] width 49 height 16
click at [378, 195] on input "False" at bounding box center [375, 192] width 5 height 4
radio input "true"
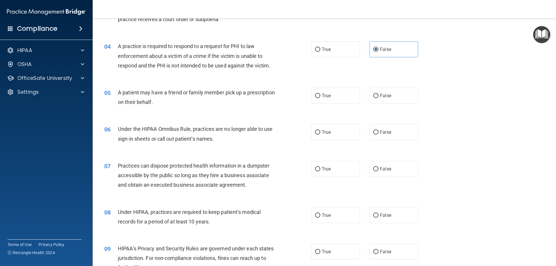
scroll to position [145, 0]
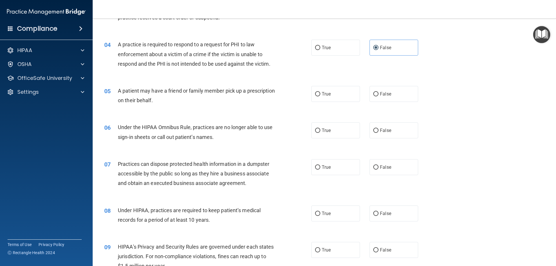
drag, startPoint x: 342, startPoint y: 97, endPoint x: 336, endPoint y: 112, distance: 16.1
click at [340, 97] on label "True" at bounding box center [335, 94] width 49 height 16
click at [320, 96] on input "True" at bounding box center [317, 94] width 5 height 4
radio input "true"
click at [339, 129] on label "True" at bounding box center [335, 130] width 49 height 16
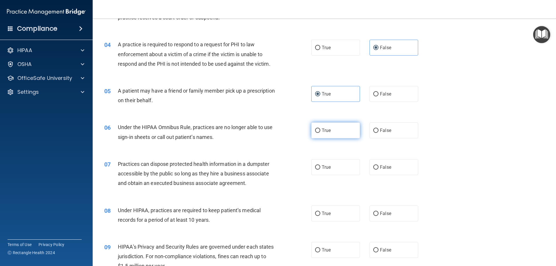
click at [320, 129] on input "True" at bounding box center [317, 131] width 5 height 4
radio input "true"
drag, startPoint x: 340, startPoint y: 164, endPoint x: 348, endPoint y: 166, distance: 8.6
click at [341, 165] on label "True" at bounding box center [335, 167] width 49 height 16
click at [320, 165] on input "True" at bounding box center [317, 167] width 5 height 4
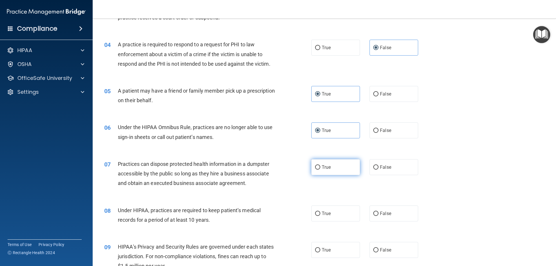
radio input "true"
click at [381, 169] on span "False" at bounding box center [385, 166] width 11 height 5
click at [378, 169] on input "False" at bounding box center [375, 167] width 5 height 4
radio input "true"
radio input "false"
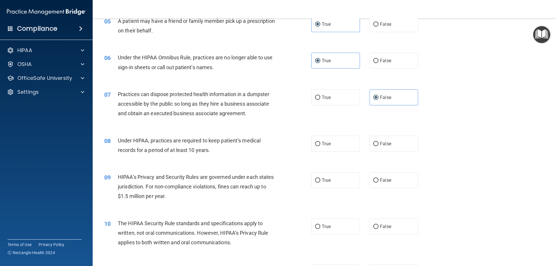
scroll to position [232, 0]
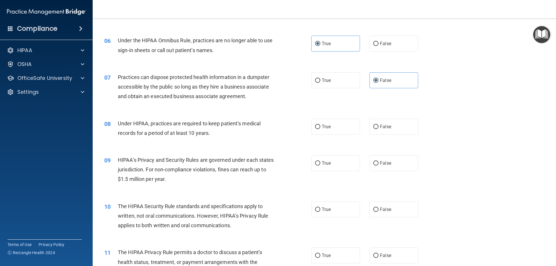
click at [335, 135] on div "08 Under HIPAA, practices are required to keep patient’s medical records for a …" at bounding box center [324, 129] width 449 height 36
drag, startPoint x: 337, startPoint y: 131, endPoint x: 337, endPoint y: 137, distance: 6.7
click at [337, 133] on label "True" at bounding box center [335, 127] width 49 height 16
click at [320, 129] on input "True" at bounding box center [317, 127] width 5 height 4
radio input "true"
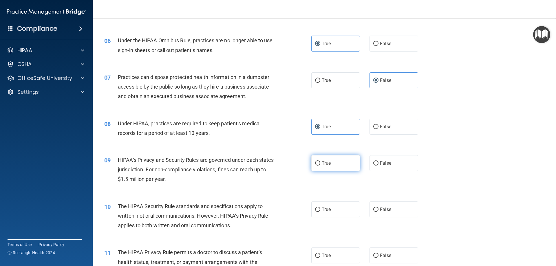
click at [336, 162] on label "True" at bounding box center [335, 163] width 49 height 16
click at [320, 162] on input "True" at bounding box center [317, 163] width 5 height 4
radio input "true"
click at [390, 205] on label "False" at bounding box center [393, 209] width 49 height 16
click at [378, 208] on input "False" at bounding box center [375, 210] width 5 height 4
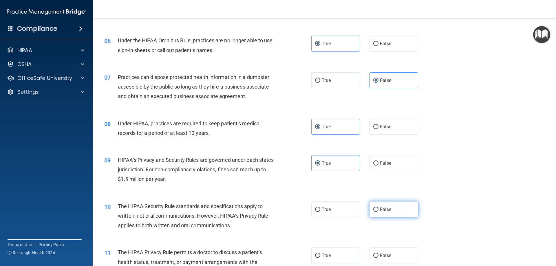
radio input "true"
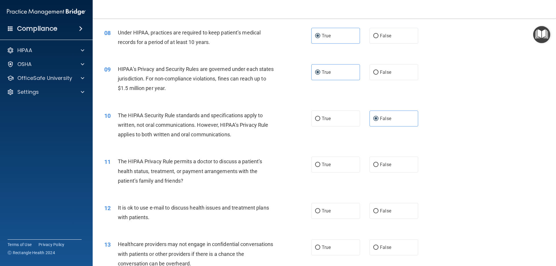
scroll to position [376, 0]
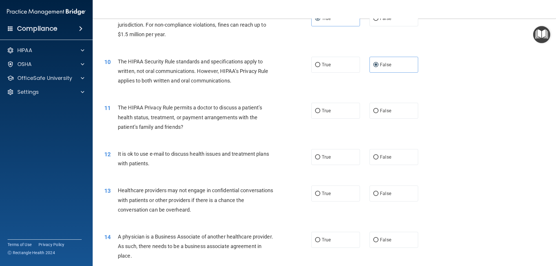
drag, startPoint x: 386, startPoint y: 113, endPoint x: 382, endPoint y: 120, distance: 7.6
click at [385, 113] on span "False" at bounding box center [385, 110] width 11 height 5
click at [378, 113] on input "False" at bounding box center [375, 111] width 5 height 4
radio input "true"
click at [341, 167] on div "12 It is ok to use e-mail to discuss health issues and treatment plans with pat…" at bounding box center [324, 160] width 449 height 36
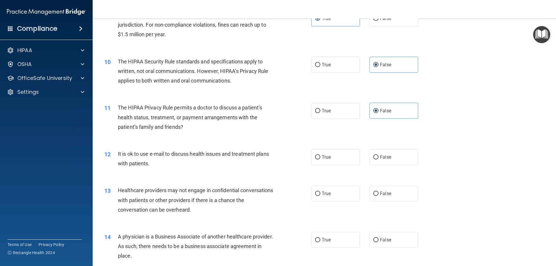
drag, startPoint x: 337, startPoint y: 161, endPoint x: 332, endPoint y: 179, distance: 18.7
click at [336, 161] on label "True" at bounding box center [335, 157] width 49 height 16
click at [320, 159] on input "True" at bounding box center [317, 157] width 5 height 4
radio input "true"
click at [335, 192] on label "True" at bounding box center [335, 194] width 49 height 16
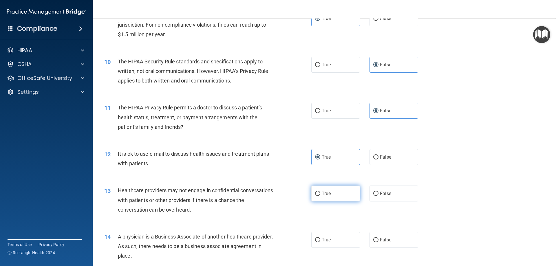
click at [320, 192] on input "True" at bounding box center [317, 194] width 5 height 4
radio input "true"
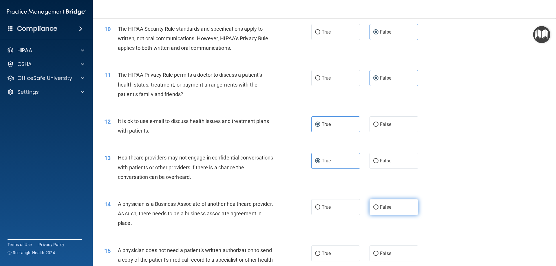
scroll to position [434, 0]
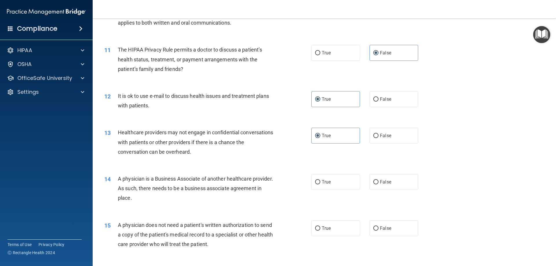
drag, startPoint x: 386, startPoint y: 183, endPoint x: 388, endPoint y: 207, distance: 24.1
click at [386, 185] on label "False" at bounding box center [393, 182] width 49 height 16
click at [378, 184] on input "False" at bounding box center [375, 182] width 5 height 4
radio input "true"
click at [394, 225] on label "False" at bounding box center [393, 228] width 49 height 16
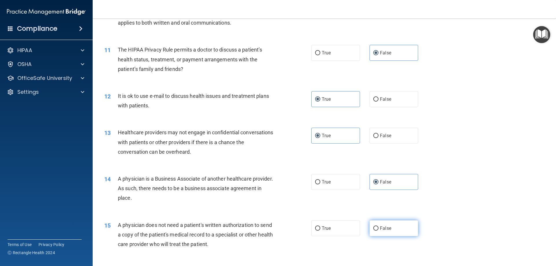
click at [378, 226] on input "False" at bounding box center [375, 228] width 5 height 4
radio input "true"
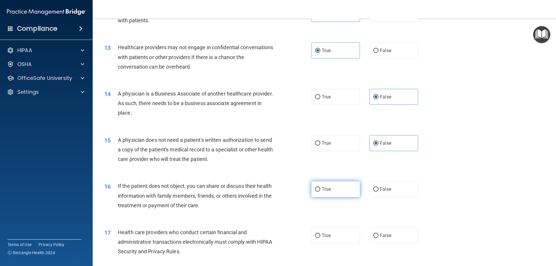
scroll to position [521, 0]
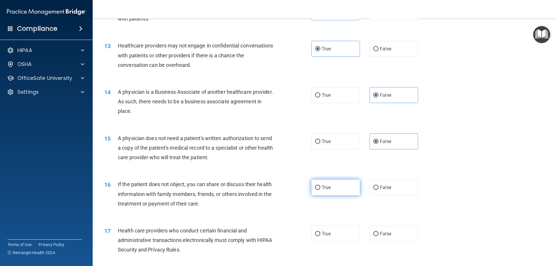
click at [350, 189] on label "True" at bounding box center [335, 187] width 49 height 16
click at [320, 189] on input "True" at bounding box center [317, 188] width 5 height 4
radio input "true"
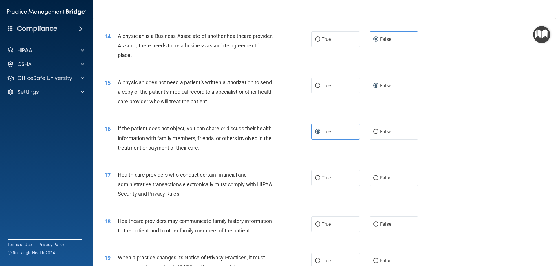
scroll to position [579, 0]
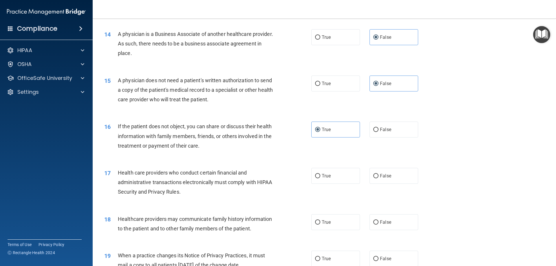
drag, startPoint x: 325, startPoint y: 179, endPoint x: 327, endPoint y: 188, distance: 8.6
click at [325, 179] on label "True" at bounding box center [335, 176] width 49 height 16
click at [320, 178] on input "True" at bounding box center [317, 176] width 5 height 4
radio input "true"
click at [376, 225] on label "False" at bounding box center [393, 222] width 49 height 16
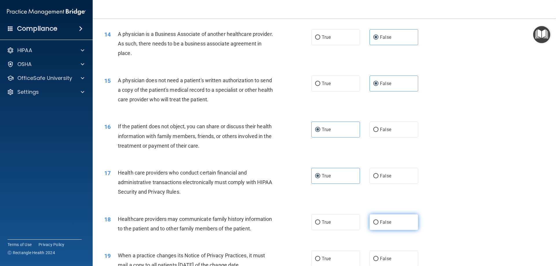
click at [376, 225] on input "False" at bounding box center [375, 222] width 5 height 4
radio input "true"
drag, startPoint x: 384, startPoint y: 256, endPoint x: 362, endPoint y: 265, distance: 24.1
click at [384, 256] on span "False" at bounding box center [385, 258] width 11 height 5
click at [378, 257] on input "False" at bounding box center [375, 259] width 5 height 4
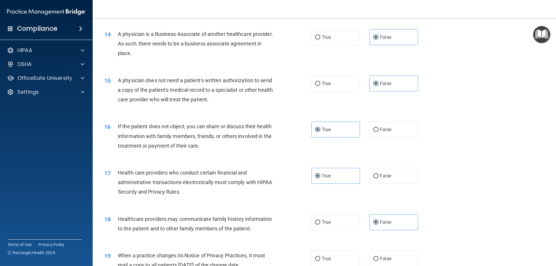
radio input "true"
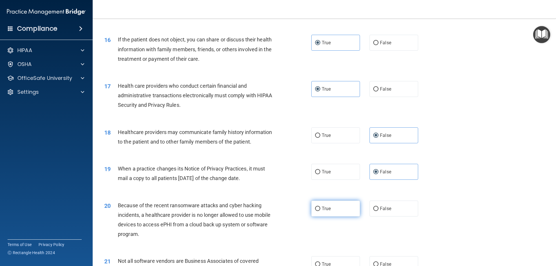
click at [344, 208] on label "True" at bounding box center [335, 209] width 49 height 16
click at [320, 208] on input "True" at bounding box center [317, 209] width 5 height 4
radio input "true"
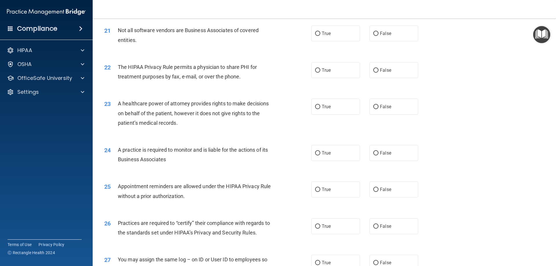
scroll to position [897, 0]
click at [382, 35] on label "False" at bounding box center [393, 33] width 49 height 16
click at [378, 35] on input "False" at bounding box center [375, 33] width 5 height 4
radio input "true"
drag, startPoint x: 354, startPoint y: 74, endPoint x: 353, endPoint y: 81, distance: 7.3
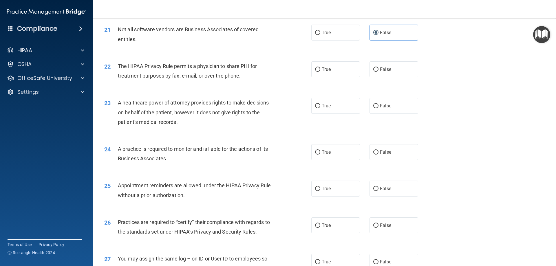
click at [354, 74] on label "True" at bounding box center [335, 69] width 49 height 16
click at [320, 72] on input "True" at bounding box center [317, 69] width 5 height 4
radio input "true"
click at [348, 107] on label "True" at bounding box center [335, 106] width 49 height 16
click at [320, 107] on input "True" at bounding box center [317, 106] width 5 height 4
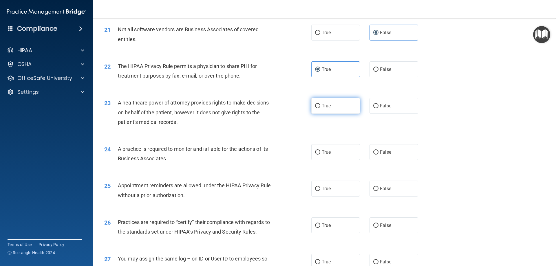
radio input "true"
click at [376, 155] on label "False" at bounding box center [393, 152] width 49 height 16
click at [376, 155] on input "False" at bounding box center [375, 152] width 5 height 4
radio input "true"
drag, startPoint x: 342, startPoint y: 183, endPoint x: 344, endPoint y: 186, distance: 3.4
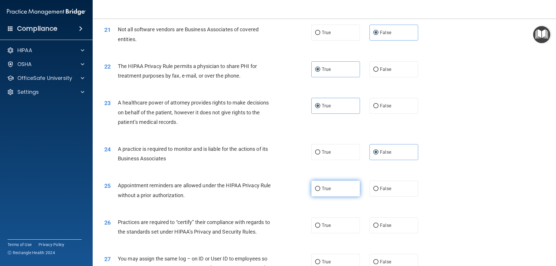
click at [342, 183] on label "True" at bounding box center [335, 189] width 49 height 16
click at [320, 187] on input "True" at bounding box center [317, 189] width 5 height 4
radio input "true"
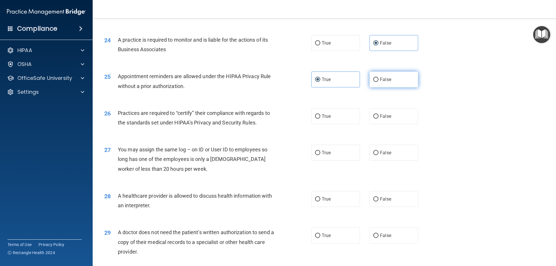
scroll to position [1013, 0]
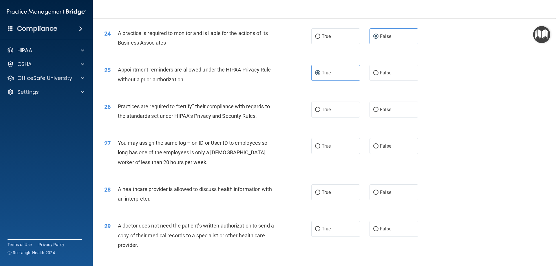
drag, startPoint x: 342, startPoint y: 114, endPoint x: 339, endPoint y: 120, distance: 6.5
click at [342, 113] on label "True" at bounding box center [335, 110] width 49 height 16
click at [320, 112] on input "True" at bounding box center [317, 110] width 5 height 4
radio input "true"
click at [346, 152] on label "True" at bounding box center [335, 146] width 49 height 16
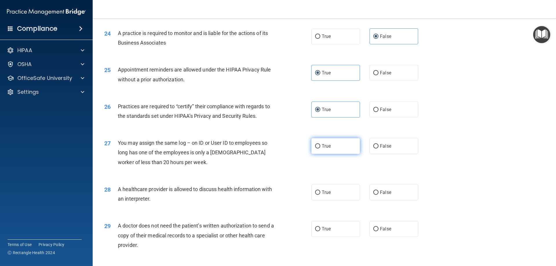
click at [320, 148] on input "True" at bounding box center [317, 146] width 5 height 4
radio input "true"
click at [373, 192] on input "False" at bounding box center [375, 192] width 5 height 4
radio input "true"
drag, startPoint x: 324, startPoint y: 230, endPoint x: 322, endPoint y: 231, distance: 3.0
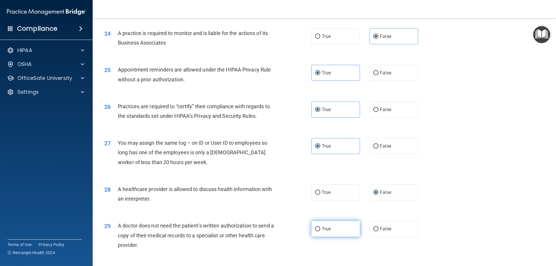
click at [324, 230] on span "True" at bounding box center [326, 228] width 9 height 5
click at [320, 230] on input "True" at bounding box center [317, 229] width 5 height 4
radio input "true"
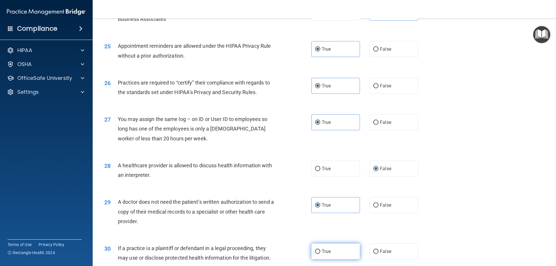
scroll to position [1081, 0]
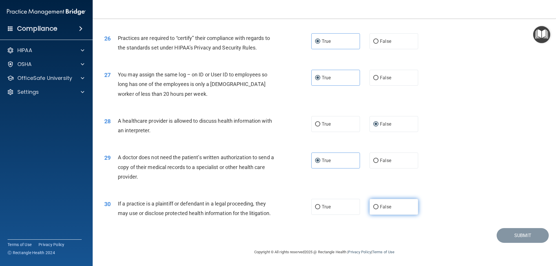
drag, startPoint x: 372, startPoint y: 205, endPoint x: 379, endPoint y: 209, distance: 8.8
click at [373, 206] on input "False" at bounding box center [375, 207] width 5 height 4
radio input "true"
click at [508, 234] on button "Submit" at bounding box center [522, 235] width 52 height 15
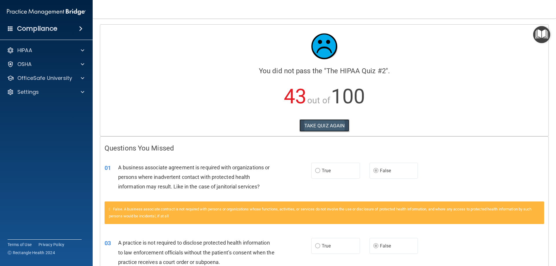
click at [320, 126] on button "TAKE QUIZ AGAIN" at bounding box center [324, 125] width 50 height 13
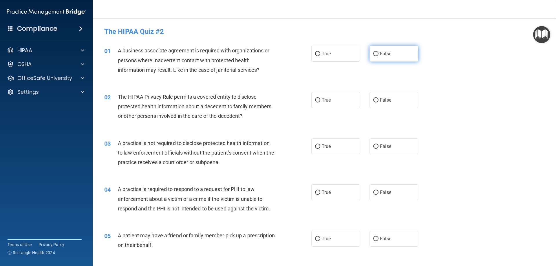
click at [374, 54] on input "False" at bounding box center [375, 54] width 5 height 4
radio input "true"
click at [349, 97] on label "True" at bounding box center [335, 100] width 49 height 16
click at [320, 98] on input "True" at bounding box center [317, 100] width 5 height 4
radio input "true"
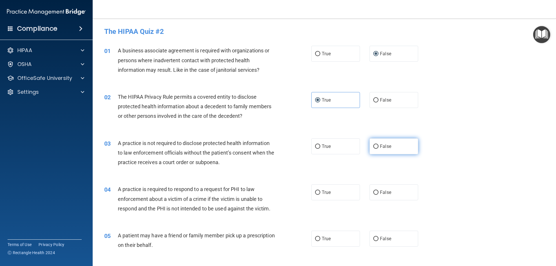
click at [373, 147] on input "False" at bounding box center [375, 146] width 5 height 4
drag, startPoint x: 344, startPoint y: 193, endPoint x: 325, endPoint y: 167, distance: 32.1
click at [343, 194] on label "True" at bounding box center [335, 192] width 49 height 16
click at [320, 194] on input "True" at bounding box center [317, 192] width 5 height 4
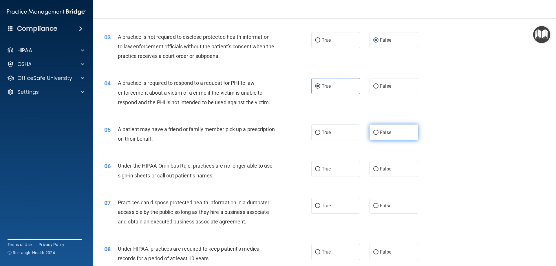
scroll to position [116, 0]
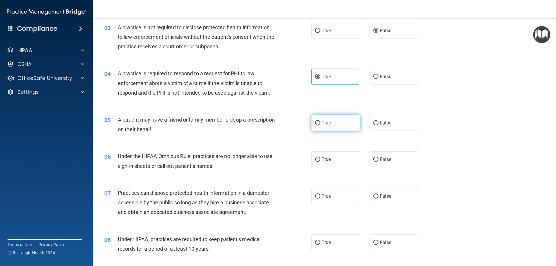
click at [346, 122] on label "True" at bounding box center [335, 123] width 49 height 16
click at [320, 122] on input "True" at bounding box center [317, 123] width 5 height 4
click at [379, 165] on label "False" at bounding box center [393, 159] width 49 height 16
click at [378, 162] on input "False" at bounding box center [375, 159] width 5 height 4
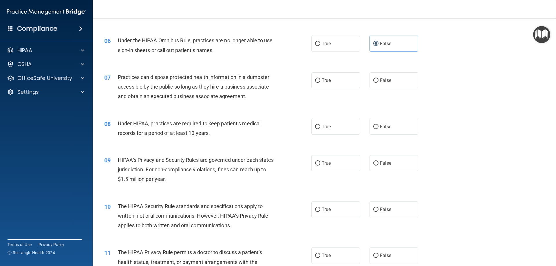
scroll to position [261, 0]
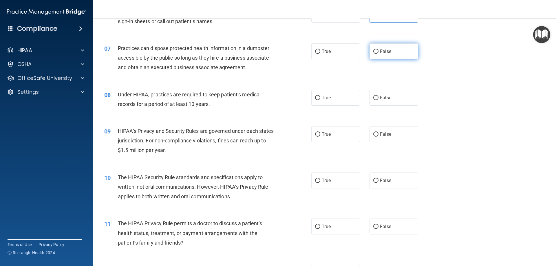
click at [369, 49] on label "False" at bounding box center [393, 51] width 49 height 16
click at [373, 49] on input "False" at bounding box center [375, 51] width 5 height 4
click at [392, 101] on label "False" at bounding box center [393, 98] width 49 height 16
click at [378, 100] on input "False" at bounding box center [375, 98] width 5 height 4
click at [385, 133] on span "False" at bounding box center [385, 133] width 11 height 5
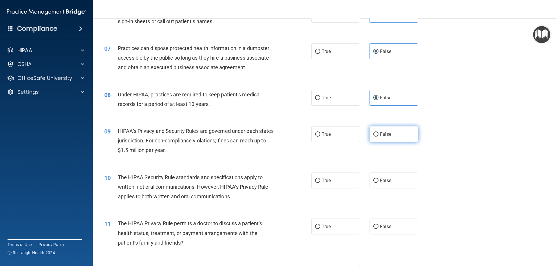
click at [378, 133] on input "False" at bounding box center [375, 134] width 5 height 4
click at [341, 179] on label "True" at bounding box center [335, 181] width 49 height 16
click at [320, 179] on input "True" at bounding box center [317, 181] width 5 height 4
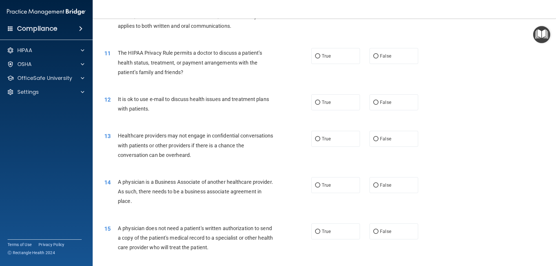
scroll to position [434, 0]
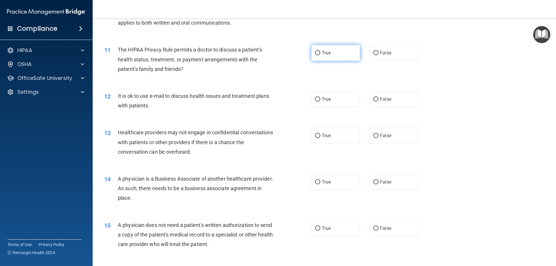
click at [326, 52] on span "True" at bounding box center [326, 52] width 9 height 5
click at [320, 52] on input "True" at bounding box center [317, 53] width 5 height 4
click at [377, 98] on label "False" at bounding box center [393, 99] width 49 height 16
click at [377, 98] on input "False" at bounding box center [375, 99] width 5 height 4
click at [371, 102] on label "False" at bounding box center [393, 99] width 49 height 16
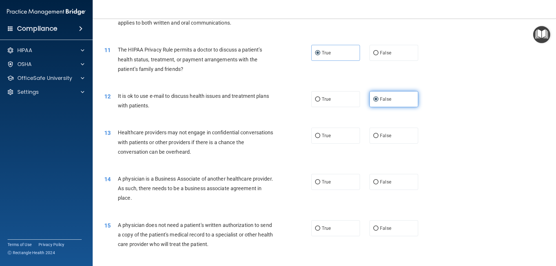
click at [373, 102] on input "False" at bounding box center [375, 99] width 5 height 4
click at [349, 101] on label "True" at bounding box center [335, 99] width 49 height 16
click at [320, 101] on input "True" at bounding box center [317, 99] width 5 height 4
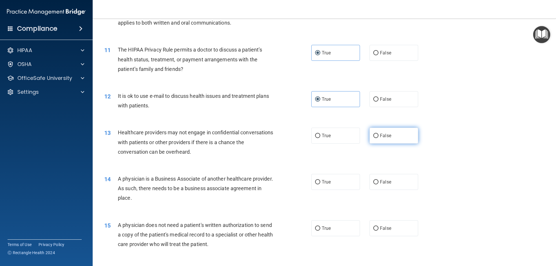
click at [375, 136] on input "False" at bounding box center [375, 136] width 5 height 4
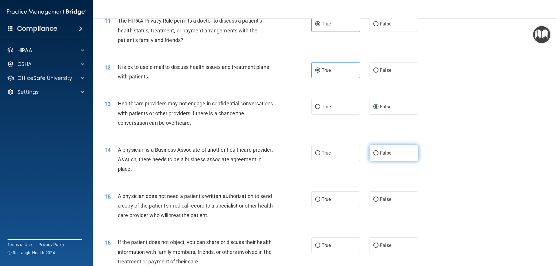
click at [380, 152] on span "False" at bounding box center [385, 152] width 11 height 5
click at [377, 152] on input "False" at bounding box center [375, 153] width 5 height 4
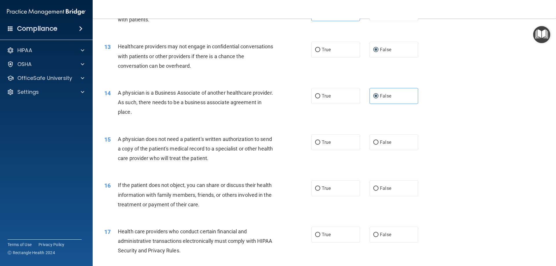
scroll to position [550, 0]
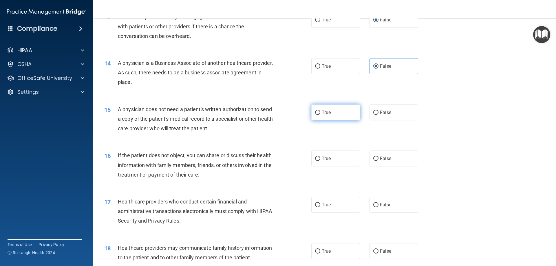
click at [328, 118] on label "True" at bounding box center [335, 112] width 49 height 16
click at [320, 115] on input "True" at bounding box center [317, 113] width 5 height 4
click at [340, 158] on label "True" at bounding box center [335, 159] width 49 height 16
click at [320, 158] on input "True" at bounding box center [317, 159] width 5 height 4
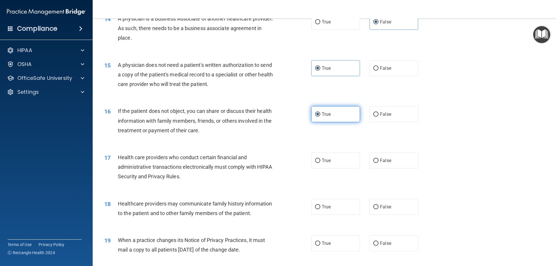
scroll to position [637, 0]
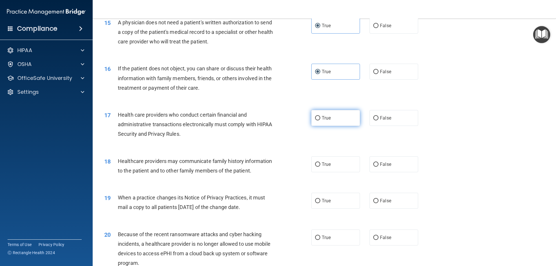
click at [322, 118] on span "True" at bounding box center [326, 117] width 9 height 5
click at [320, 118] on input "True" at bounding box center [317, 118] width 5 height 4
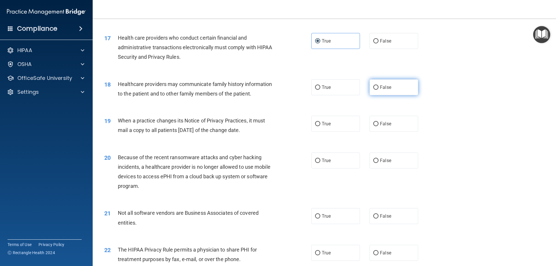
scroll to position [724, 0]
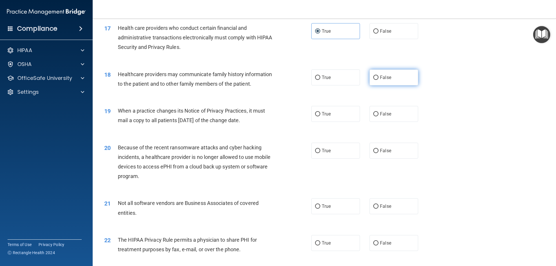
click at [395, 81] on label "False" at bounding box center [393, 77] width 49 height 16
click at [378, 80] on input "False" at bounding box center [375, 78] width 5 height 4
click at [390, 111] on label "False" at bounding box center [393, 114] width 49 height 16
click at [378, 112] on input "False" at bounding box center [375, 114] width 5 height 4
click at [390, 146] on label "False" at bounding box center [393, 151] width 49 height 16
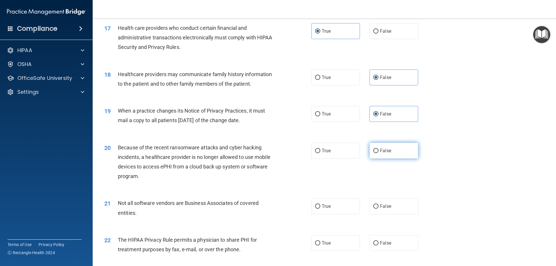
click at [378, 149] on input "False" at bounding box center [375, 151] width 5 height 4
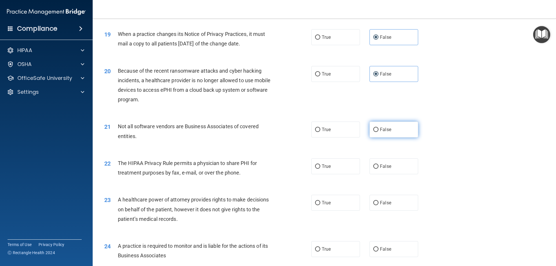
scroll to position [810, 0]
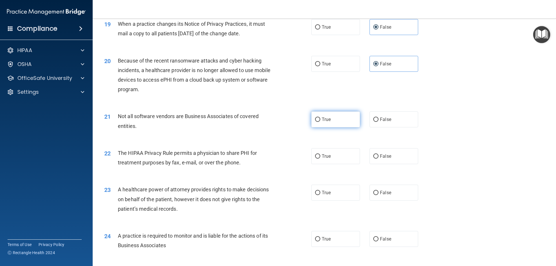
click at [343, 122] on label "True" at bounding box center [335, 119] width 49 height 16
click at [320, 122] on input "True" at bounding box center [317, 120] width 5 height 4
click at [370, 153] on label "False" at bounding box center [393, 156] width 49 height 16
click at [373, 154] on input "False" at bounding box center [375, 156] width 5 height 4
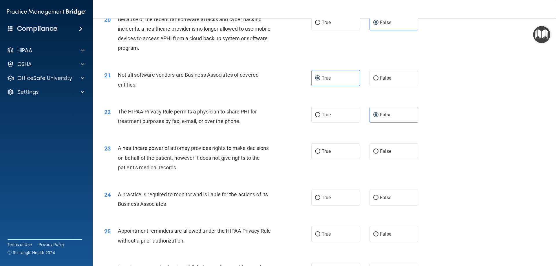
scroll to position [868, 0]
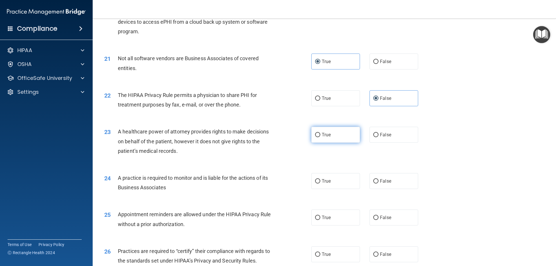
click at [349, 134] on label "True" at bounding box center [335, 135] width 49 height 16
click at [320, 134] on input "True" at bounding box center [317, 135] width 5 height 4
click at [388, 179] on label "False" at bounding box center [393, 181] width 49 height 16
click at [378, 179] on input "False" at bounding box center [375, 181] width 5 height 4
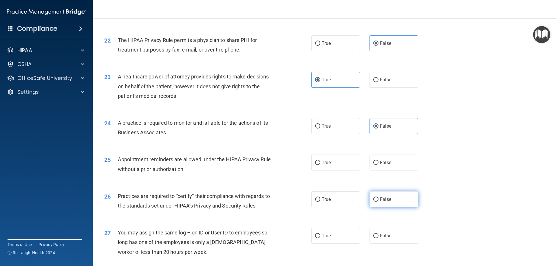
scroll to position [955, 0]
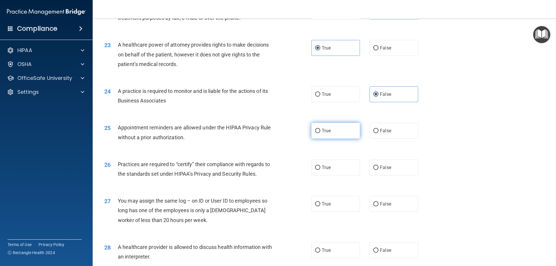
click at [335, 129] on label "True" at bounding box center [335, 131] width 49 height 16
click at [320, 129] on input "True" at bounding box center [317, 131] width 5 height 4
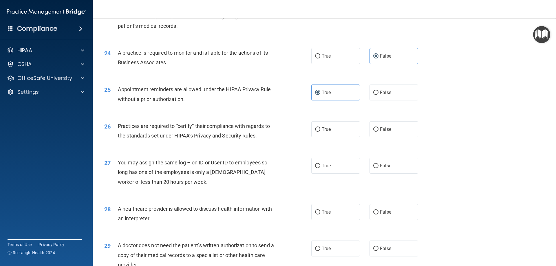
scroll to position [1013, 0]
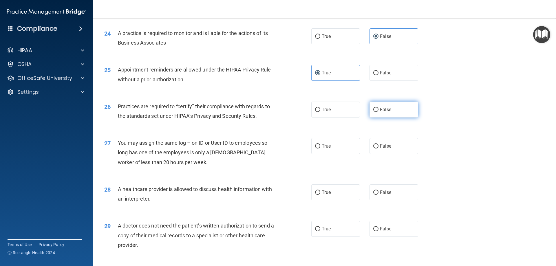
click at [377, 112] on label "False" at bounding box center [393, 110] width 49 height 16
click at [377, 112] on input "False" at bounding box center [375, 110] width 5 height 4
click at [386, 148] on span "False" at bounding box center [385, 145] width 11 height 5
click at [378, 148] on input "False" at bounding box center [375, 146] width 5 height 4
click at [346, 188] on label "True" at bounding box center [335, 192] width 49 height 16
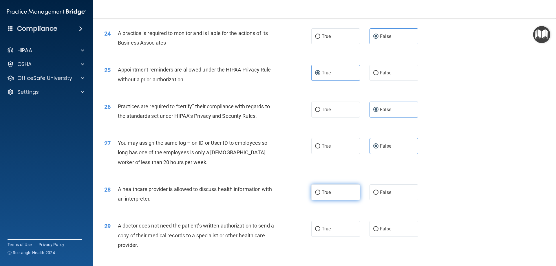
click at [320, 190] on input "True" at bounding box center [317, 192] width 5 height 4
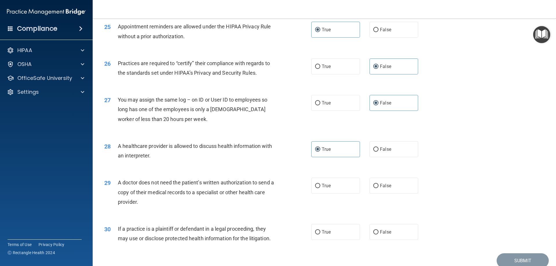
scroll to position [1081, 0]
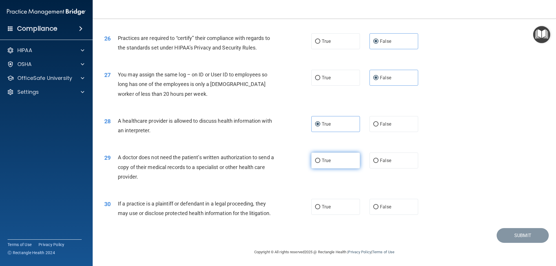
click at [339, 167] on label "True" at bounding box center [335, 161] width 49 height 16
click at [320, 163] on input "True" at bounding box center [317, 161] width 5 height 4
click at [373, 212] on label "False" at bounding box center [393, 207] width 49 height 16
click at [373, 209] on input "False" at bounding box center [375, 207] width 5 height 4
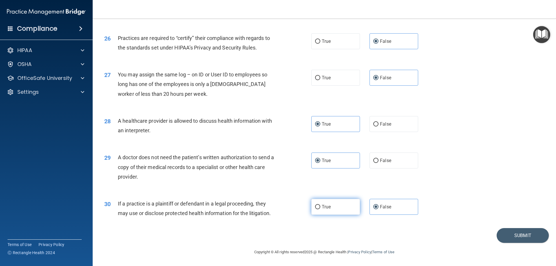
click at [342, 208] on label "True" at bounding box center [335, 207] width 49 height 16
click at [320, 208] on input "True" at bounding box center [317, 207] width 5 height 4
click at [502, 234] on button "Submit" at bounding box center [522, 235] width 52 height 15
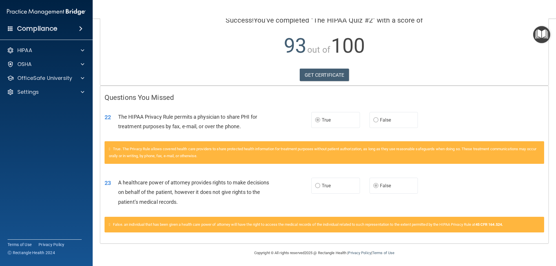
scroll to position [52, 0]
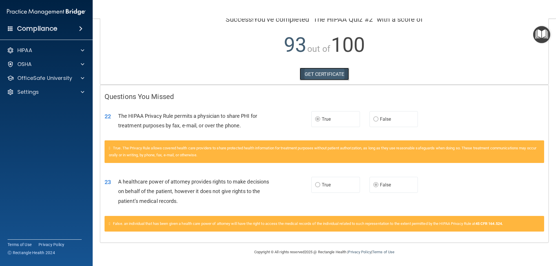
click at [325, 78] on link "GET CERTIFICATE" at bounding box center [324, 74] width 49 height 13
click at [40, 82] on div "OfficeSafe University" at bounding box center [46, 78] width 93 height 12
click at [58, 82] on div "OfficeSafe University" at bounding box center [46, 78] width 93 height 12
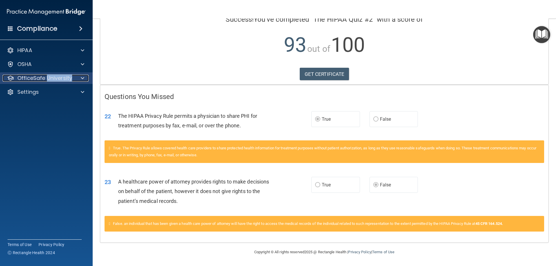
click at [82, 81] on span at bounding box center [82, 78] width 3 height 7
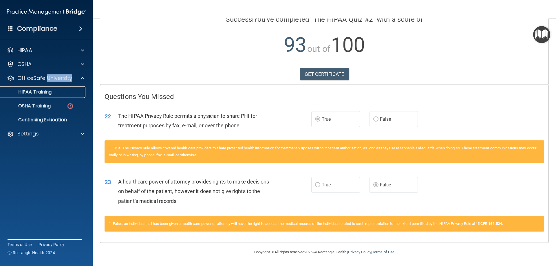
click at [64, 93] on div "HIPAA Training" at bounding box center [43, 92] width 79 height 6
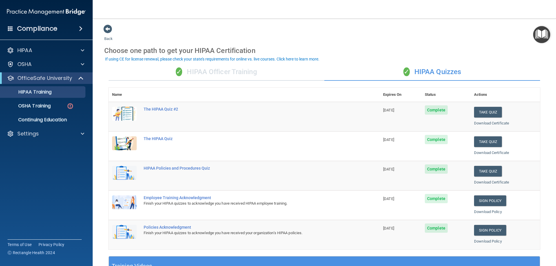
click at [247, 72] on div "✓ HIPAA Officer Training" at bounding box center [217, 71] width 216 height 17
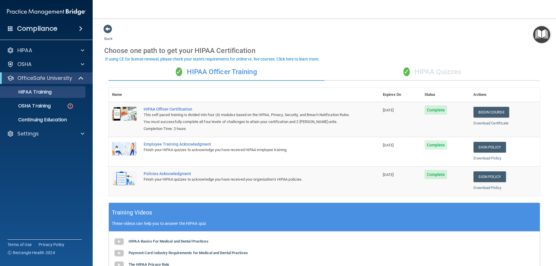
click at [380, 71] on div "✓ HIPAA Quizzes" at bounding box center [432, 71] width 216 height 17
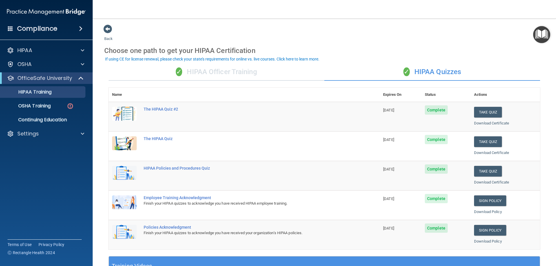
click at [234, 76] on div "✓ HIPAA Officer Training" at bounding box center [217, 71] width 216 height 17
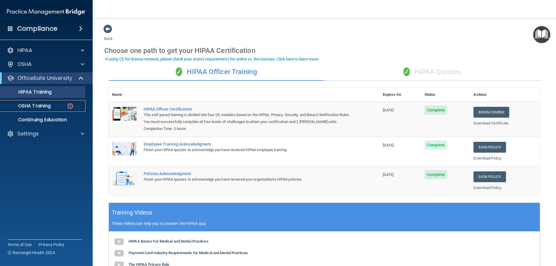
click at [66, 107] on div "OSHA Training" at bounding box center [43, 106] width 79 height 6
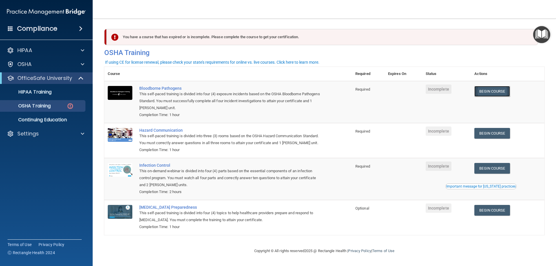
click at [487, 92] on link "Begin Course" at bounding box center [491, 91] width 35 height 11
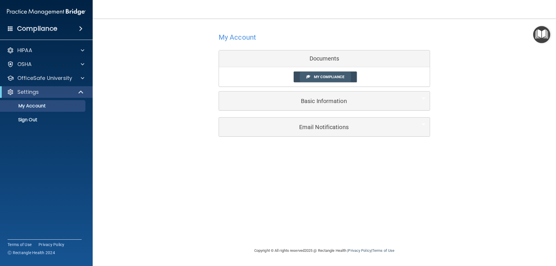
click at [310, 79] on link "My Compliance" at bounding box center [325, 76] width 63 height 11
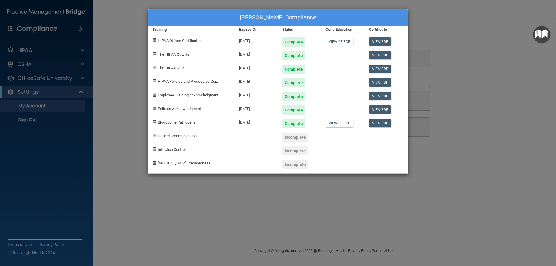
drag, startPoint x: 454, startPoint y: 46, endPoint x: 432, endPoint y: 53, distance: 22.9
click at [453, 48] on div "[PERSON_NAME] Compliance Training Expires On Status Cont. Education Certificate…" at bounding box center [278, 133] width 556 height 266
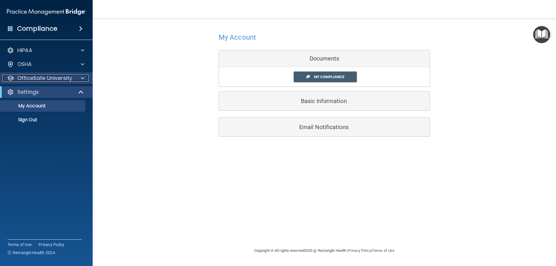
click at [74, 81] on div "OfficeSafe University" at bounding box center [46, 78] width 86 height 7
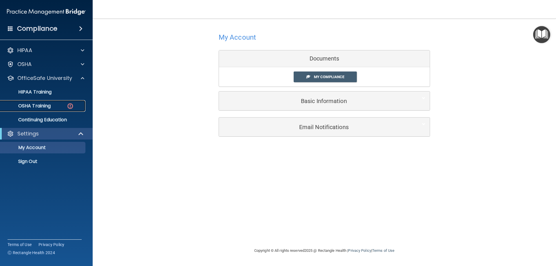
click at [72, 104] on img at bounding box center [70, 105] width 7 height 7
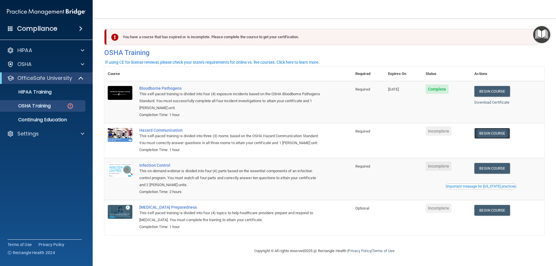
click at [481, 131] on link "Begin Course" at bounding box center [491, 133] width 35 height 11
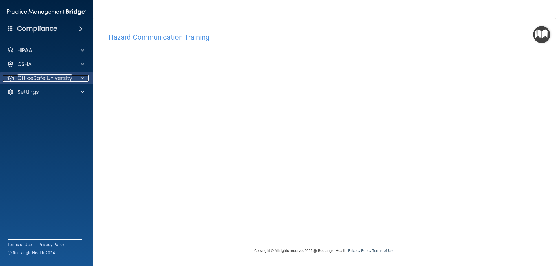
click at [65, 80] on p "OfficeSafe University" at bounding box center [44, 78] width 55 height 7
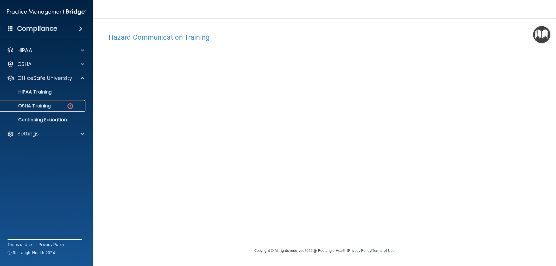
click at [45, 109] on link "OSHA Training" at bounding box center [39, 106] width 91 height 12
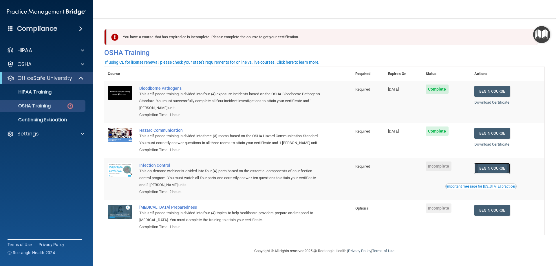
click at [496, 174] on link "Begin Course" at bounding box center [491, 168] width 35 height 11
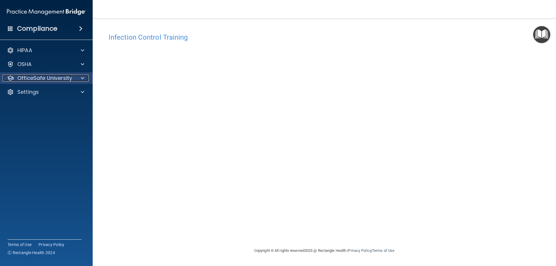
click at [52, 76] on p "OfficeSafe University" at bounding box center [44, 78] width 55 height 7
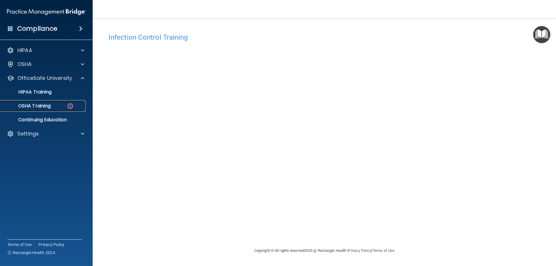
click at [53, 103] on link "OSHA Training" at bounding box center [39, 106] width 91 height 12
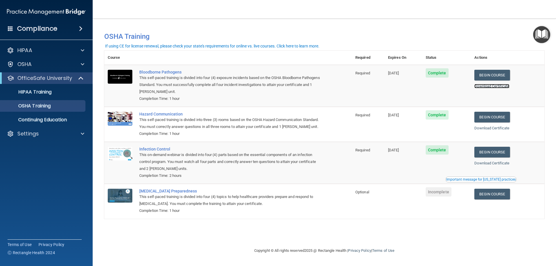
click at [490, 86] on link "Download Certificate" at bounding box center [491, 86] width 35 height 4
click at [498, 131] on div "Download Certificate" at bounding box center [507, 128] width 67 height 7
click at [492, 127] on link "Download Certificate" at bounding box center [491, 128] width 35 height 4
click at [509, 164] on link "Download Certificate" at bounding box center [491, 163] width 35 height 4
click at [499, 181] on div "Important message for [US_STATE] practices" at bounding box center [480, 179] width 69 height 3
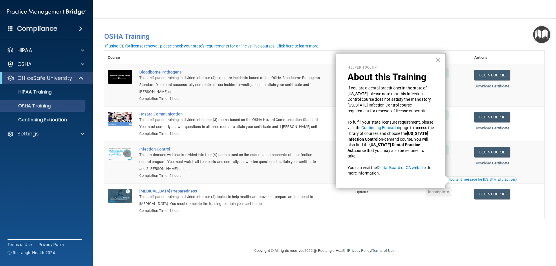
drag, startPoint x: 436, startPoint y: 60, endPoint x: 441, endPoint y: 67, distance: 9.4
click at [436, 60] on button "×" at bounding box center [437, 59] width 5 height 9
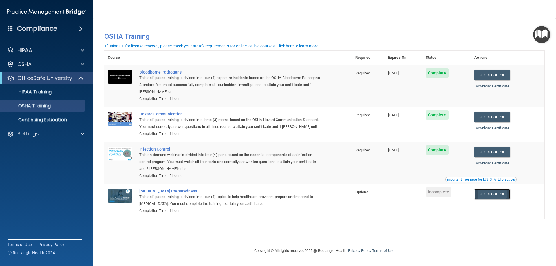
click at [499, 196] on link "Begin Course" at bounding box center [491, 194] width 35 height 11
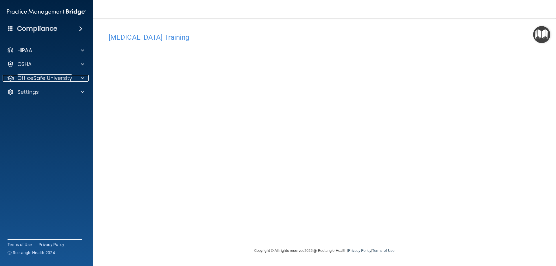
drag, startPoint x: 59, startPoint y: 77, endPoint x: 64, endPoint y: 86, distance: 10.2
click at [58, 78] on p "OfficeSafe University" at bounding box center [44, 78] width 55 height 7
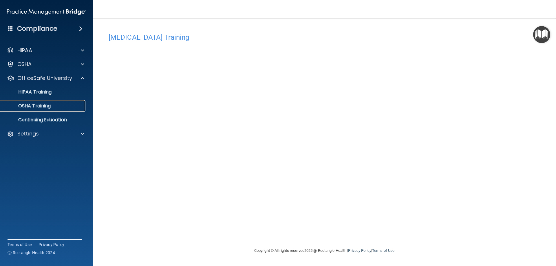
click at [65, 107] on div "OSHA Training" at bounding box center [43, 106] width 79 height 6
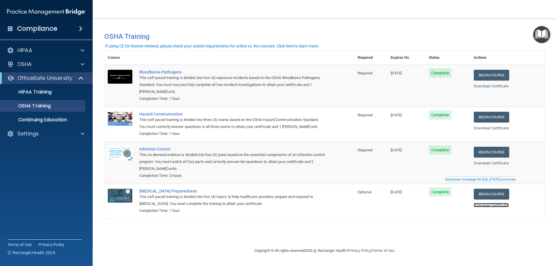
click at [489, 207] on link "Download Certificate" at bounding box center [491, 205] width 35 height 4
click at [47, 97] on link "HIPAA Training" at bounding box center [39, 92] width 91 height 12
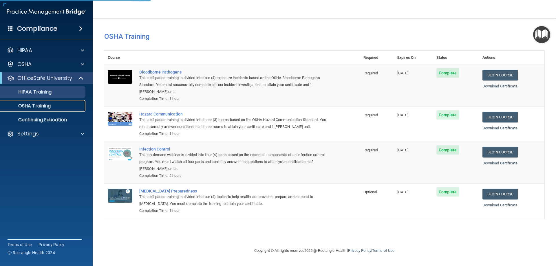
click at [51, 105] on p "OSHA Training" at bounding box center [27, 106] width 47 height 6
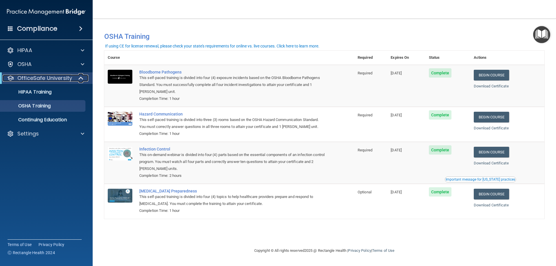
click at [56, 79] on p "OfficeSafe University" at bounding box center [44, 78] width 55 height 7
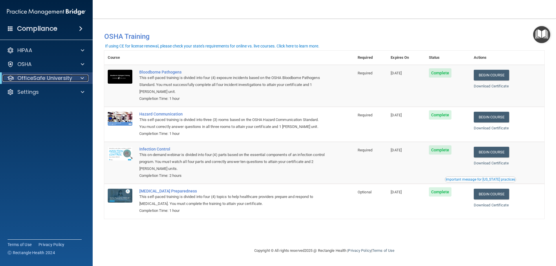
click at [56, 79] on p "OfficeSafe University" at bounding box center [44, 78] width 55 height 7
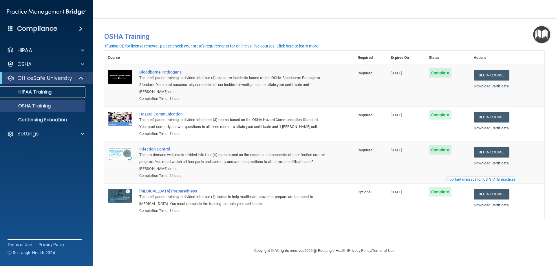
click at [53, 93] on div "HIPAA Training" at bounding box center [43, 92] width 79 height 6
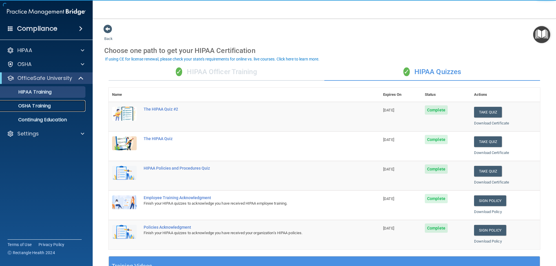
click at [51, 107] on p "OSHA Training" at bounding box center [27, 106] width 47 height 6
